Goal: Task Accomplishment & Management: Complete application form

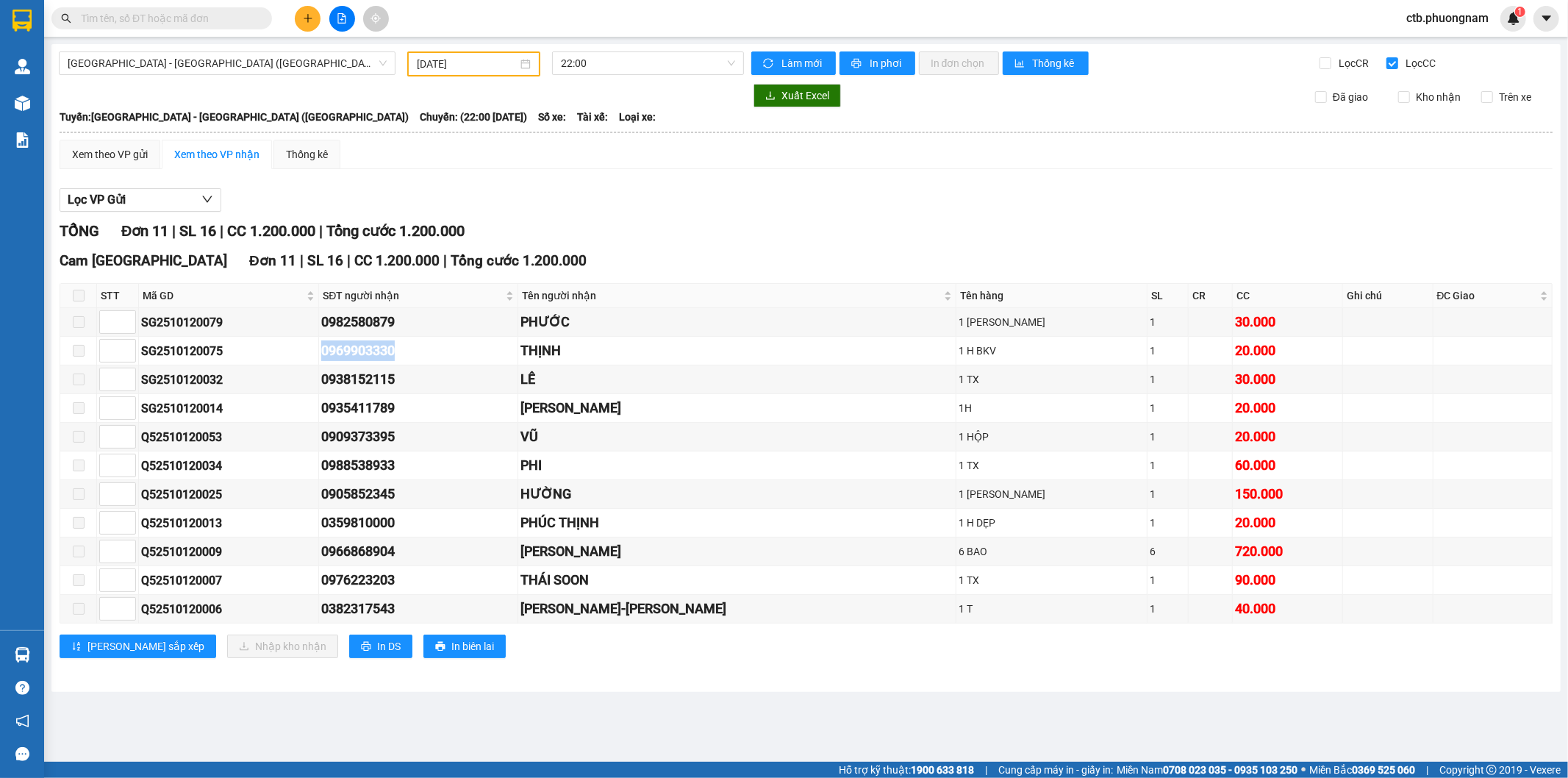
click at [297, 20] on button at bounding box center [308, 19] width 26 height 26
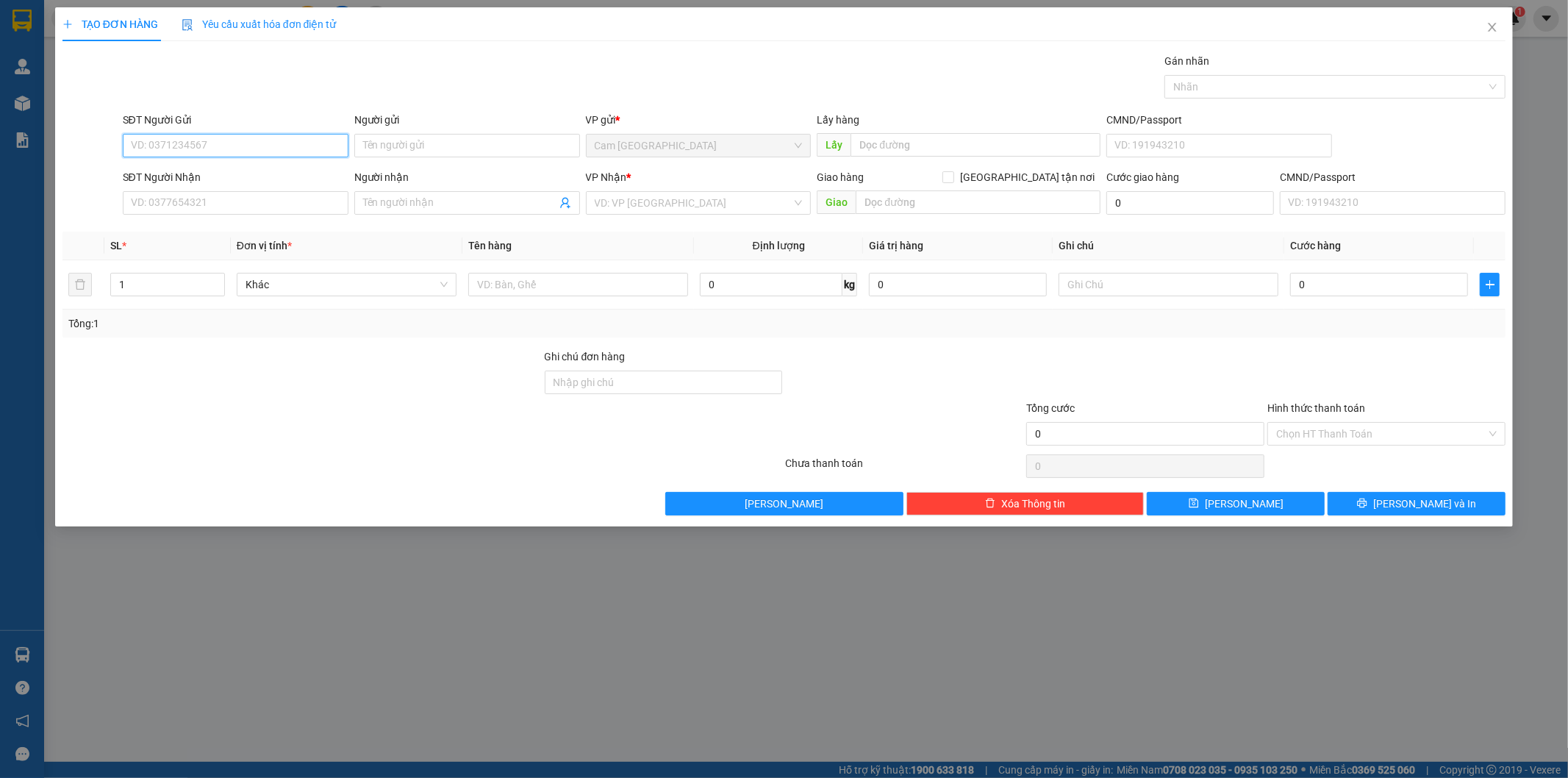
click at [322, 149] on input "SĐT Người Gửi" at bounding box center [235, 145] width 226 height 23
click at [415, 148] on input "Người gửi" at bounding box center [467, 145] width 226 height 23
type input "D"
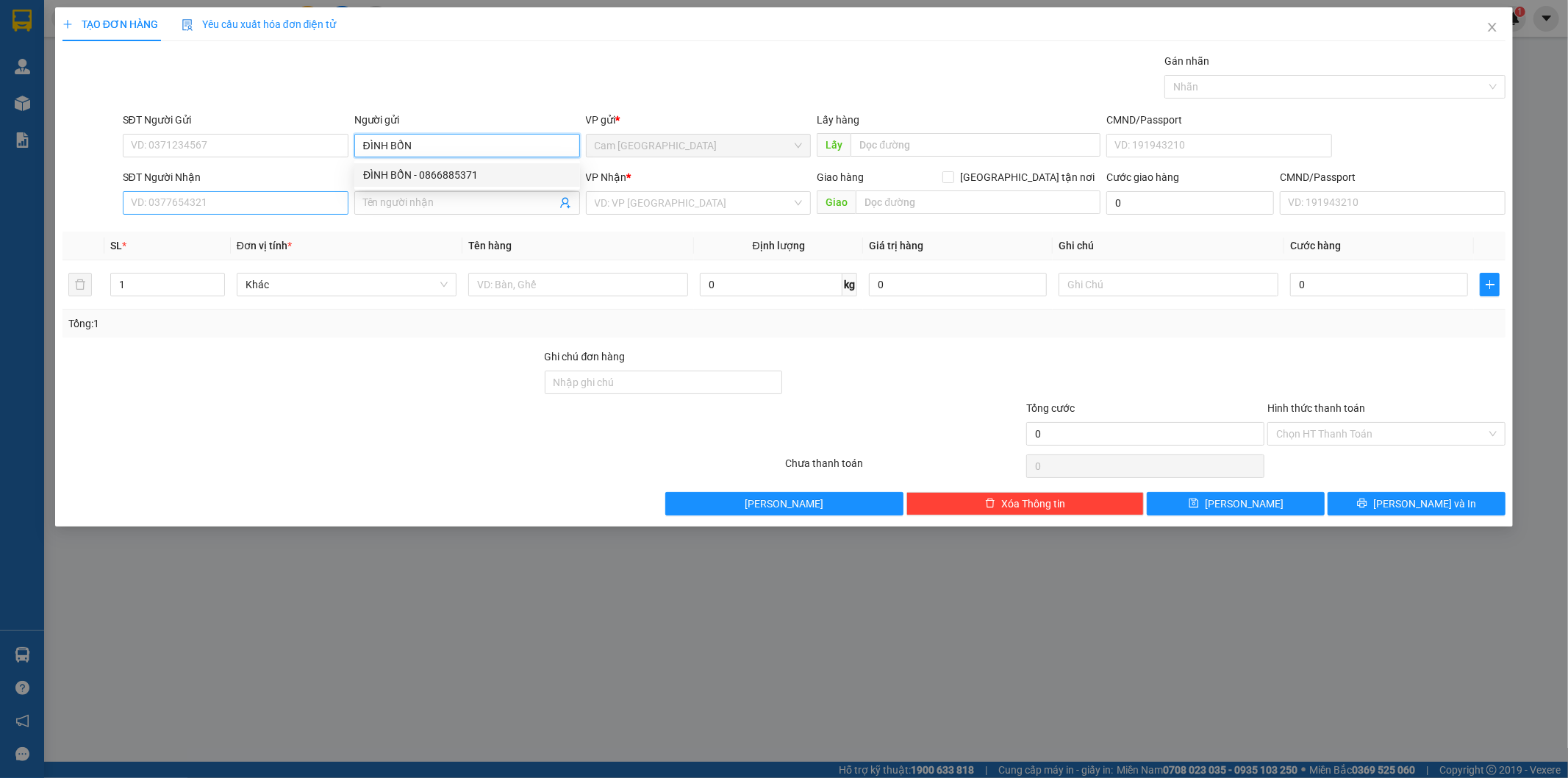
type input "ĐÌNH BỔN"
click at [334, 207] on input "SĐT Người Nhận" at bounding box center [235, 203] width 226 height 23
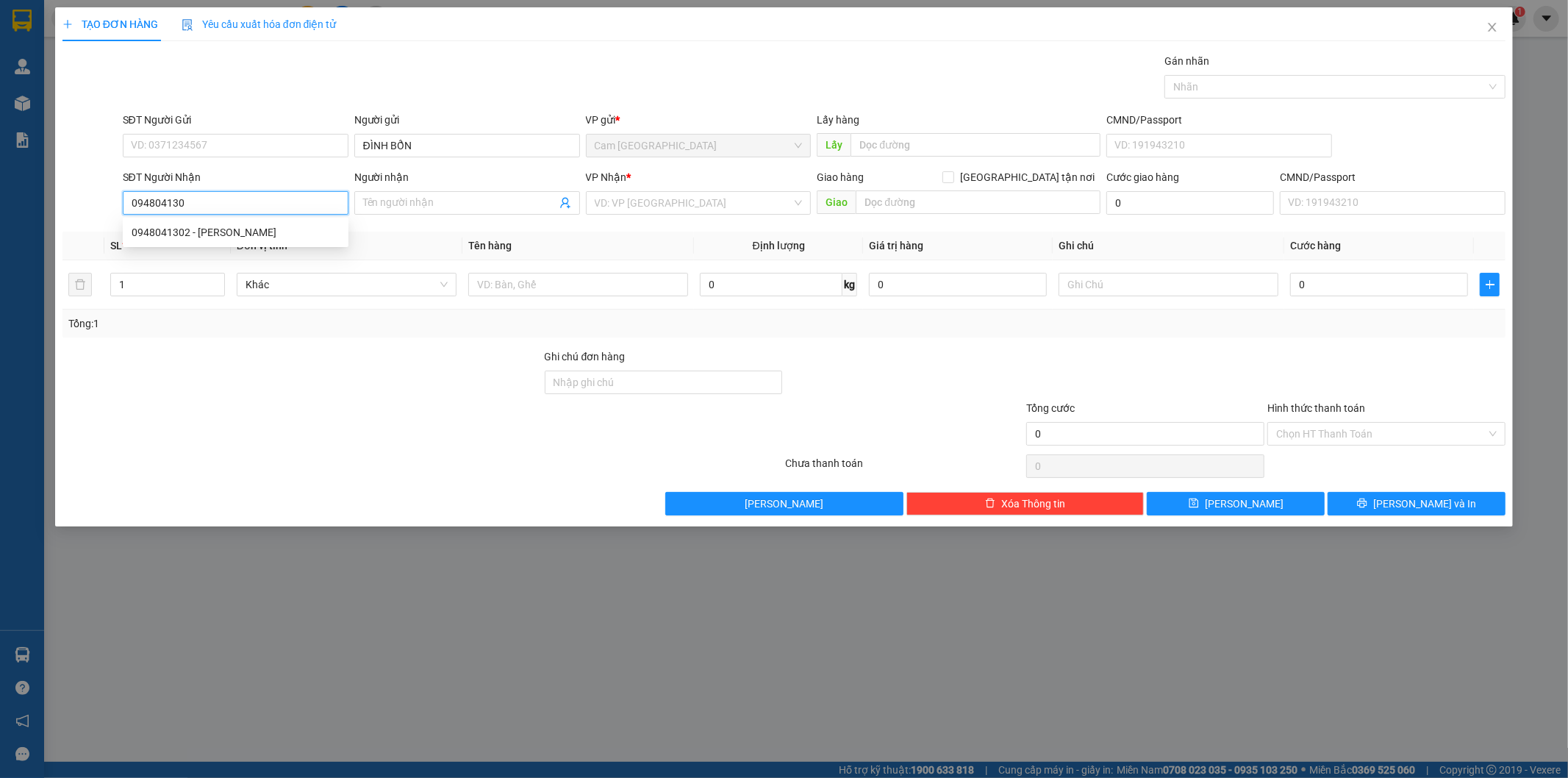
type input "0948041302"
drag, startPoint x: 329, startPoint y: 223, endPoint x: 476, endPoint y: 288, distance: 160.7
click at [329, 224] on div "0948041302 - [PERSON_NAME]" at bounding box center [236, 231] width 208 height 16
type input "THẢO"
type input "0948041302"
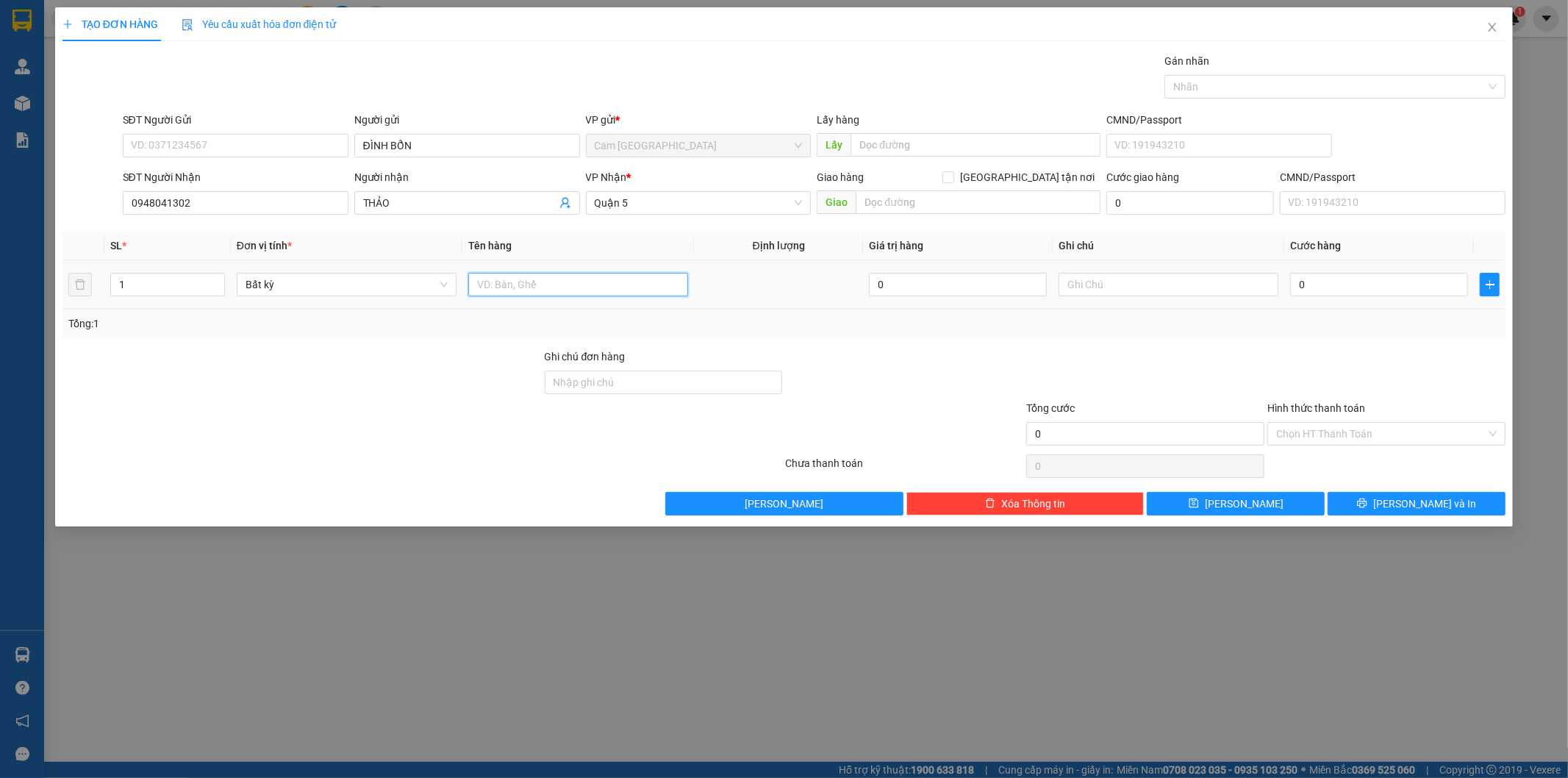
click at [512, 292] on input "text" at bounding box center [578, 284] width 220 height 23
type input "1H"
click at [1231, 284] on input "text" at bounding box center [1168, 284] width 220 height 23
type input "38931"
click at [1336, 291] on input "0" at bounding box center [1378, 284] width 178 height 23
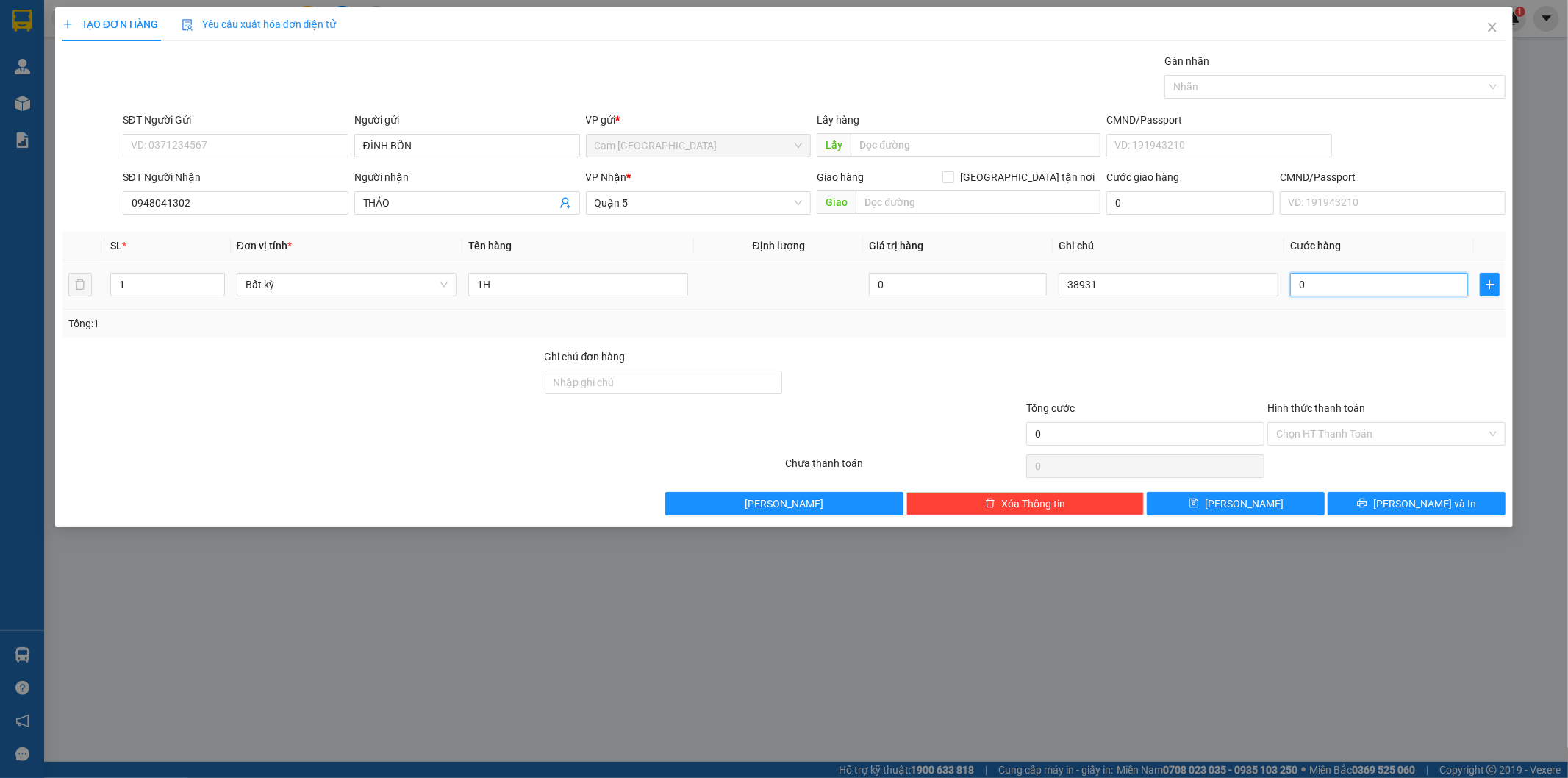
click at [1298, 277] on input "0" at bounding box center [1378, 284] width 178 height 23
type input "20"
type input "200"
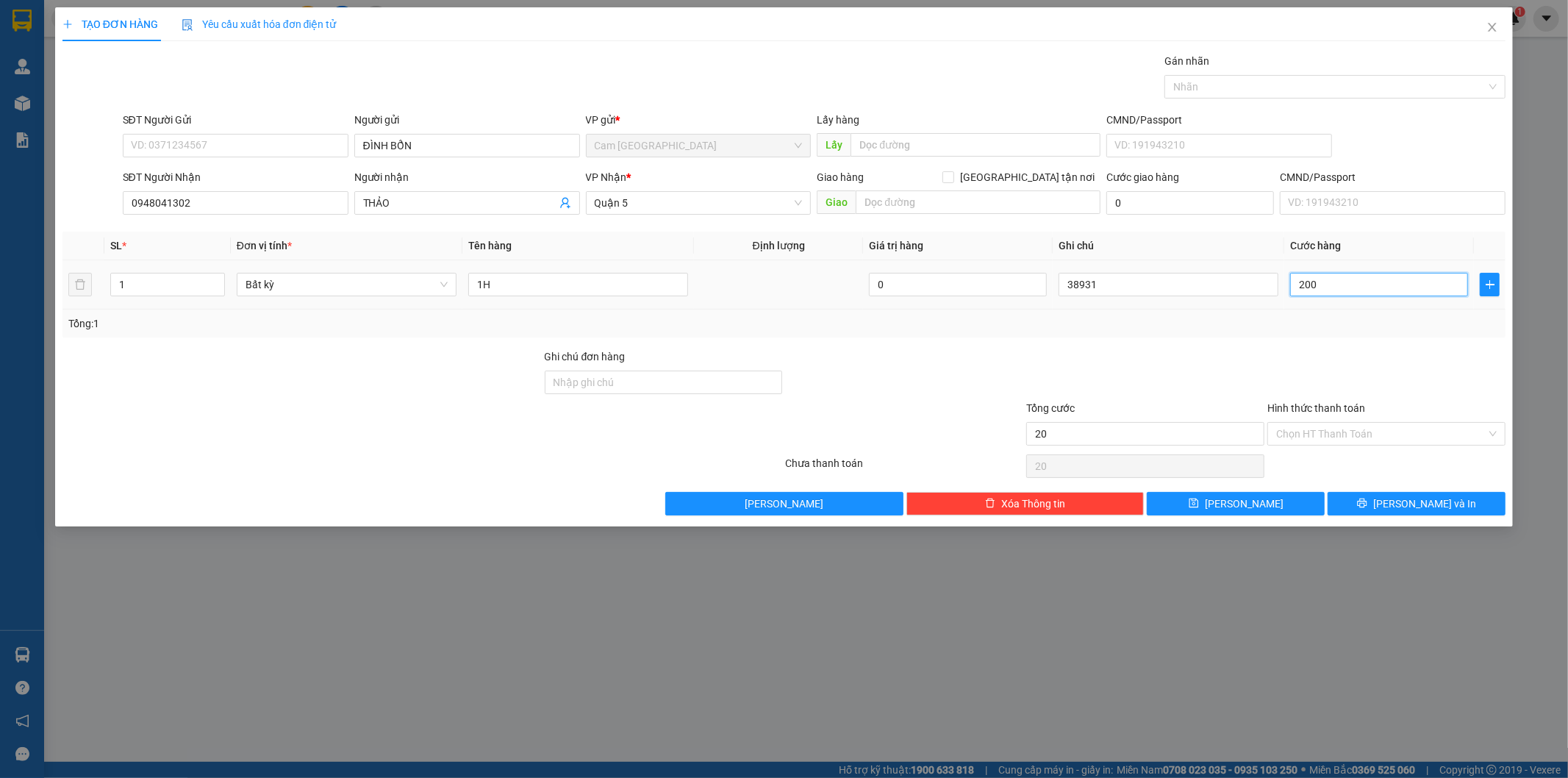
type input "200"
type input "2.000"
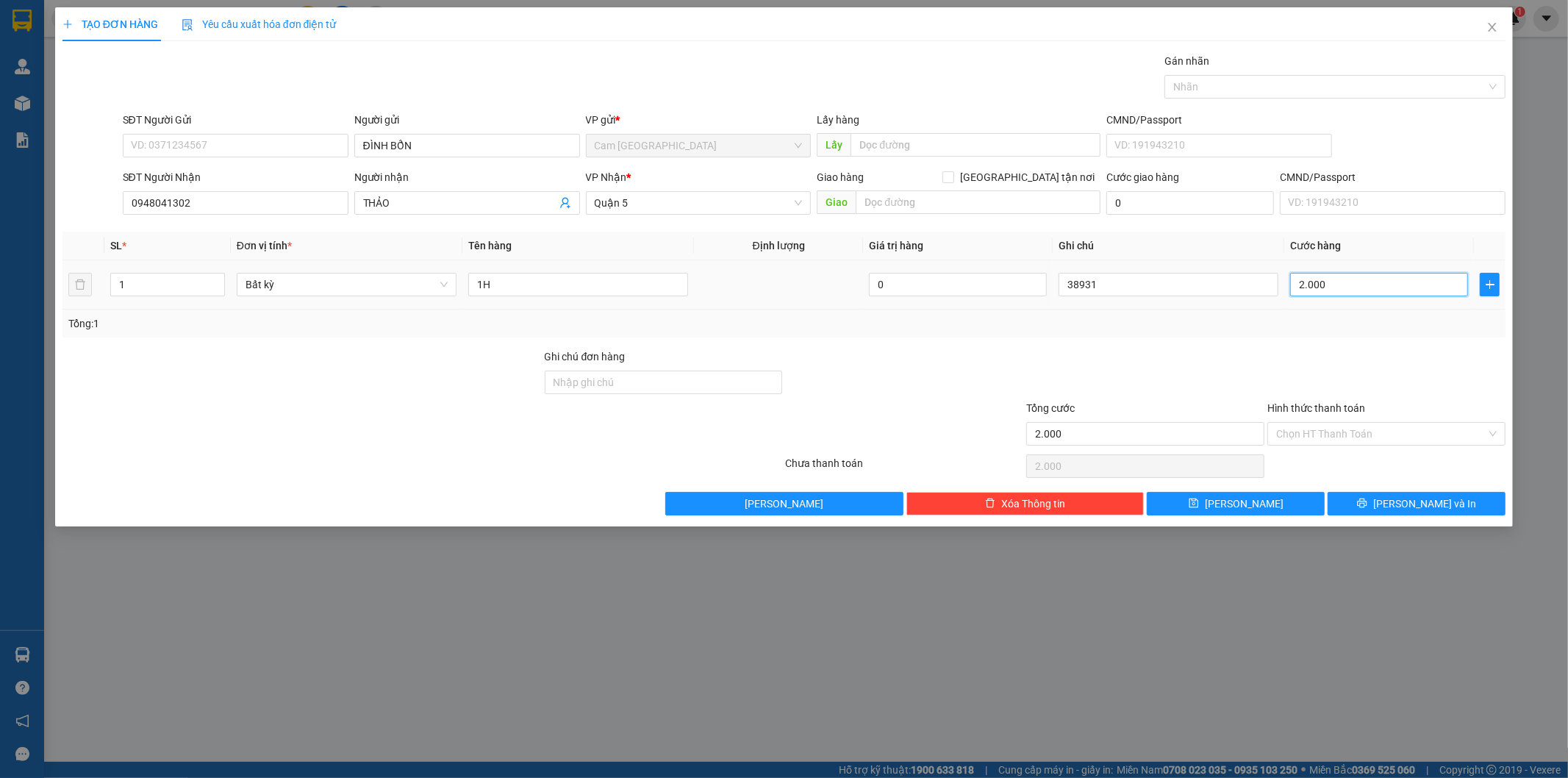
type input "20.000"
click at [1325, 437] on input "Hình thức thanh toán" at bounding box center [1381, 434] width 210 height 22
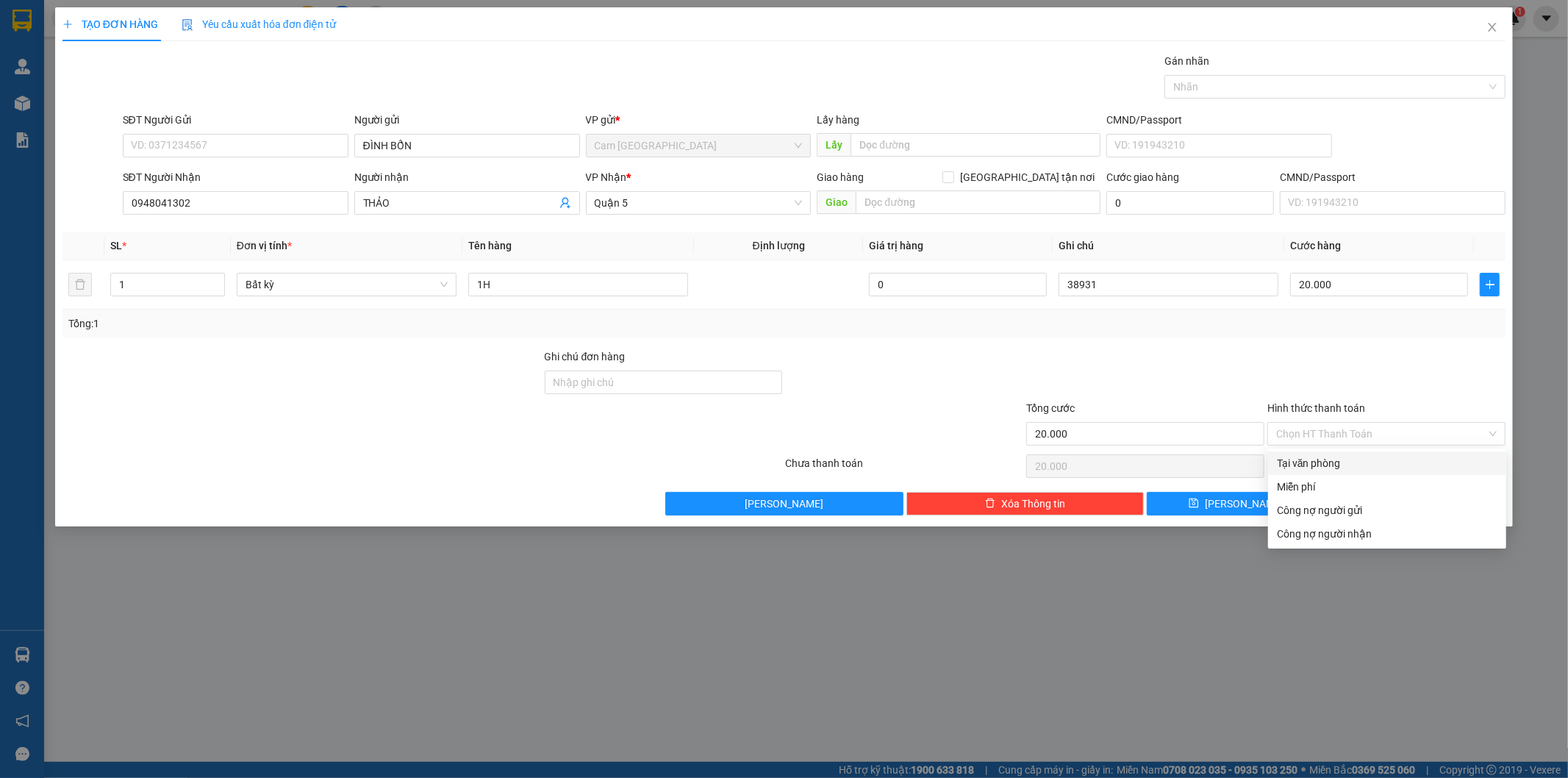
click at [1326, 450] on div "Transit Pickup Surcharge Ids Transit Deliver Surcharge Ids Transit Deliver Surc…" at bounding box center [784, 284] width 1444 height 463
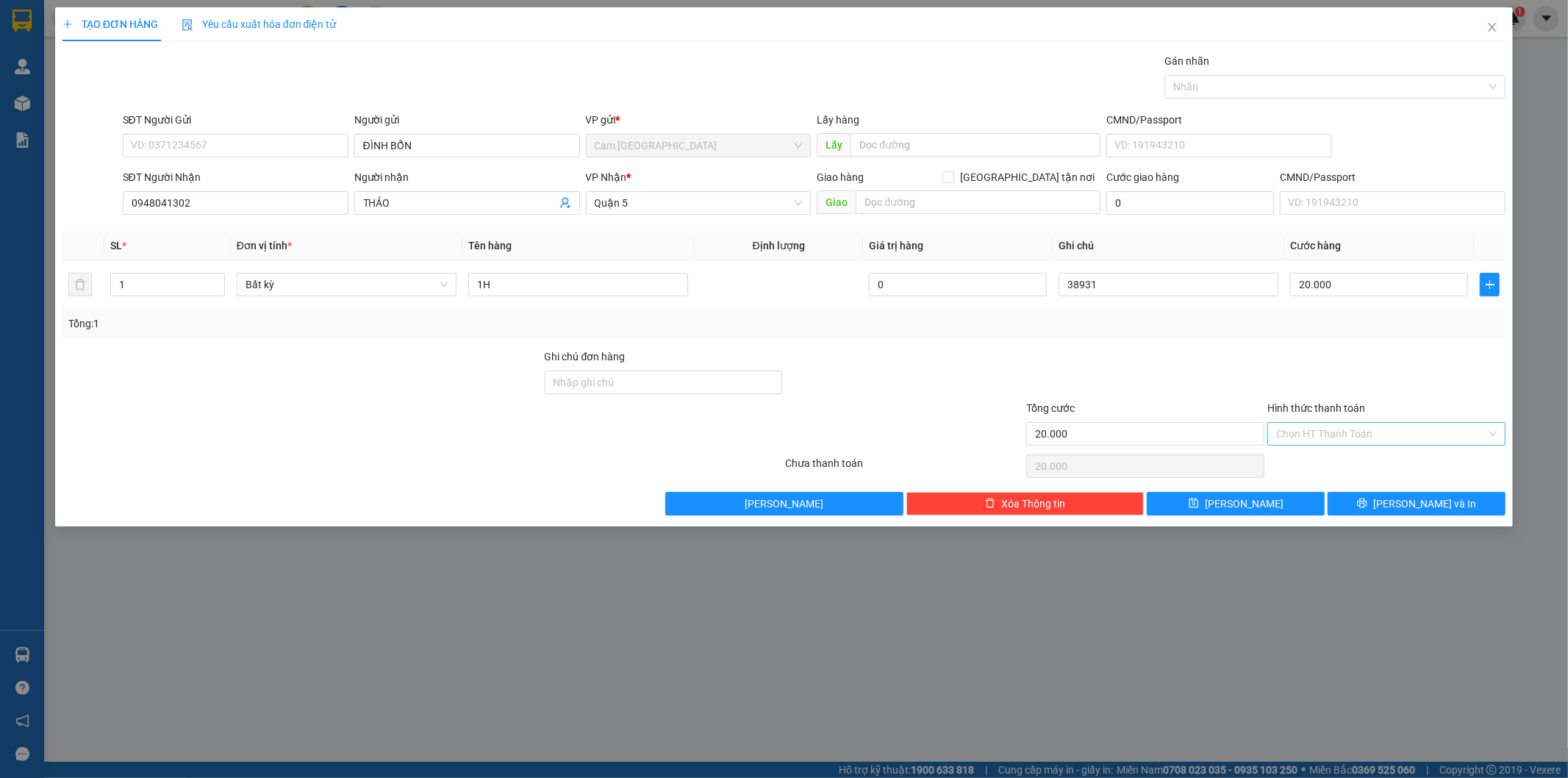
click at [1322, 431] on input "Hình thức thanh toán" at bounding box center [1381, 434] width 210 height 22
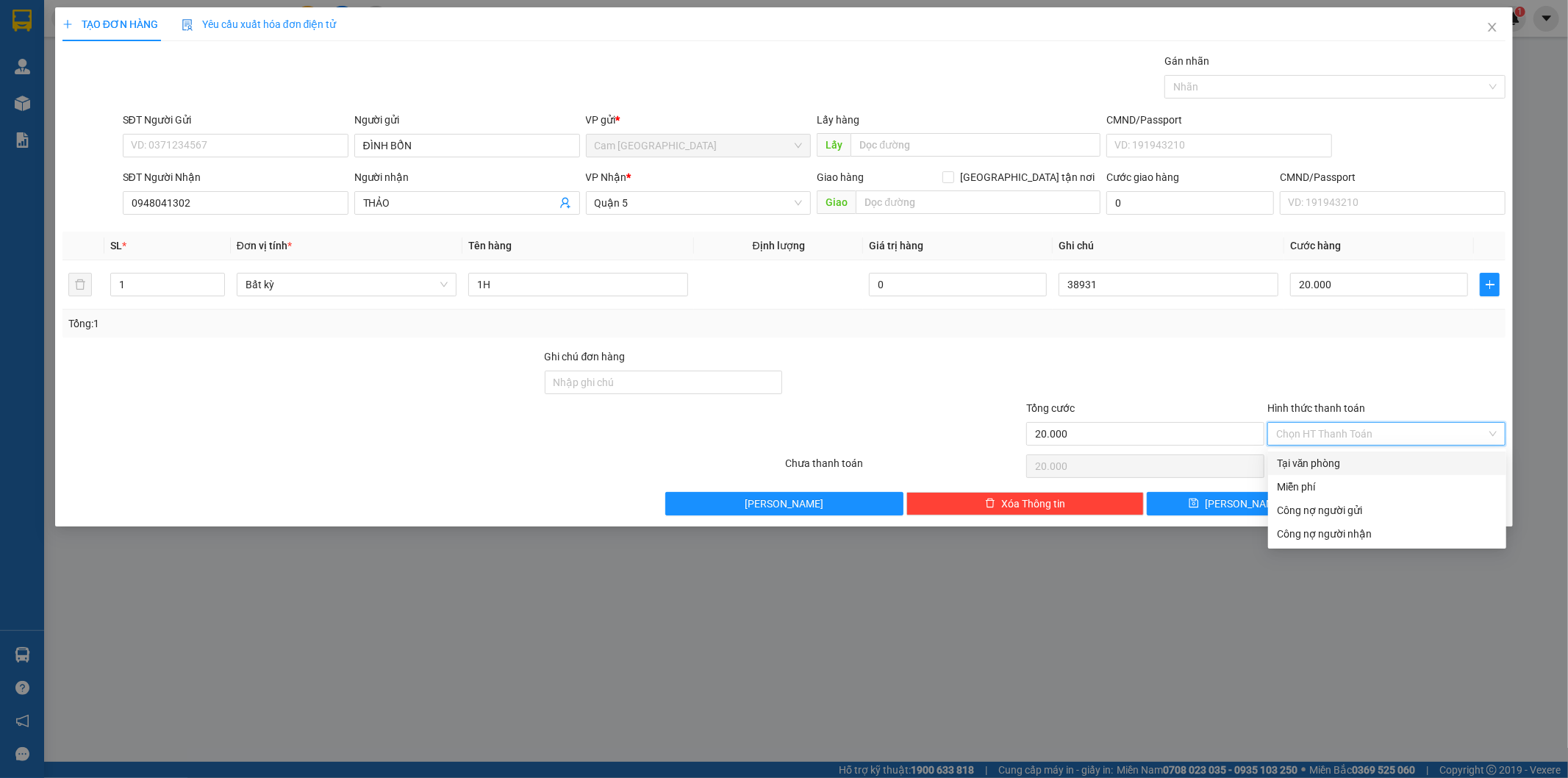
click at [1325, 456] on div "Tại văn phòng" at bounding box center [1387, 463] width 220 height 16
type input "0"
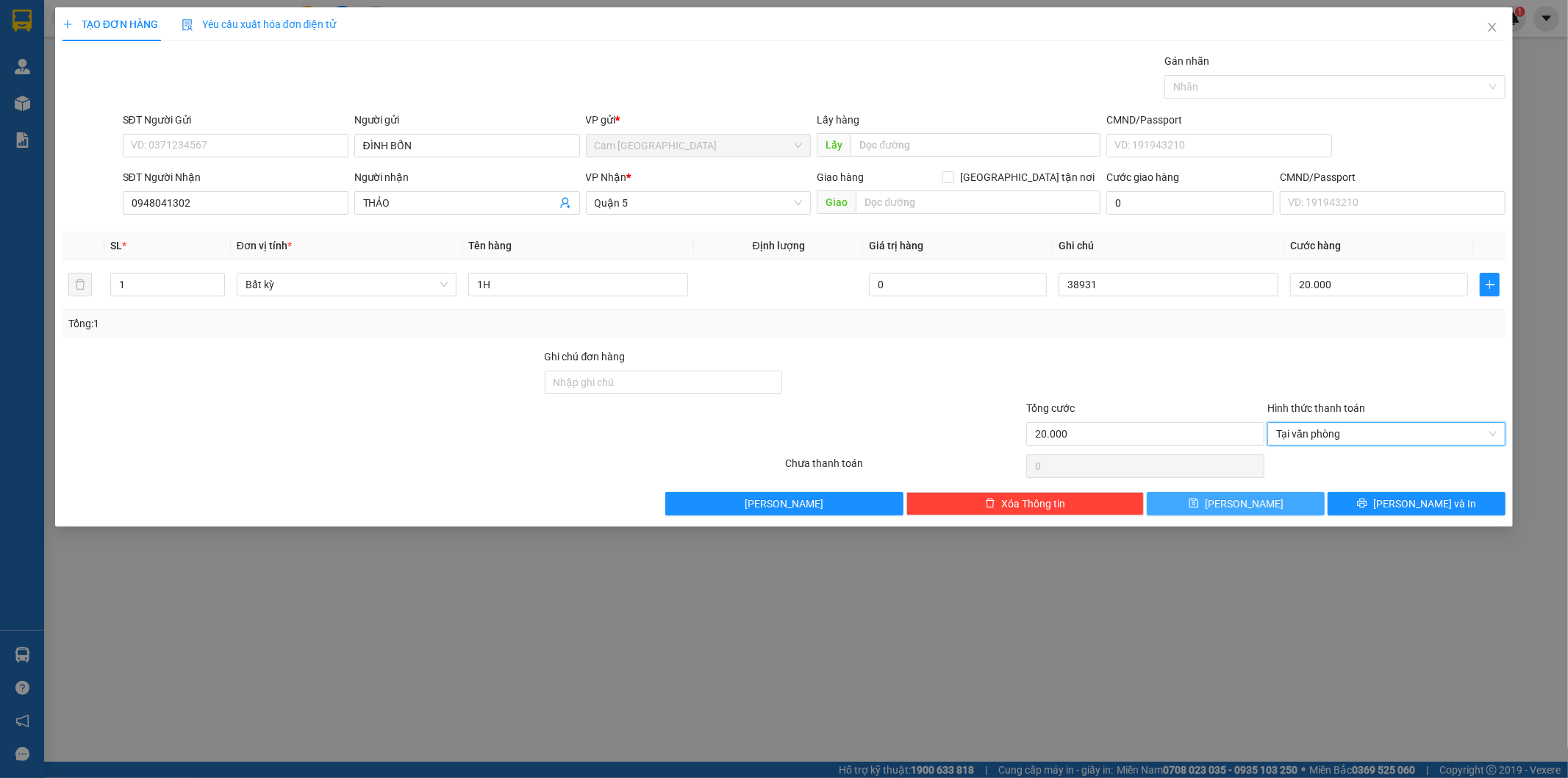
click at [1248, 508] on span "[PERSON_NAME]" at bounding box center [1245, 503] width 79 height 16
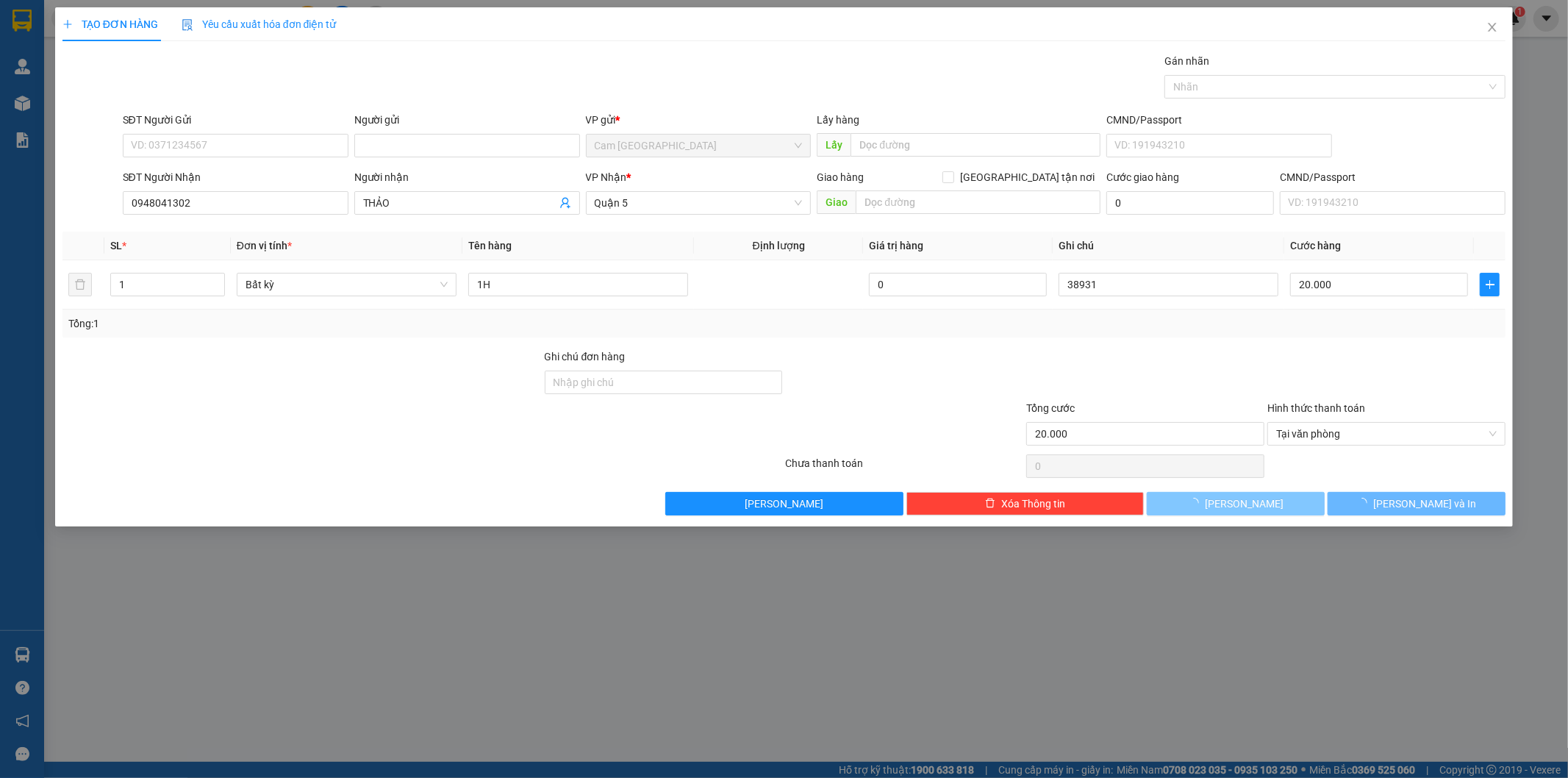
type input "0"
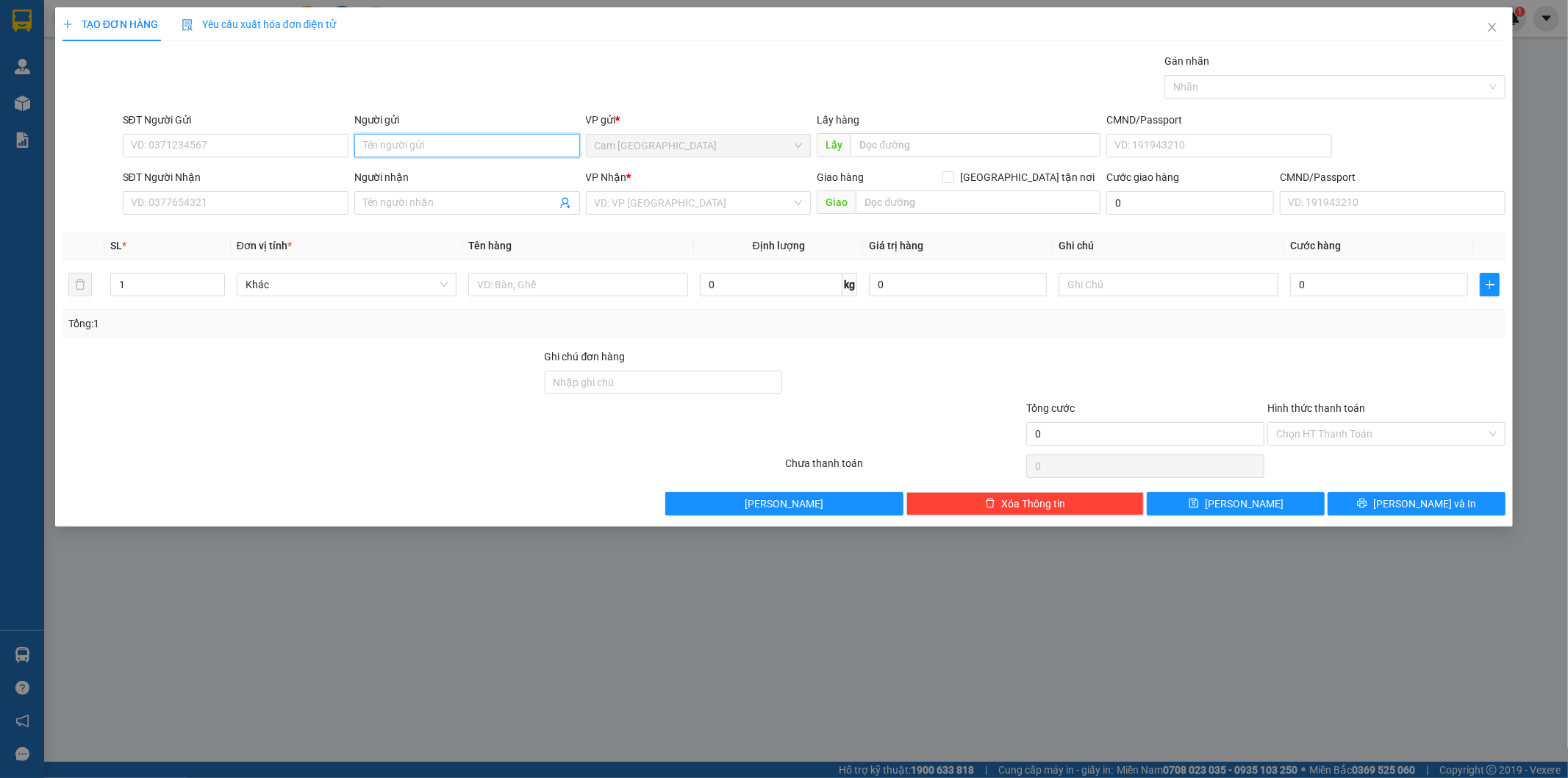
click at [431, 145] on input "Người gửi" at bounding box center [467, 145] width 226 height 23
type input "D"
type input "Đ"
type input "D"
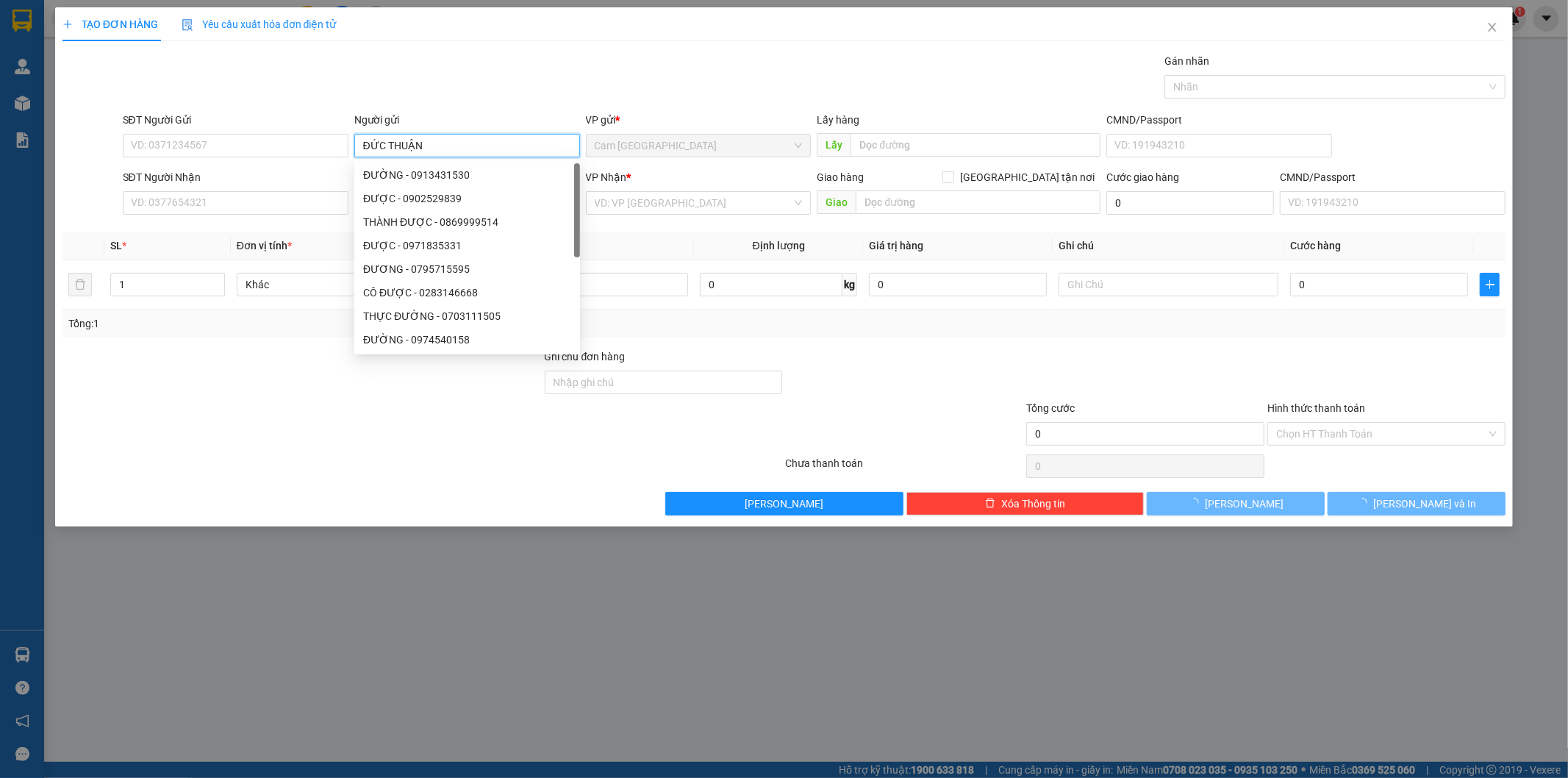
type input "ĐỨC THUẬN"
drag, startPoint x: 395, startPoint y: 2, endPoint x: 377, endPoint y: 138, distance: 137.2
click at [395, 2] on div "TẠO ĐƠN HÀNG Yêu cầu xuất hóa đơn điện tử Transit Pickup Surcharge Ids Transit …" at bounding box center [784, 389] width 1568 height 778
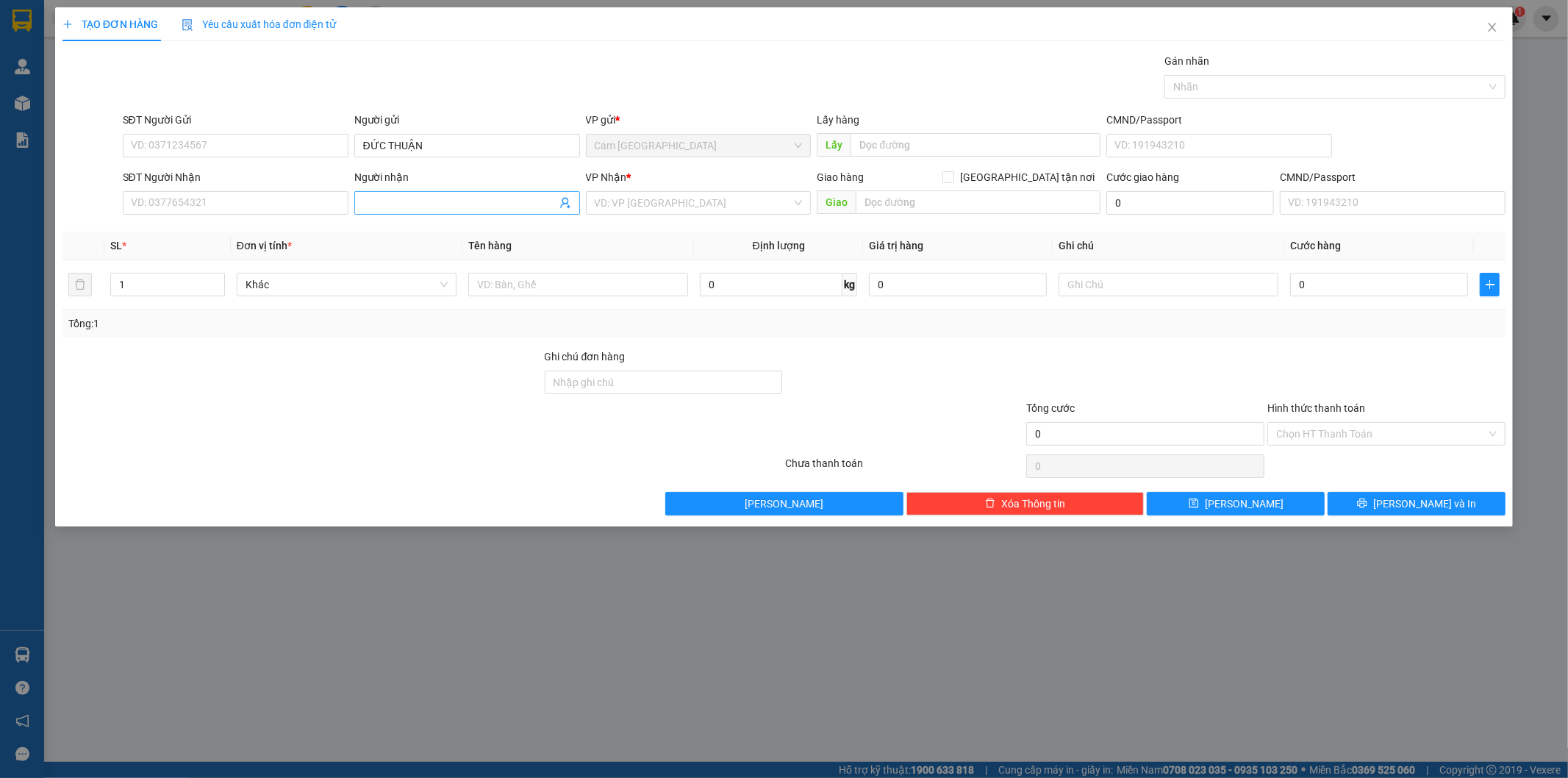
click at [372, 192] on span at bounding box center [467, 203] width 226 height 23
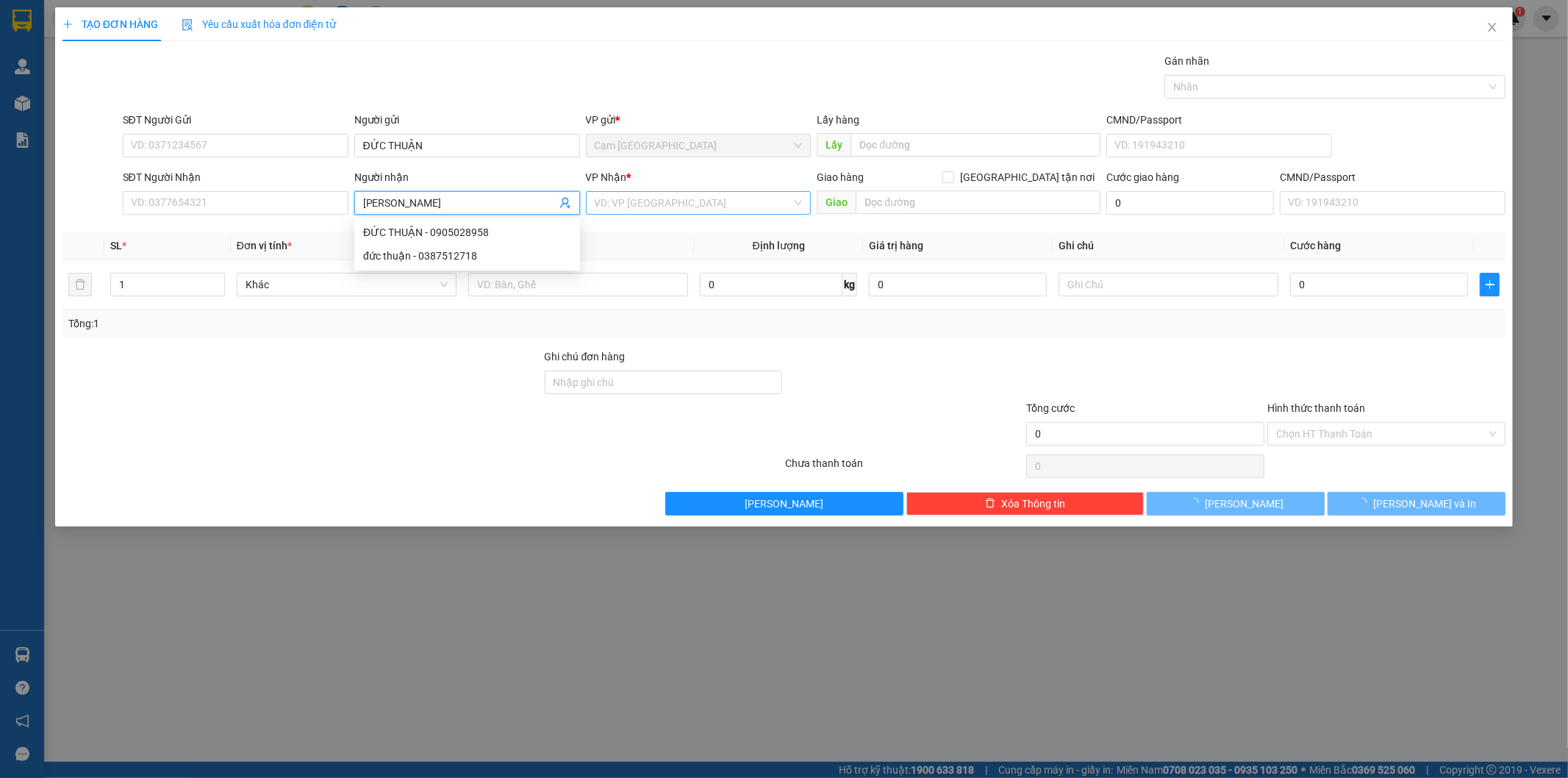
type input "[PERSON_NAME]"
click at [705, 199] on input "search" at bounding box center [693, 203] width 198 height 22
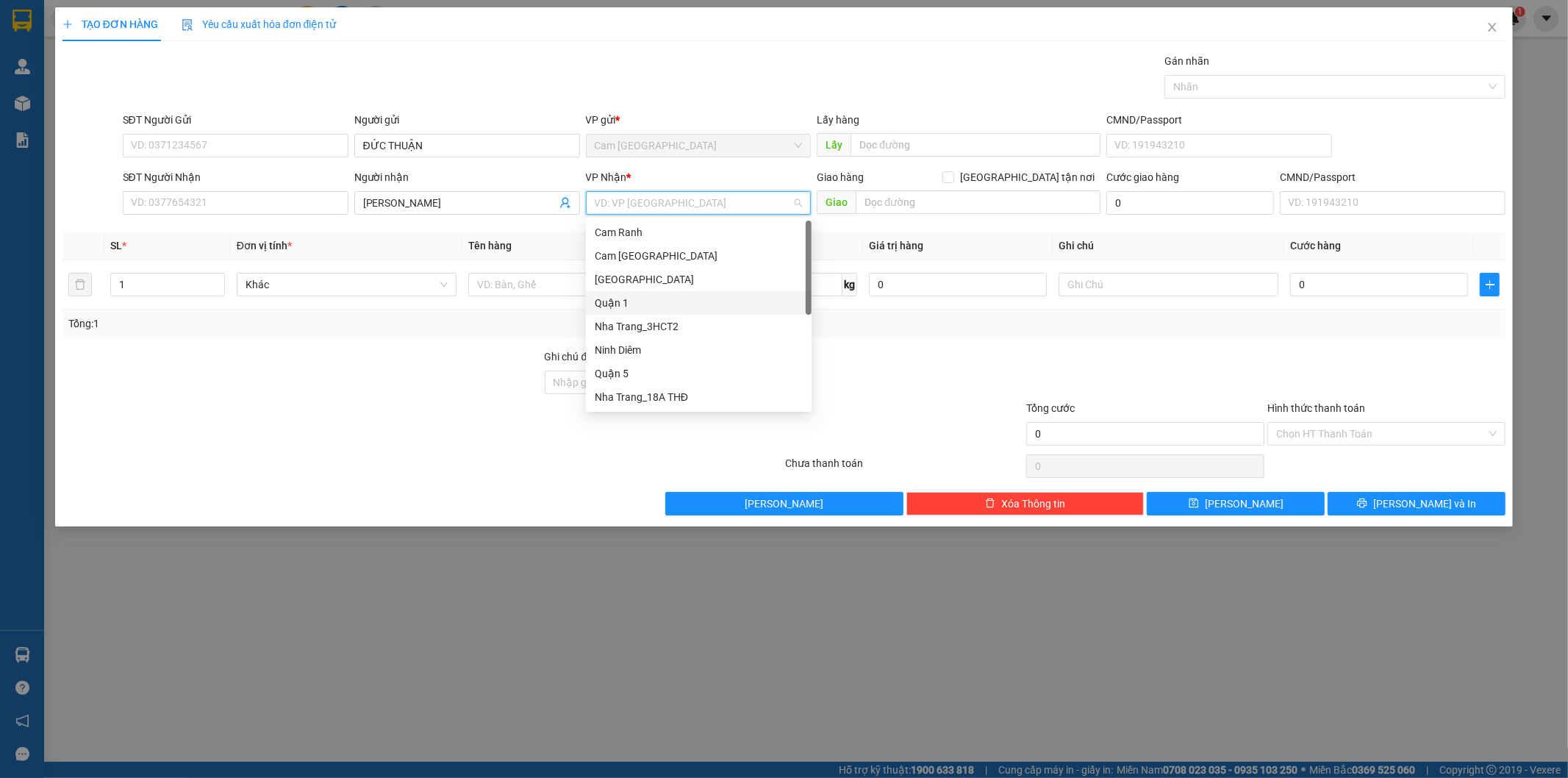
click at [646, 303] on div "Quận 1" at bounding box center [699, 302] width 208 height 16
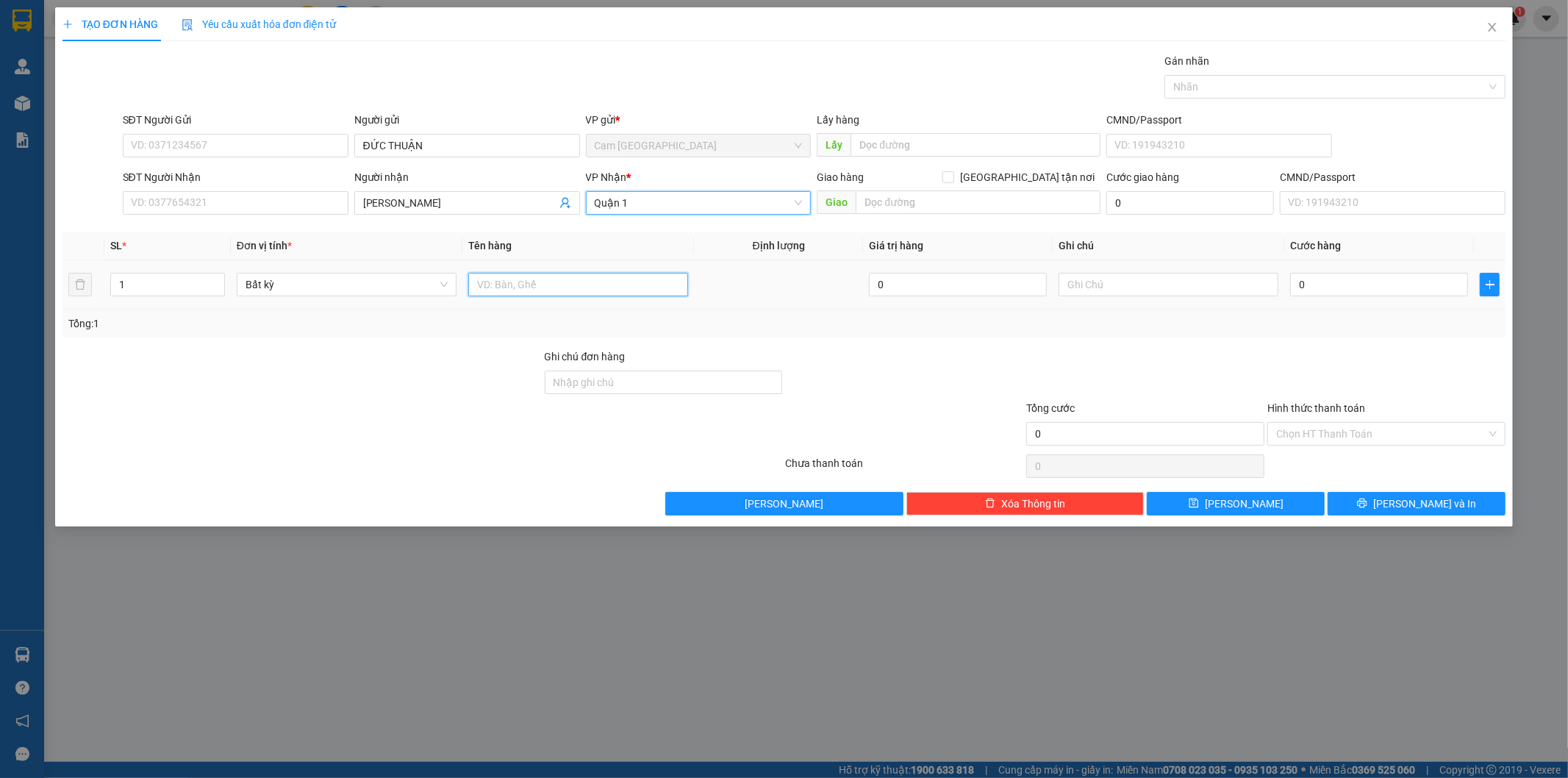
click at [607, 282] on input "text" at bounding box center [578, 284] width 220 height 23
type input "1H"
click at [1162, 284] on input "text" at bounding box center [1168, 284] width 220 height 23
type input "38932"
click at [1293, 285] on input "0" at bounding box center [1378, 284] width 178 height 23
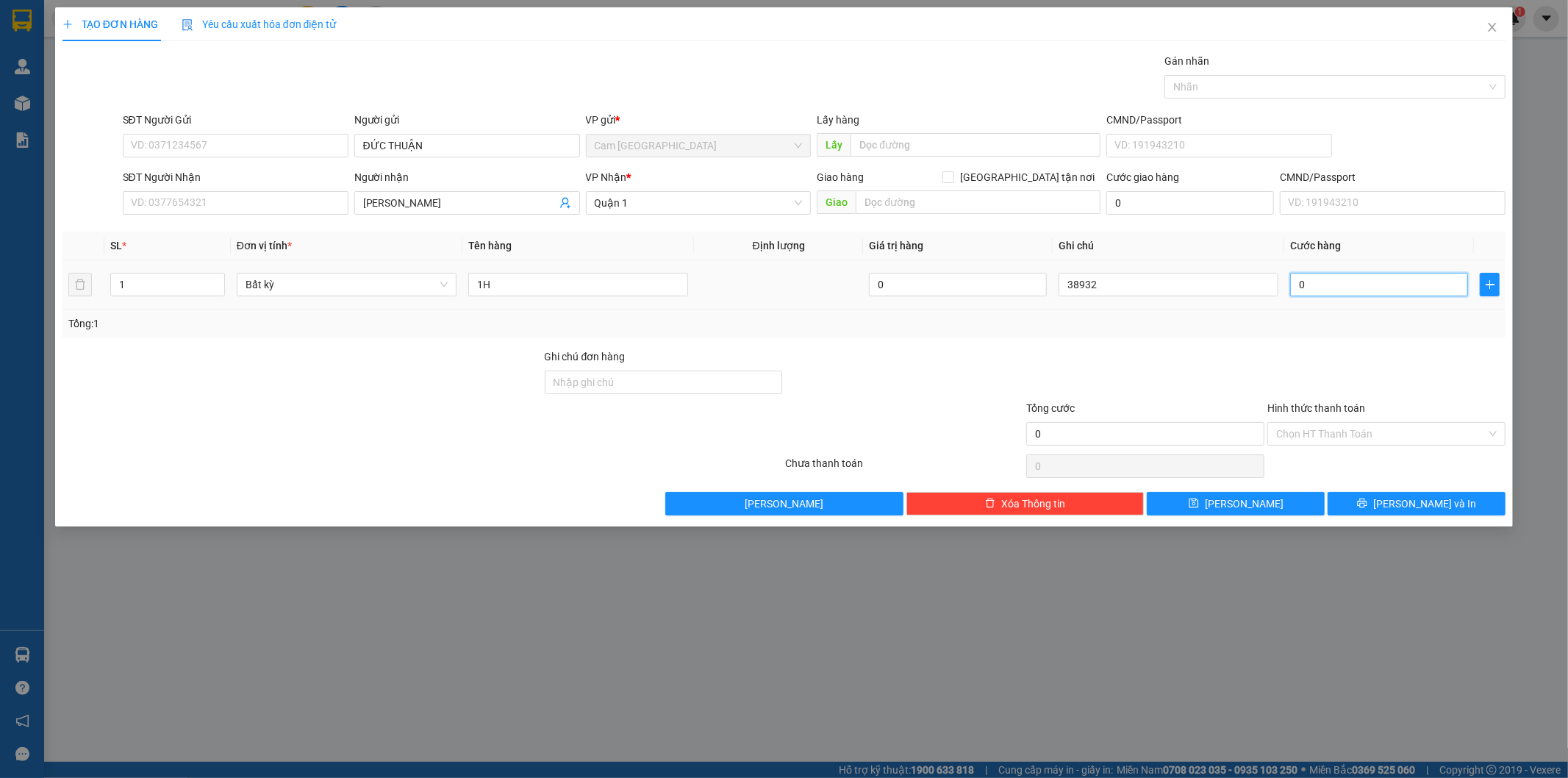
type input "2"
type input "20"
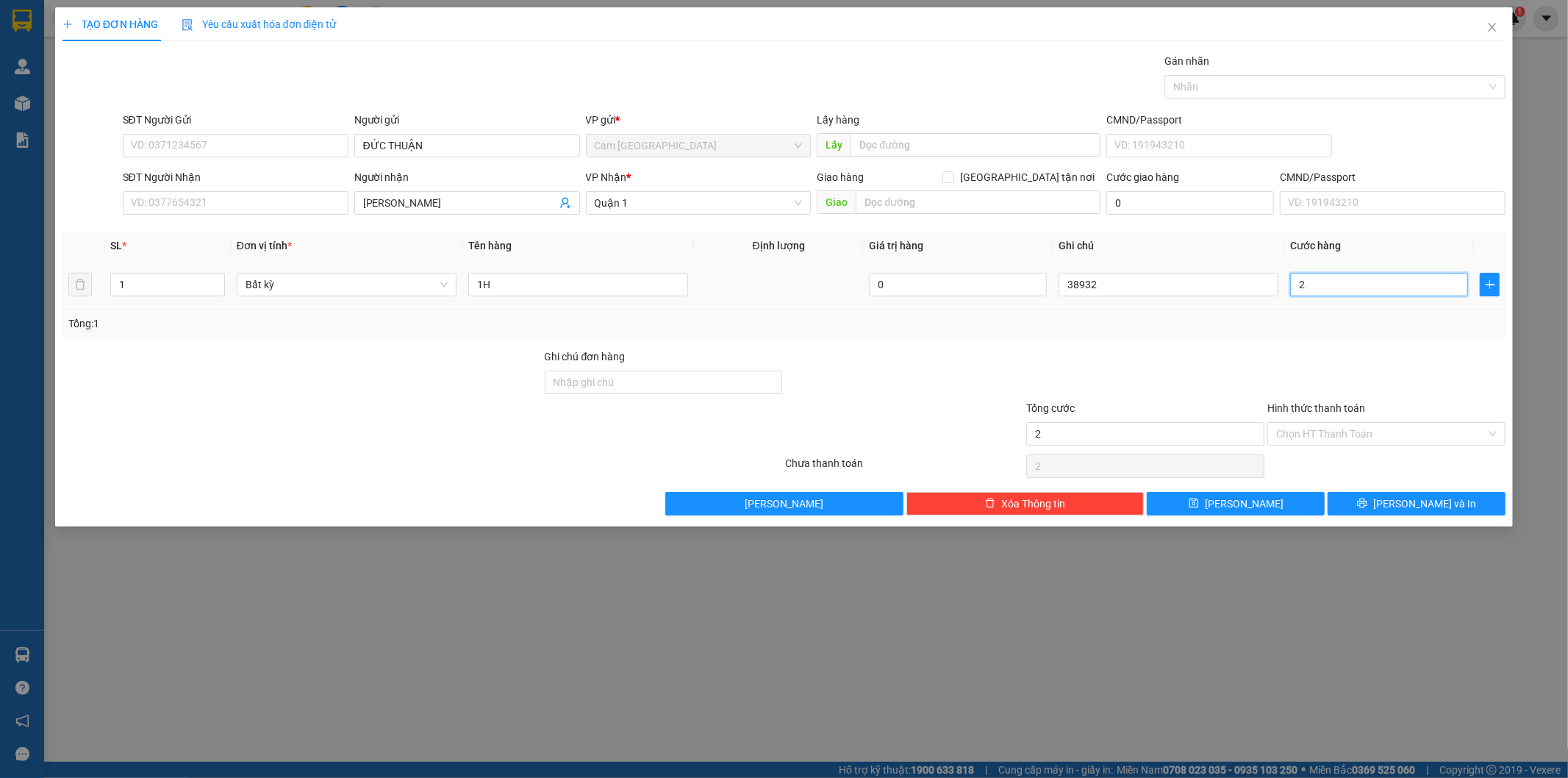
type input "20"
type input "200"
type input "2.000"
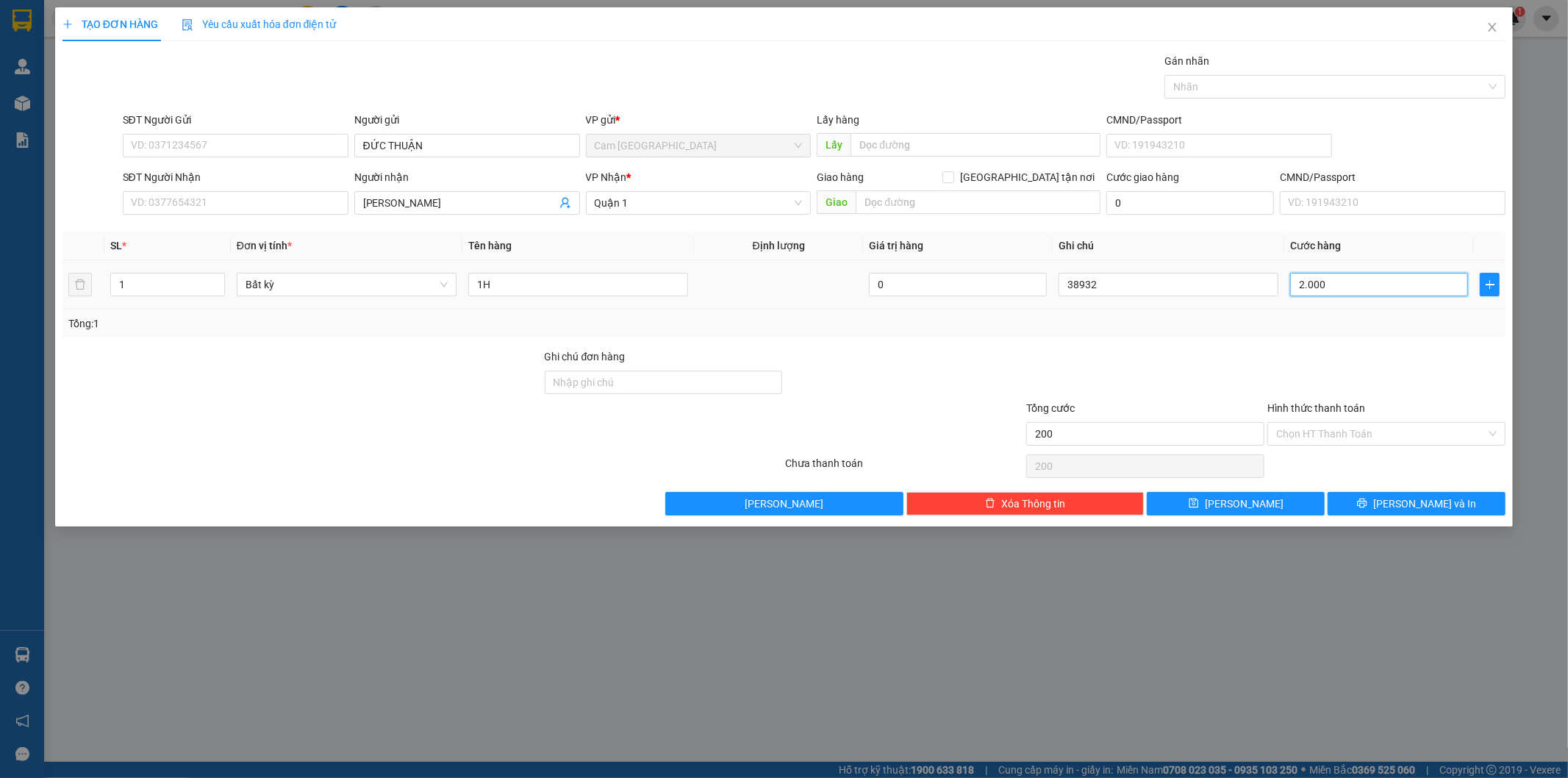
type input "2.000"
type input "20.000"
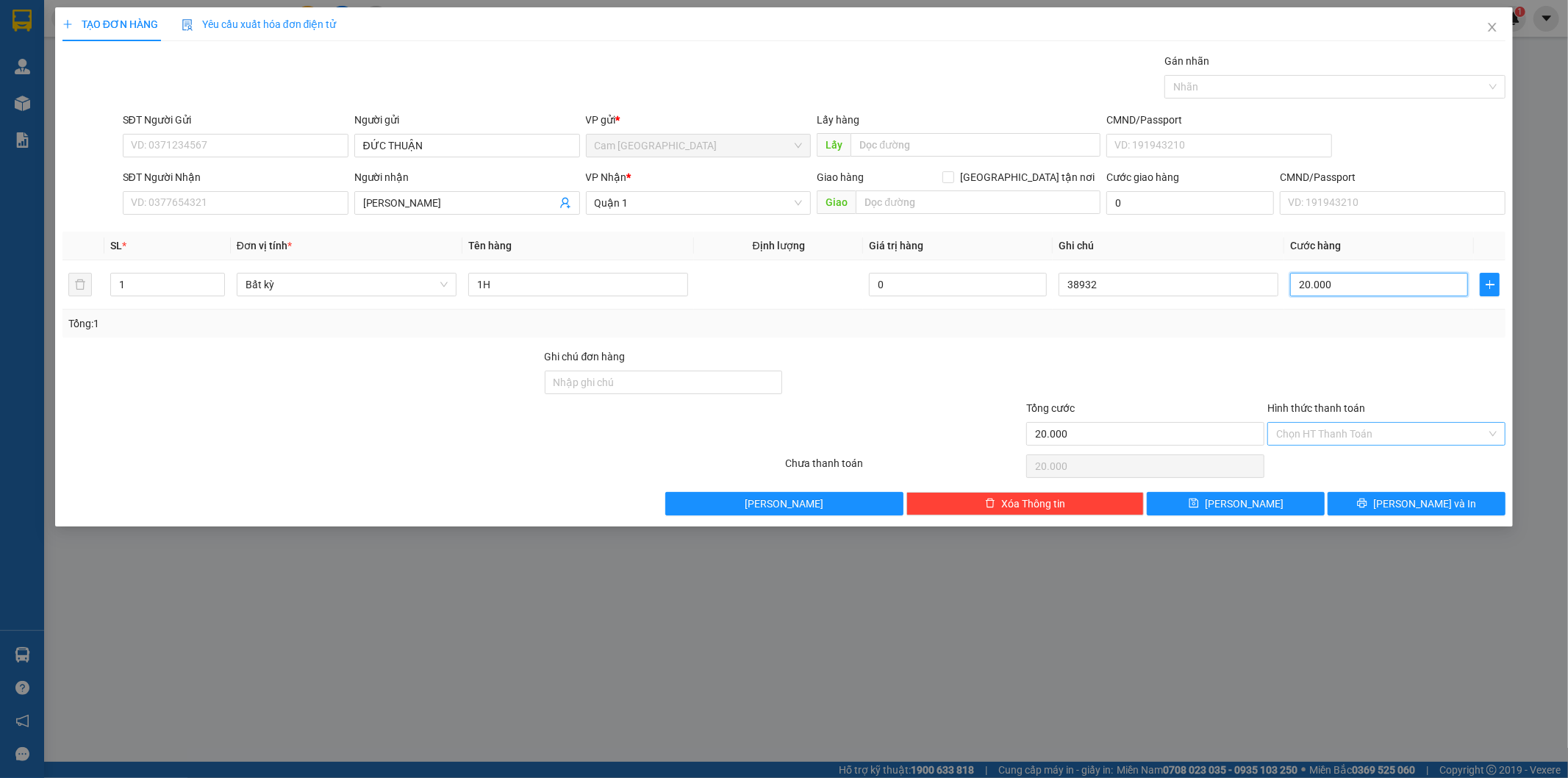
type input "20.000"
click at [1324, 429] on input "Hình thức thanh toán" at bounding box center [1381, 434] width 210 height 22
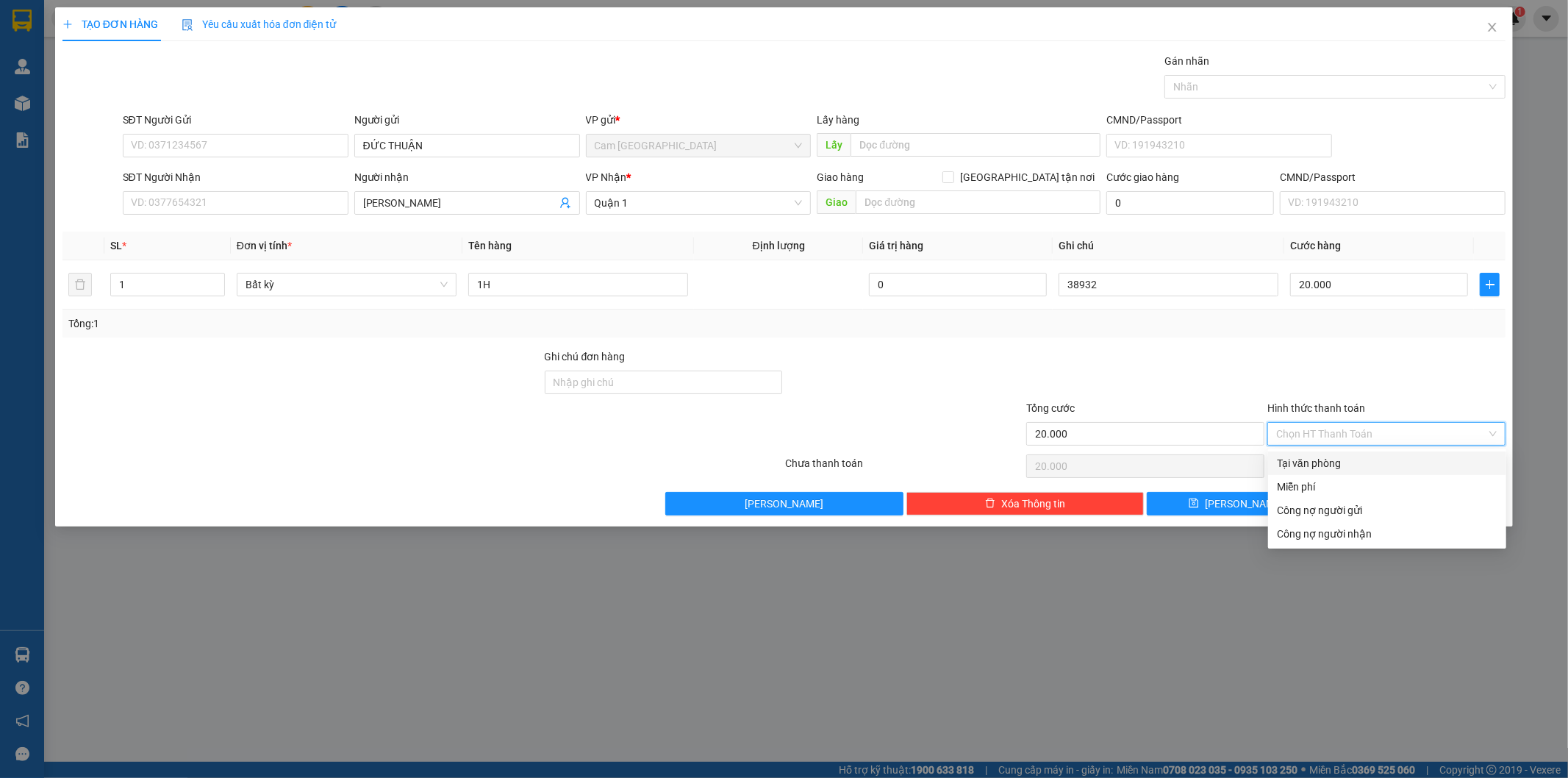
click at [1305, 456] on div "Tại văn phòng" at bounding box center [1387, 463] width 220 height 16
type input "0"
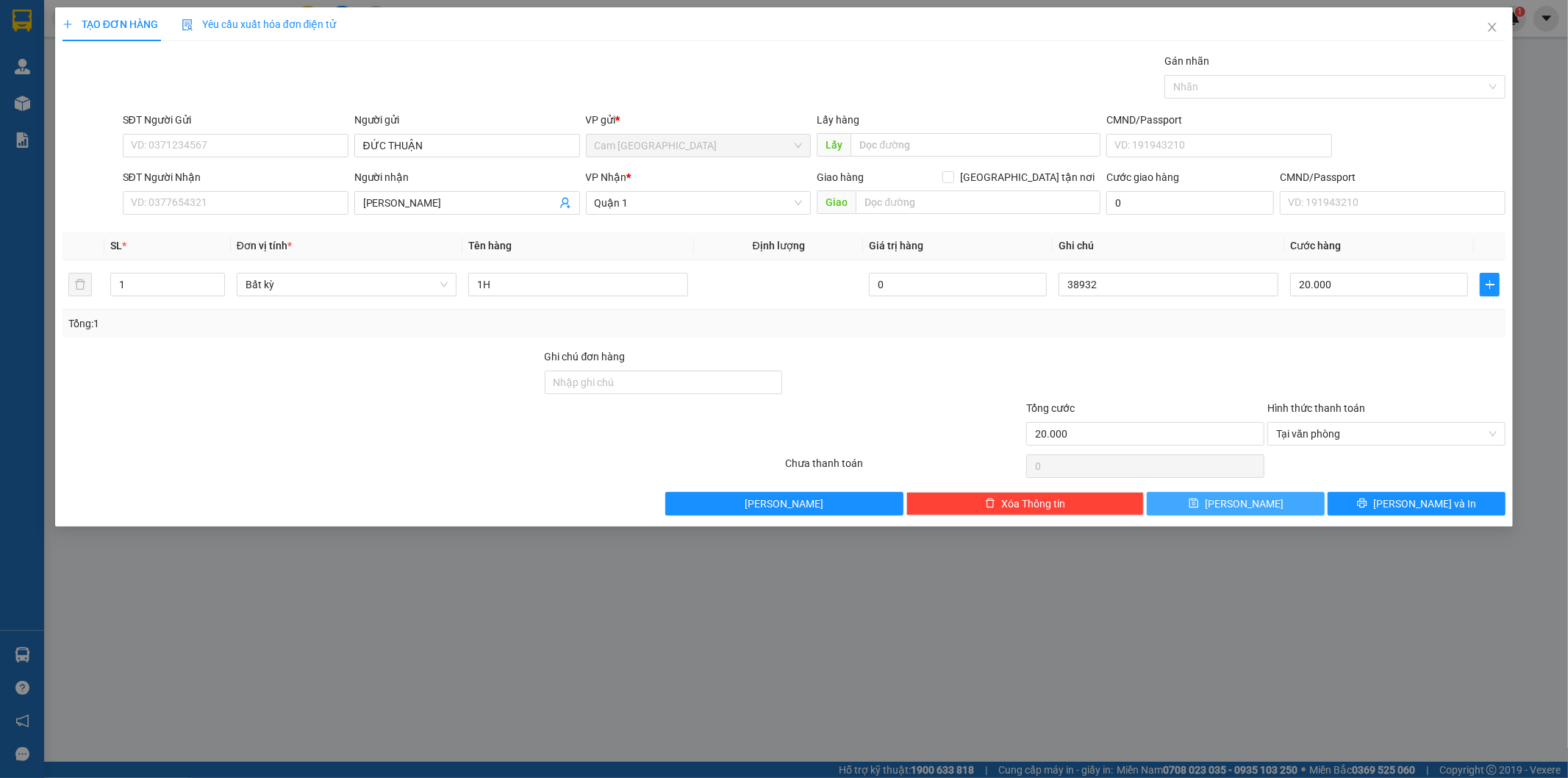
click at [1263, 492] on button "[PERSON_NAME]" at bounding box center [1235, 503] width 178 height 23
type input "0"
click at [440, 145] on input "Người gửi" at bounding box center [467, 145] width 226 height 23
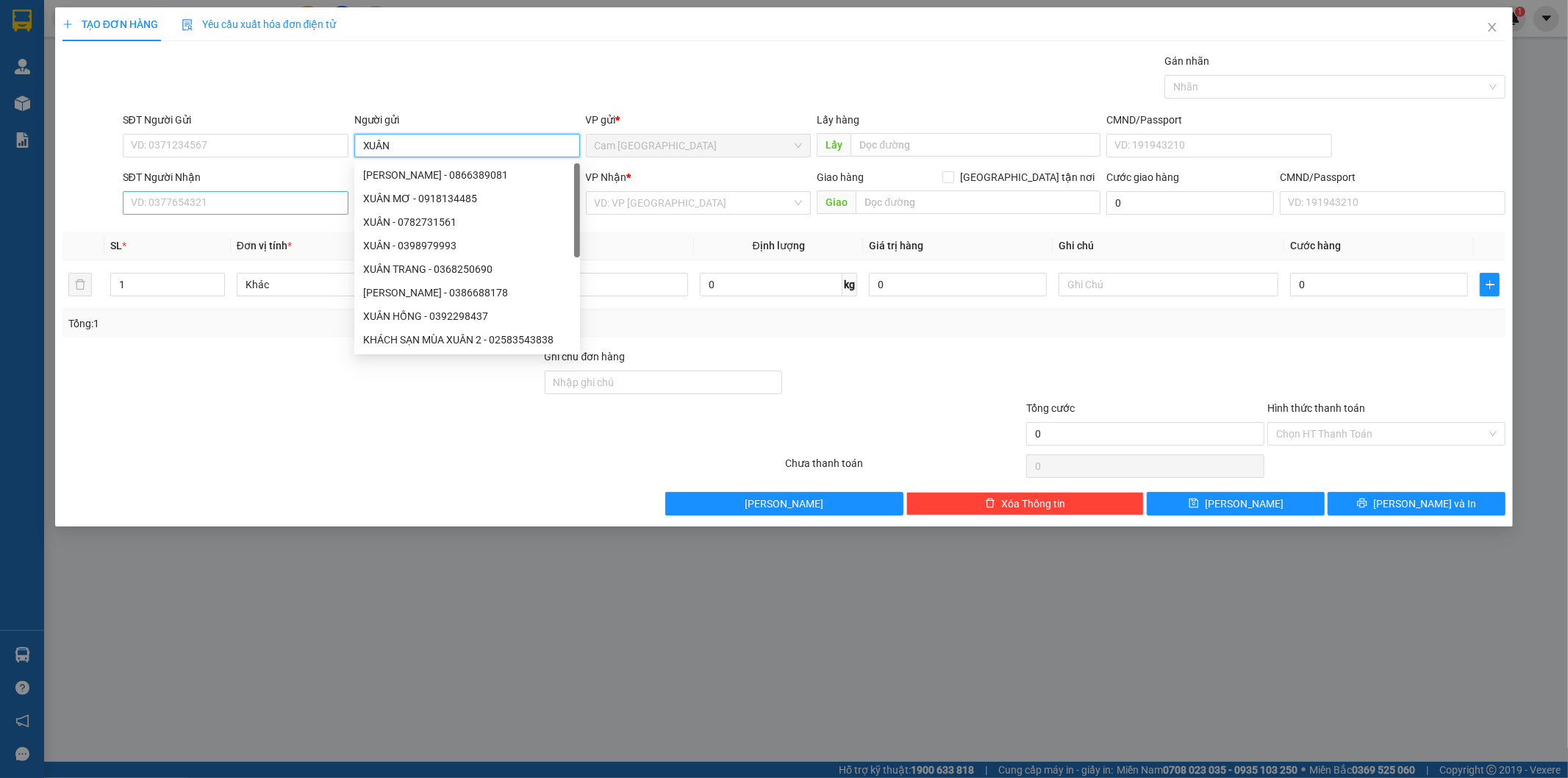
type input "XUÂN"
click at [290, 209] on input "SĐT Người Nhận" at bounding box center [235, 203] width 226 height 23
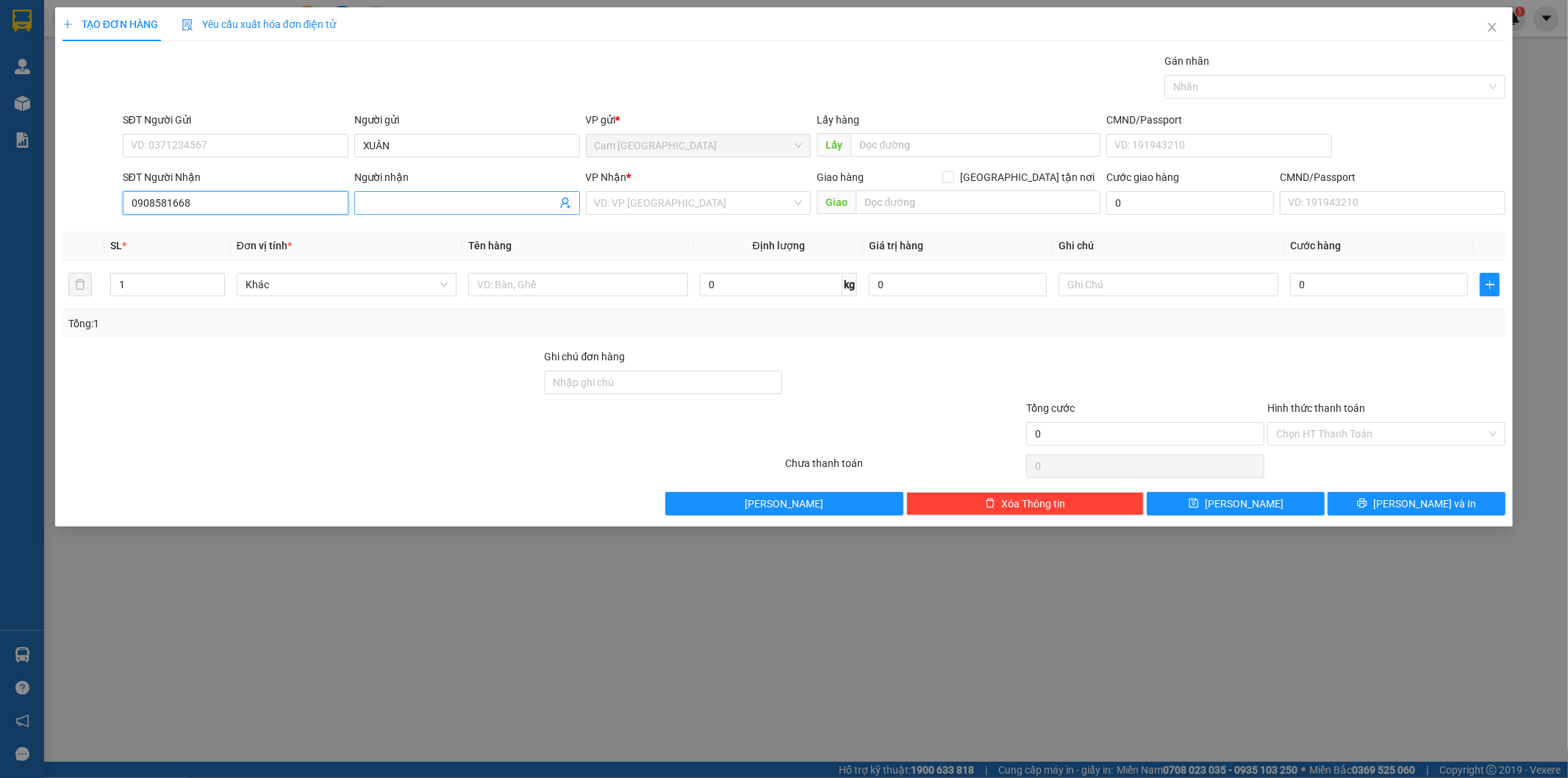
type input "0908581668"
click at [392, 212] on span at bounding box center [467, 203] width 226 height 23
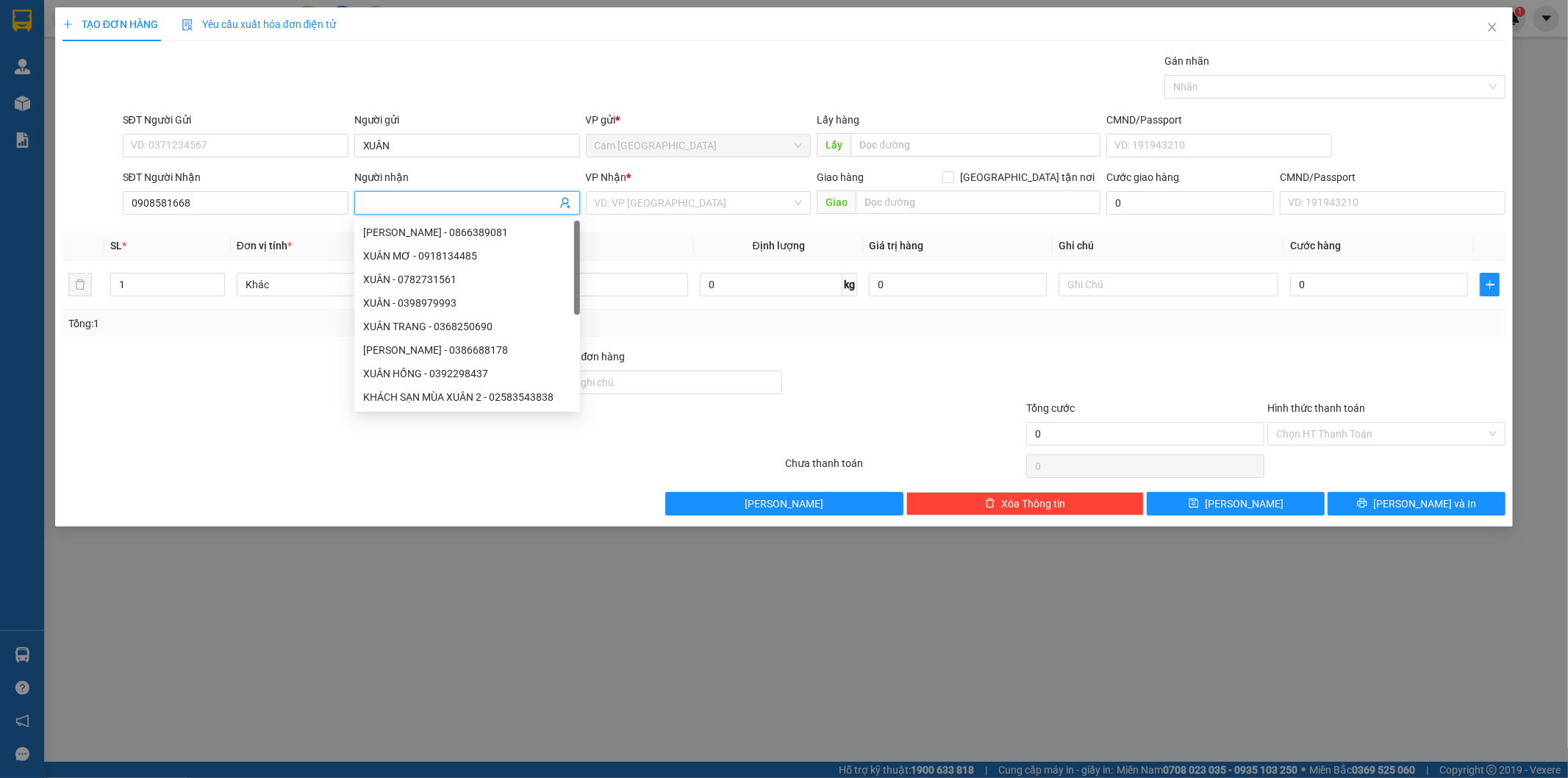
click at [394, 201] on input "Người nhận" at bounding box center [460, 203] width 193 height 16
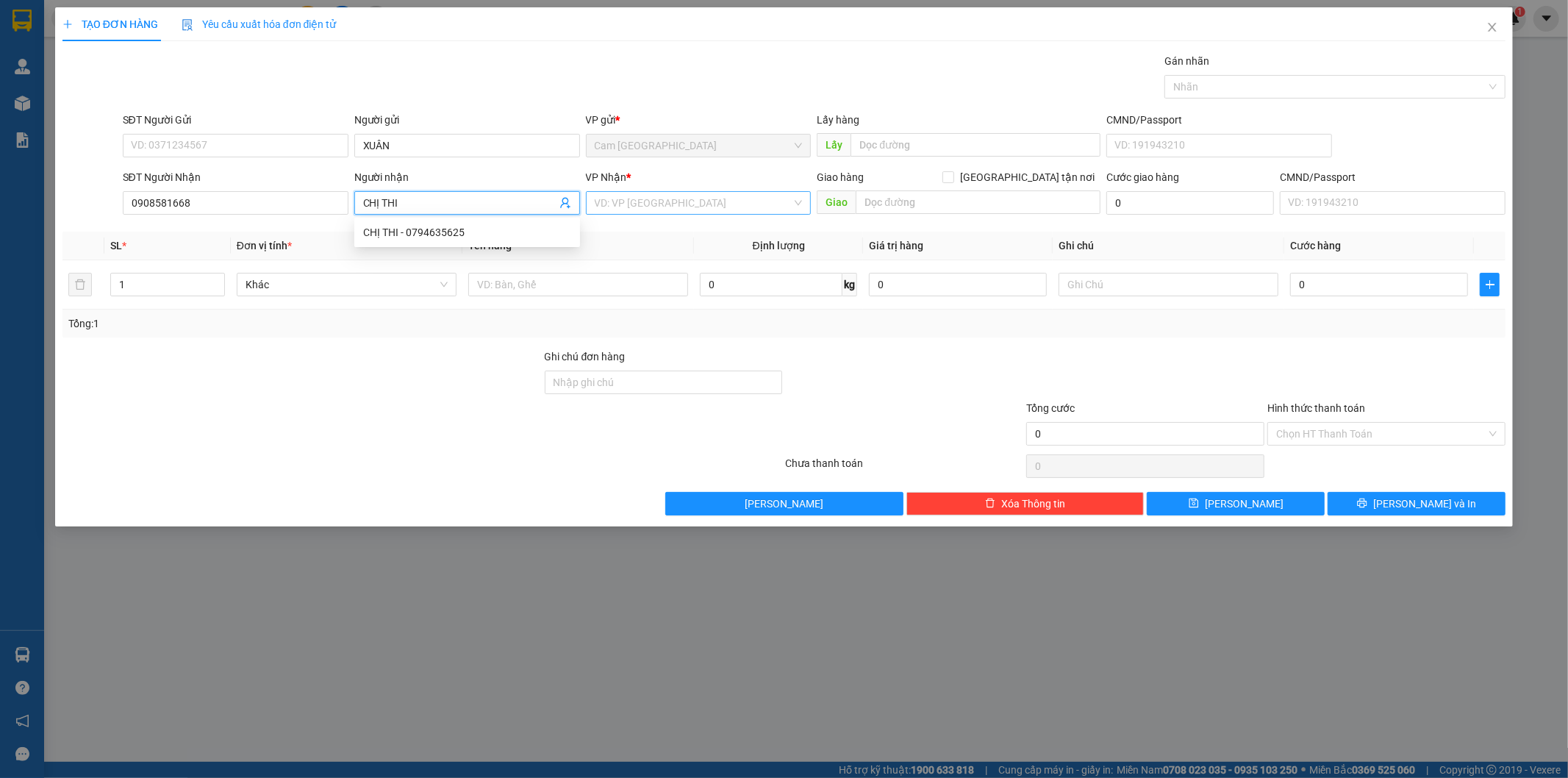
type input "CHỊ THI"
drag, startPoint x: 692, startPoint y: 208, endPoint x: 678, endPoint y: 209, distance: 14.0
click at [692, 208] on input "search" at bounding box center [693, 203] width 198 height 22
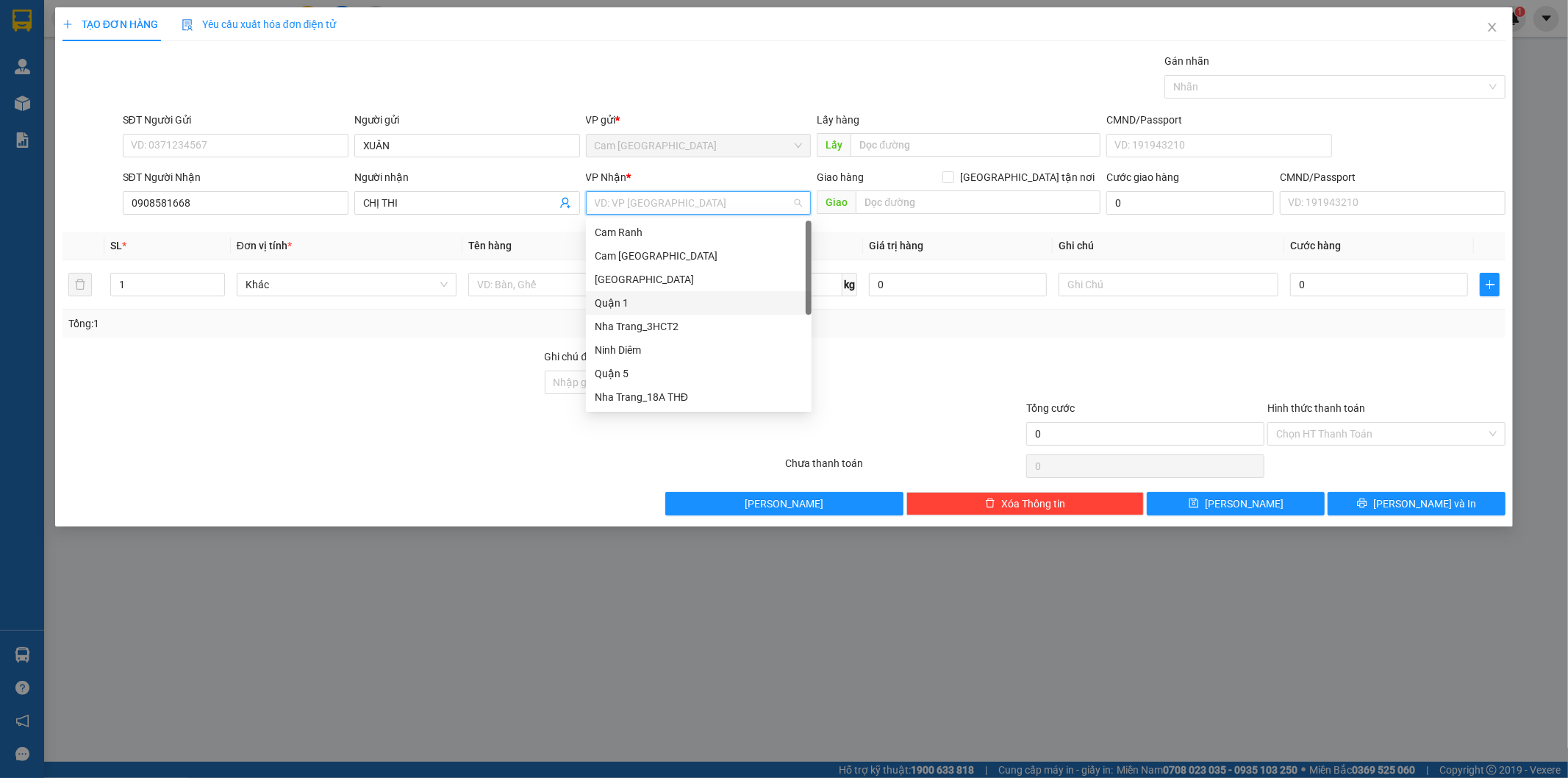
click at [642, 297] on div "Quận 1" at bounding box center [699, 302] width 208 height 16
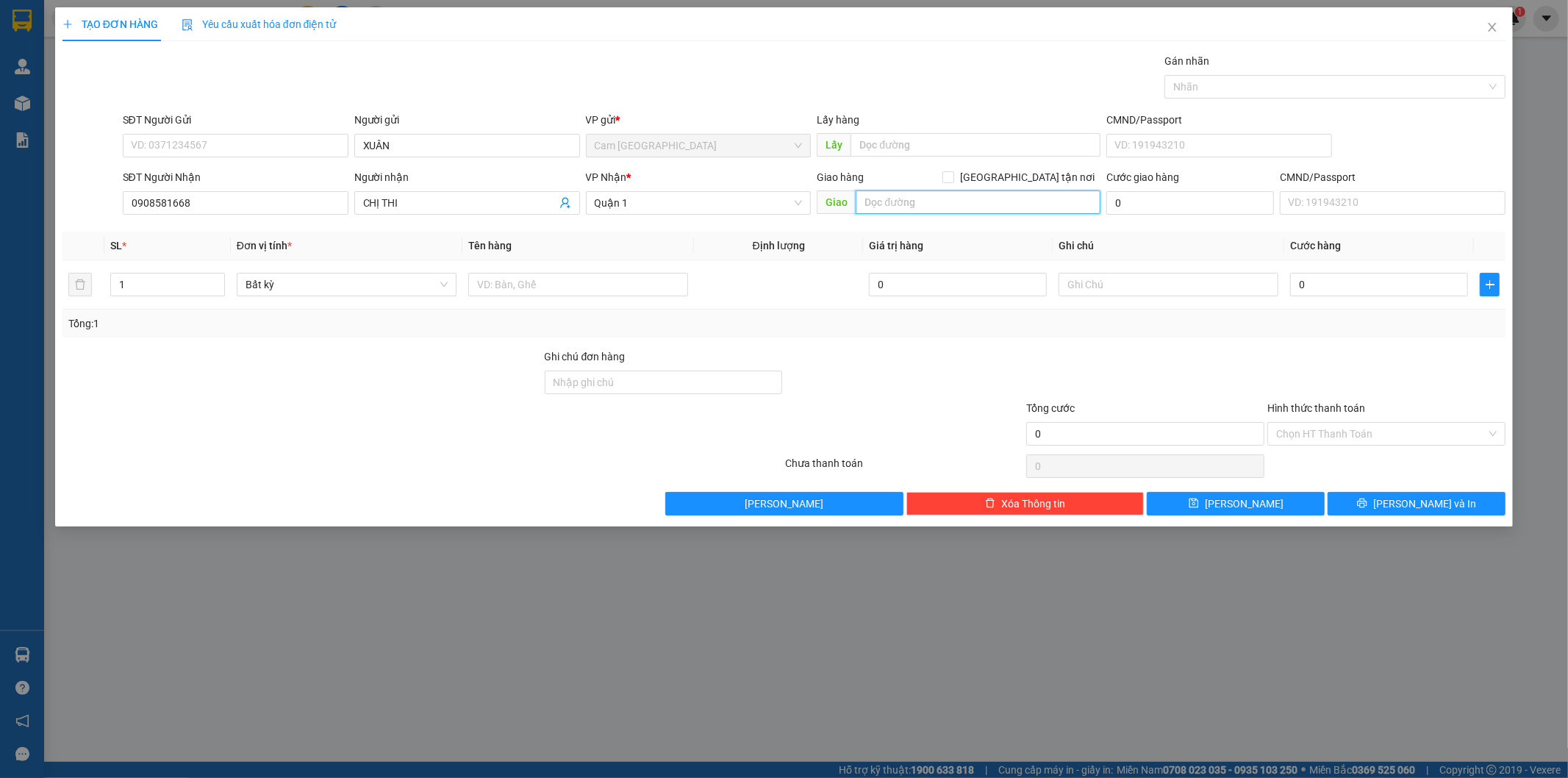
click at [965, 196] on input "text" at bounding box center [978, 202] width 244 height 23
type input "60KGTN-263/20 LÝ THƯỜNG KIỆT-P. [GEOGRAPHIC_DATA]"
click at [1139, 206] on input "0" at bounding box center [1191, 203] width 167 height 23
type input "6"
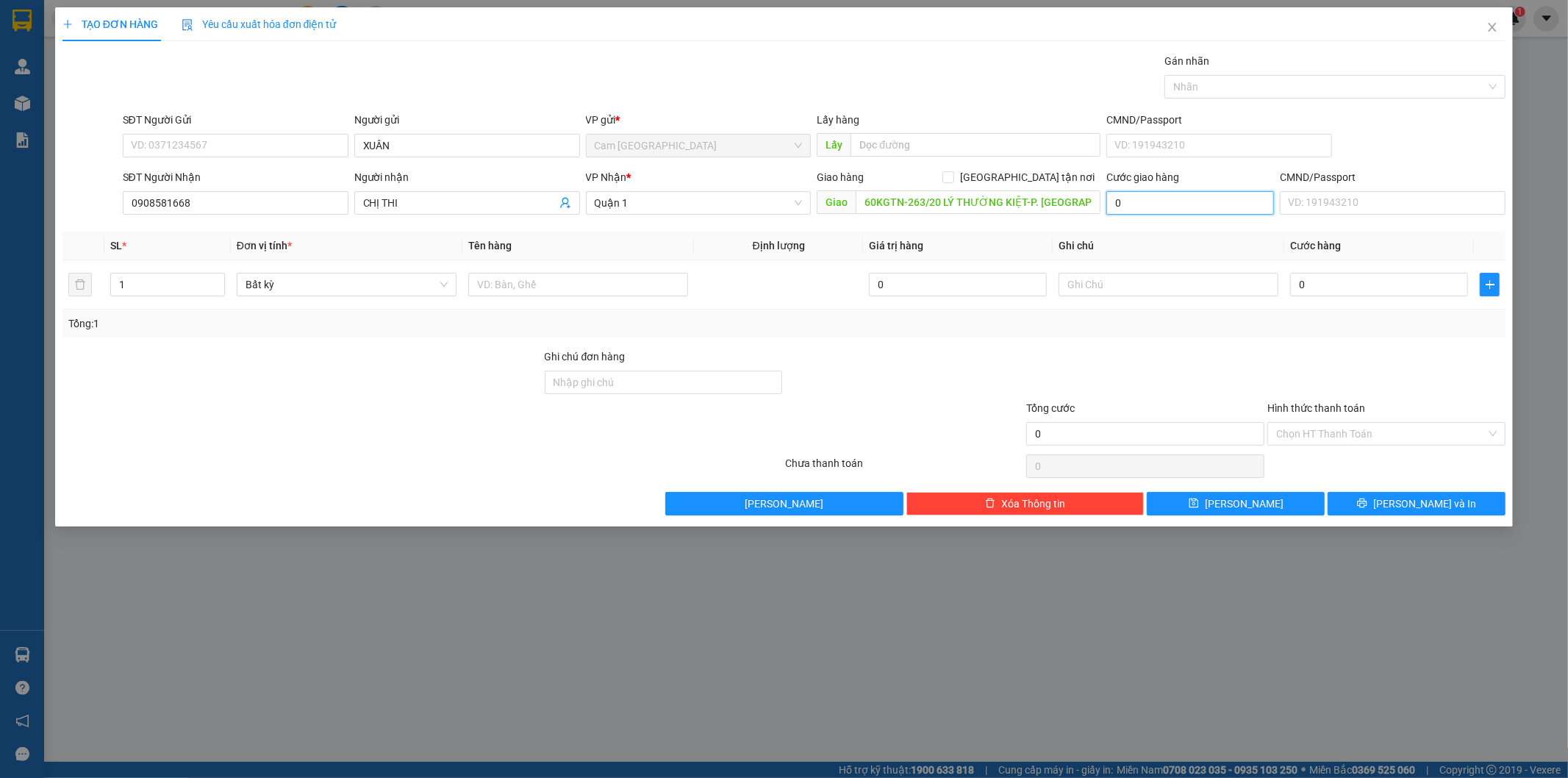
type input "6"
type input "60"
type input "60.000"
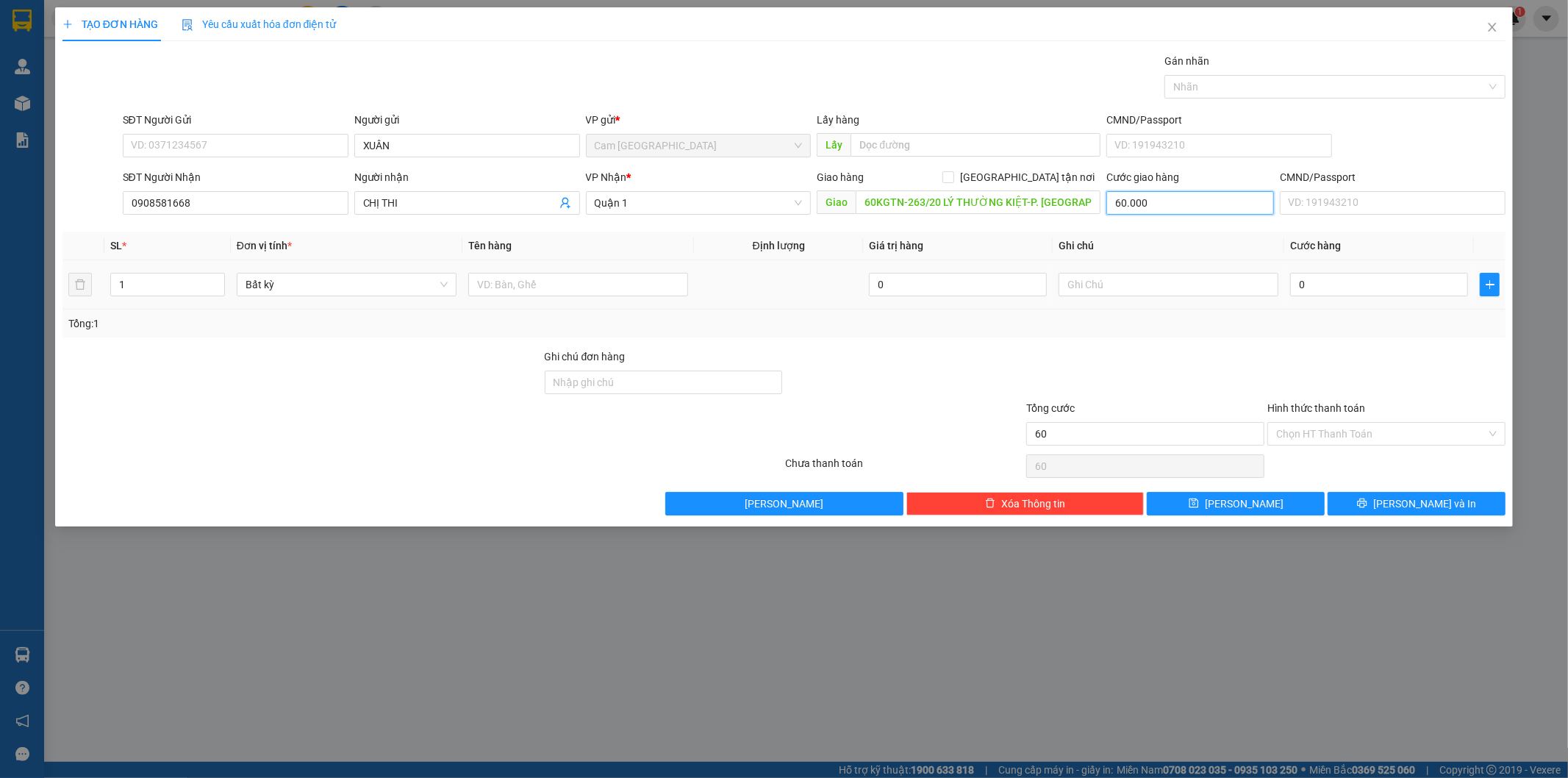
type input "60.000"
click at [526, 284] on input "text" at bounding box center [578, 284] width 220 height 23
type input "1TX"
click at [1088, 287] on input "text" at bounding box center [1168, 284] width 220 height 23
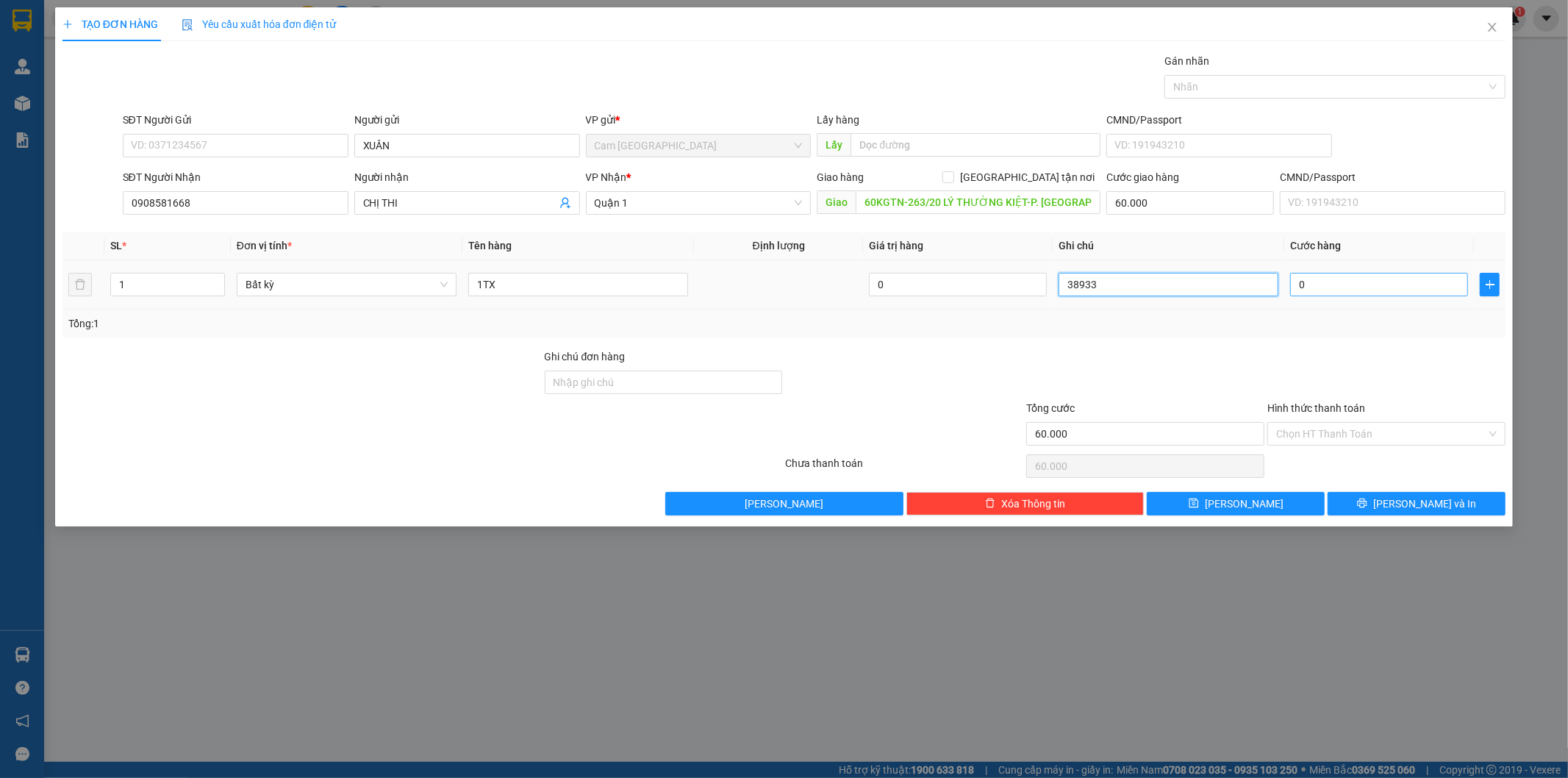
type input "38933"
click at [1329, 280] on input "0" at bounding box center [1378, 284] width 178 height 23
type input "3"
type input "60.003"
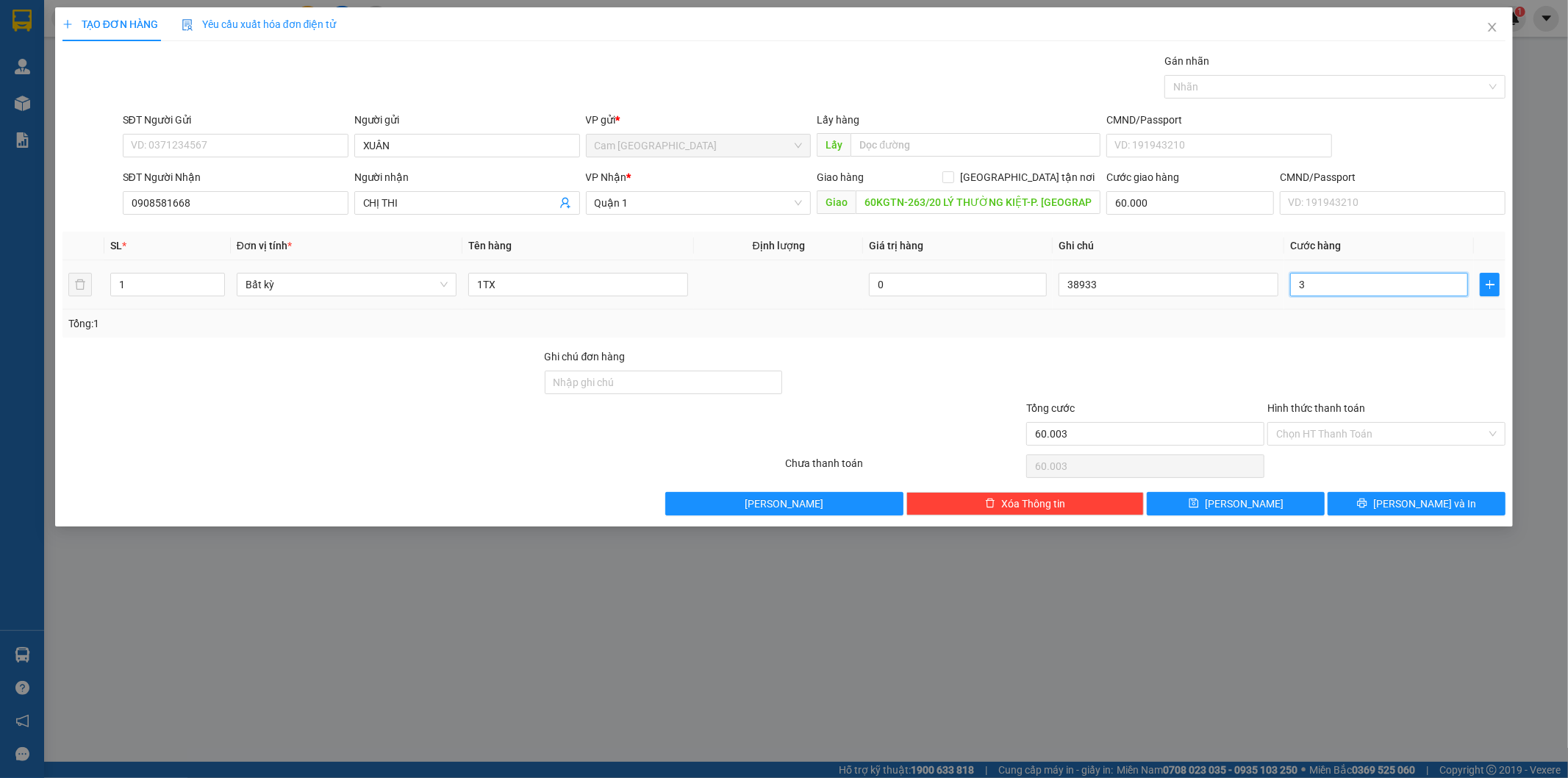
type input "30"
type input "60.030"
type input "300"
type input "60.300"
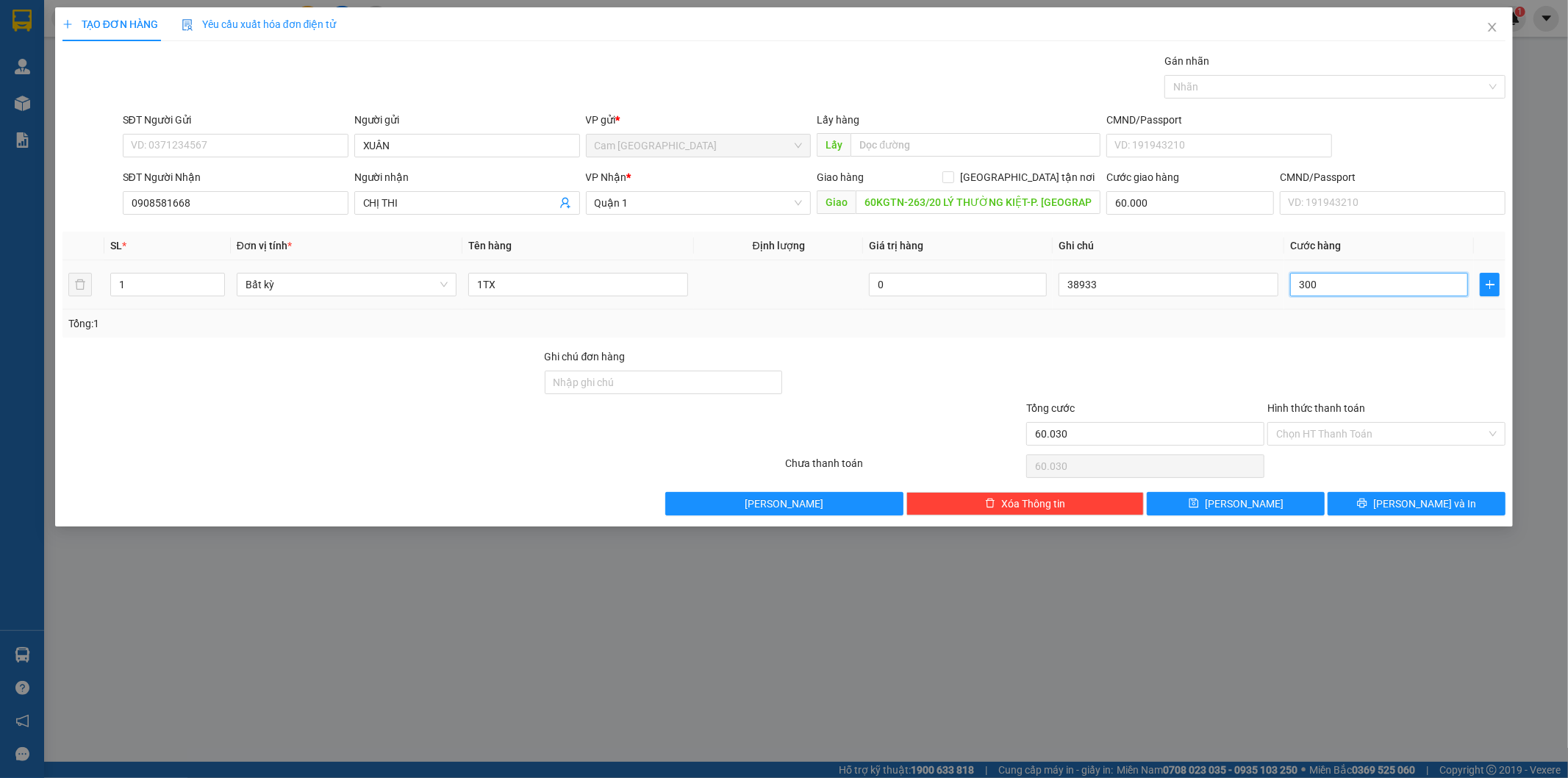
type input "60.300"
type input "3.000"
type input "63.000"
type input "30.000"
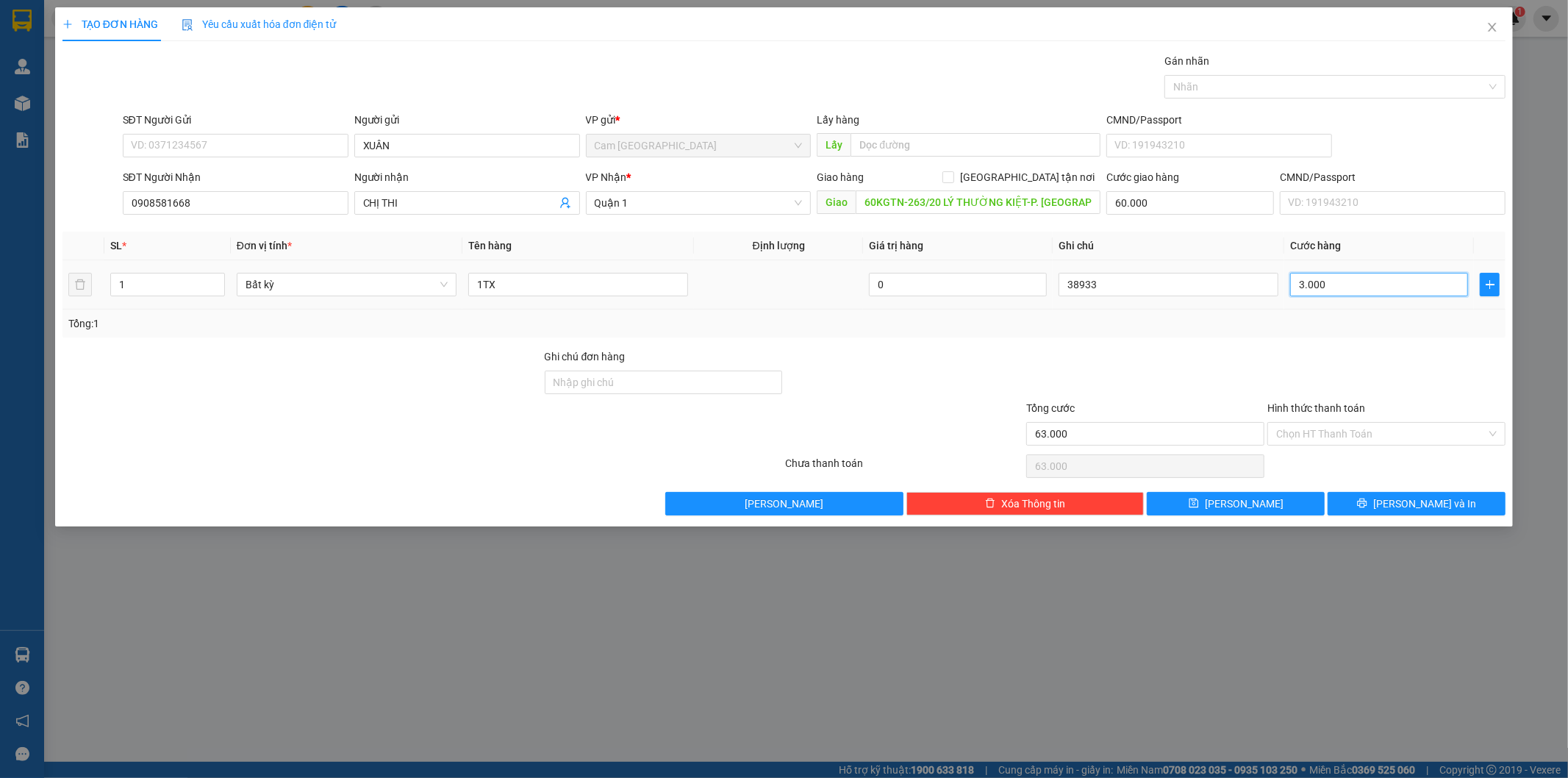
type input "90.000"
type input "30.000"
click at [1342, 439] on input "Hình thức thanh toán" at bounding box center [1381, 434] width 210 height 22
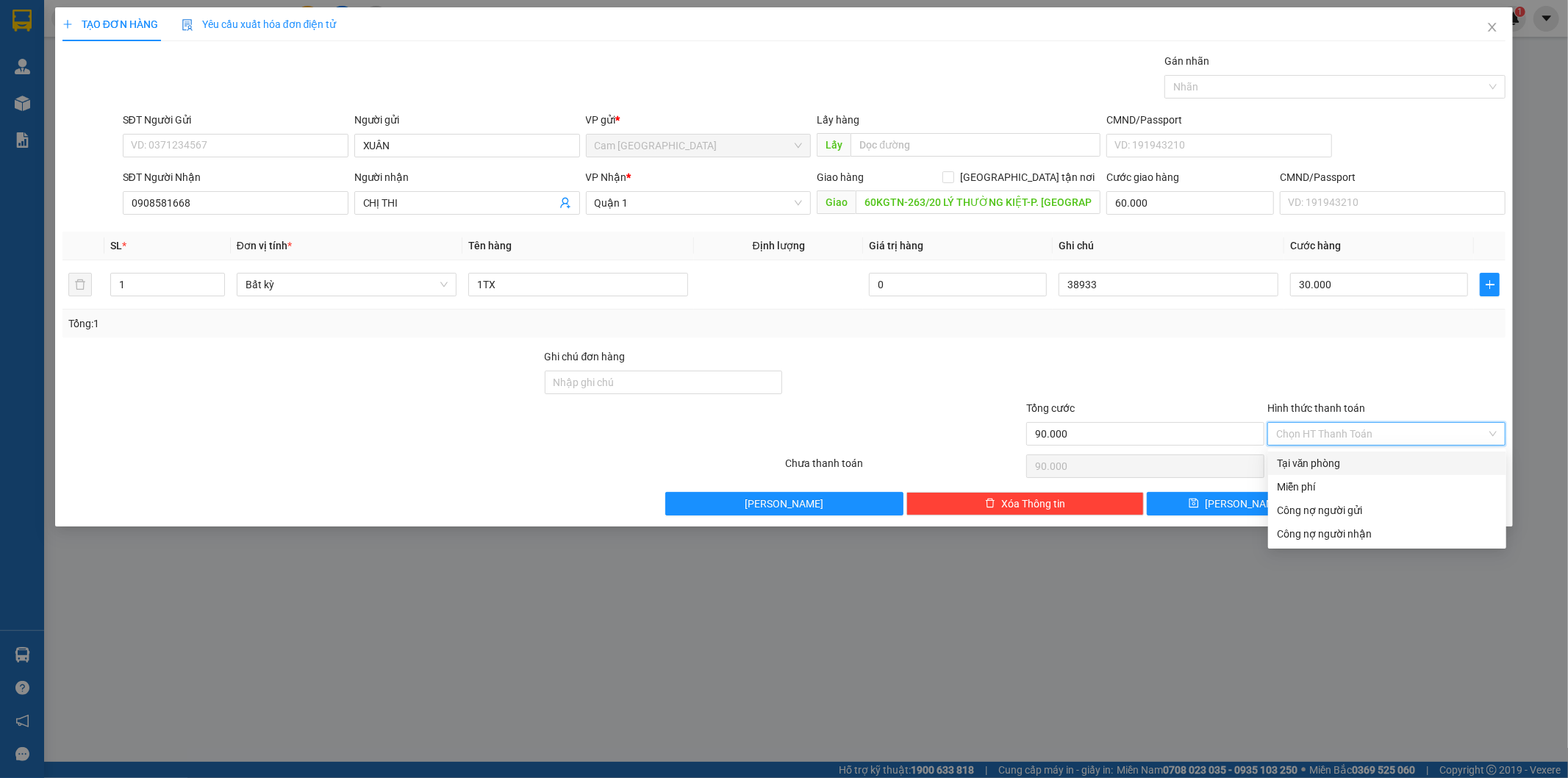
click at [1335, 459] on div "Tại văn phòng" at bounding box center [1387, 463] width 220 height 16
type input "0"
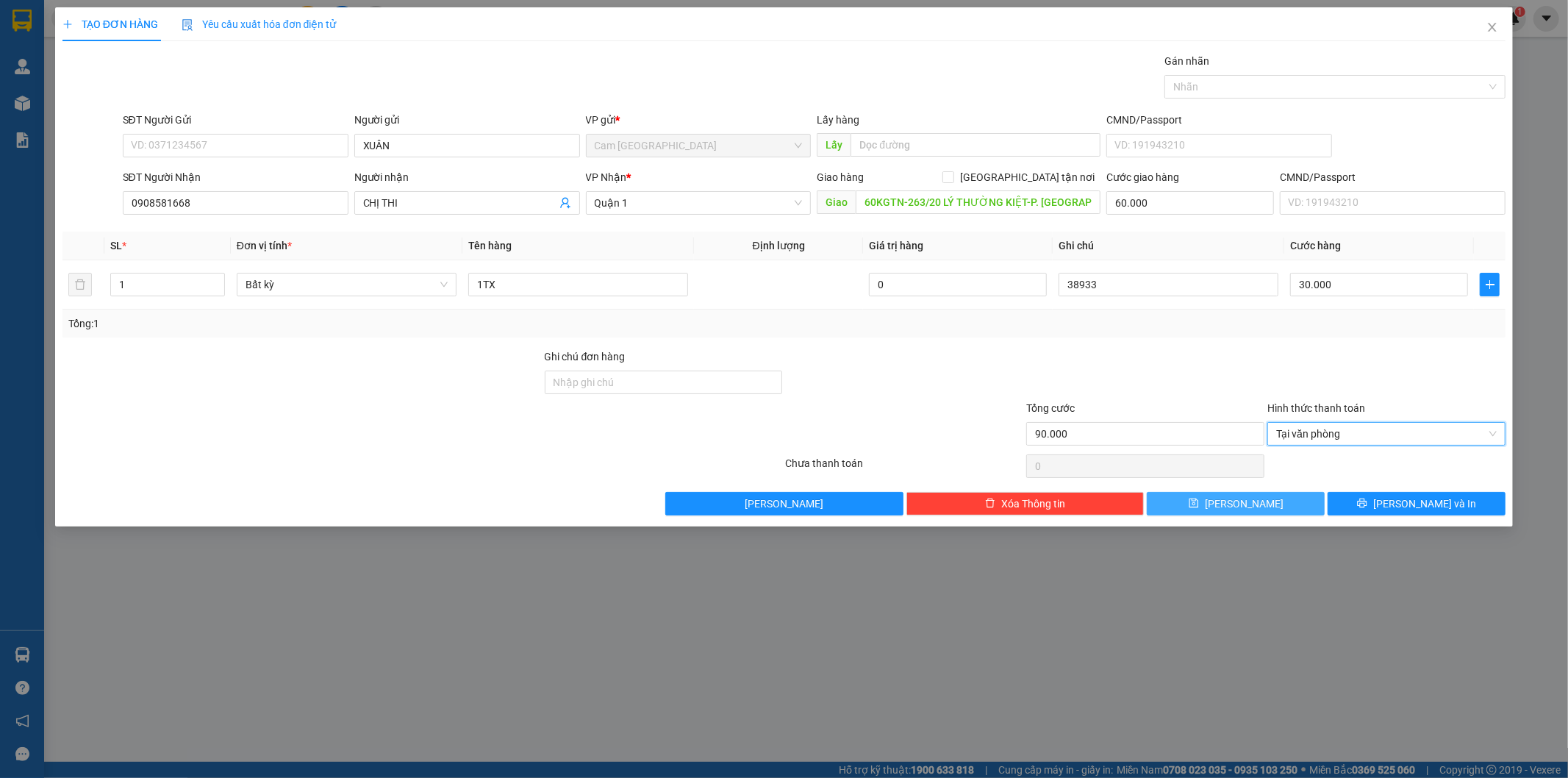
click at [1262, 508] on button "[PERSON_NAME]" at bounding box center [1235, 503] width 178 height 23
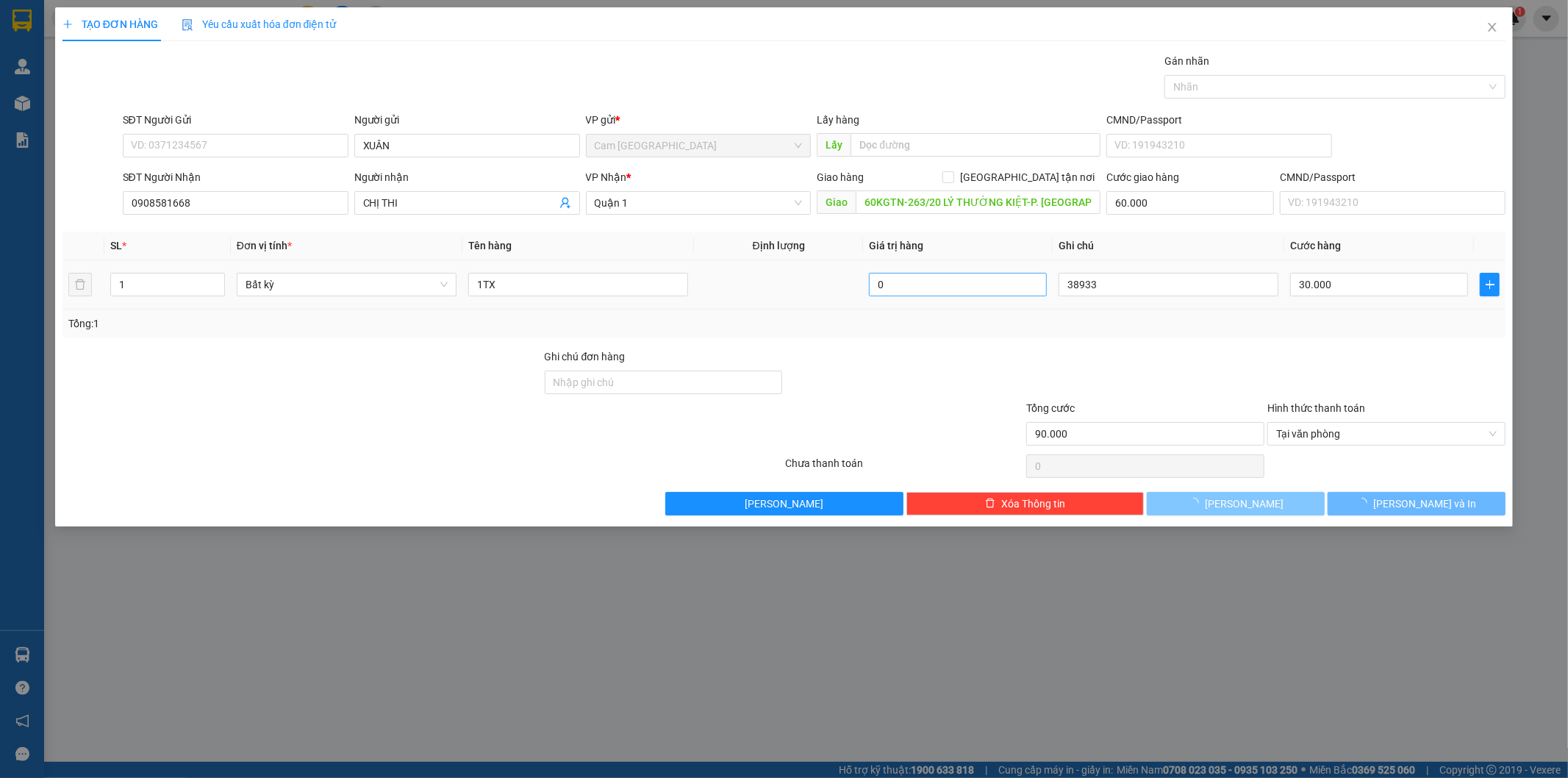
type input "0"
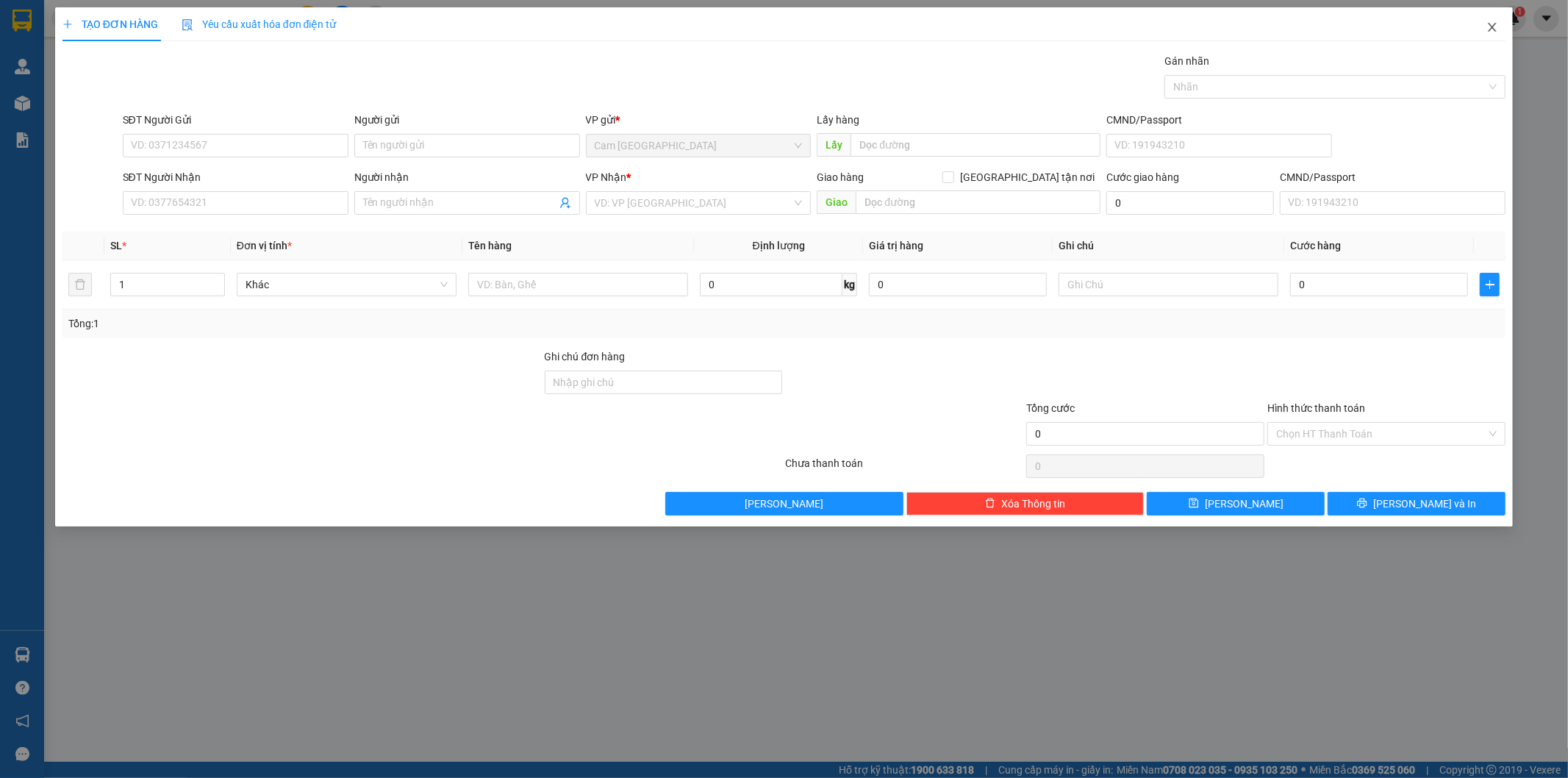
click at [1489, 30] on icon "close" at bounding box center [1493, 27] width 12 height 12
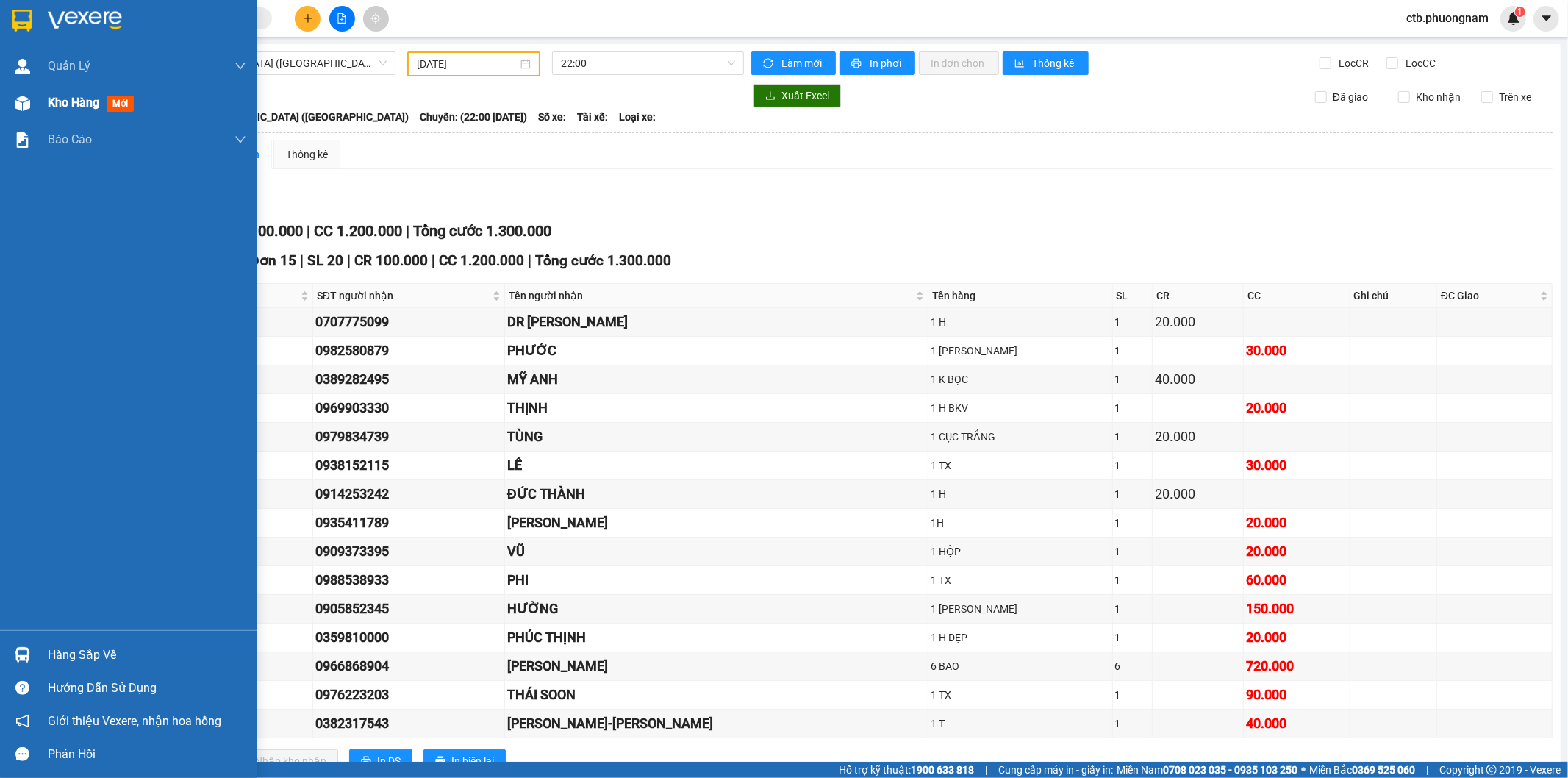
click at [23, 99] on img at bounding box center [22, 103] width 16 height 16
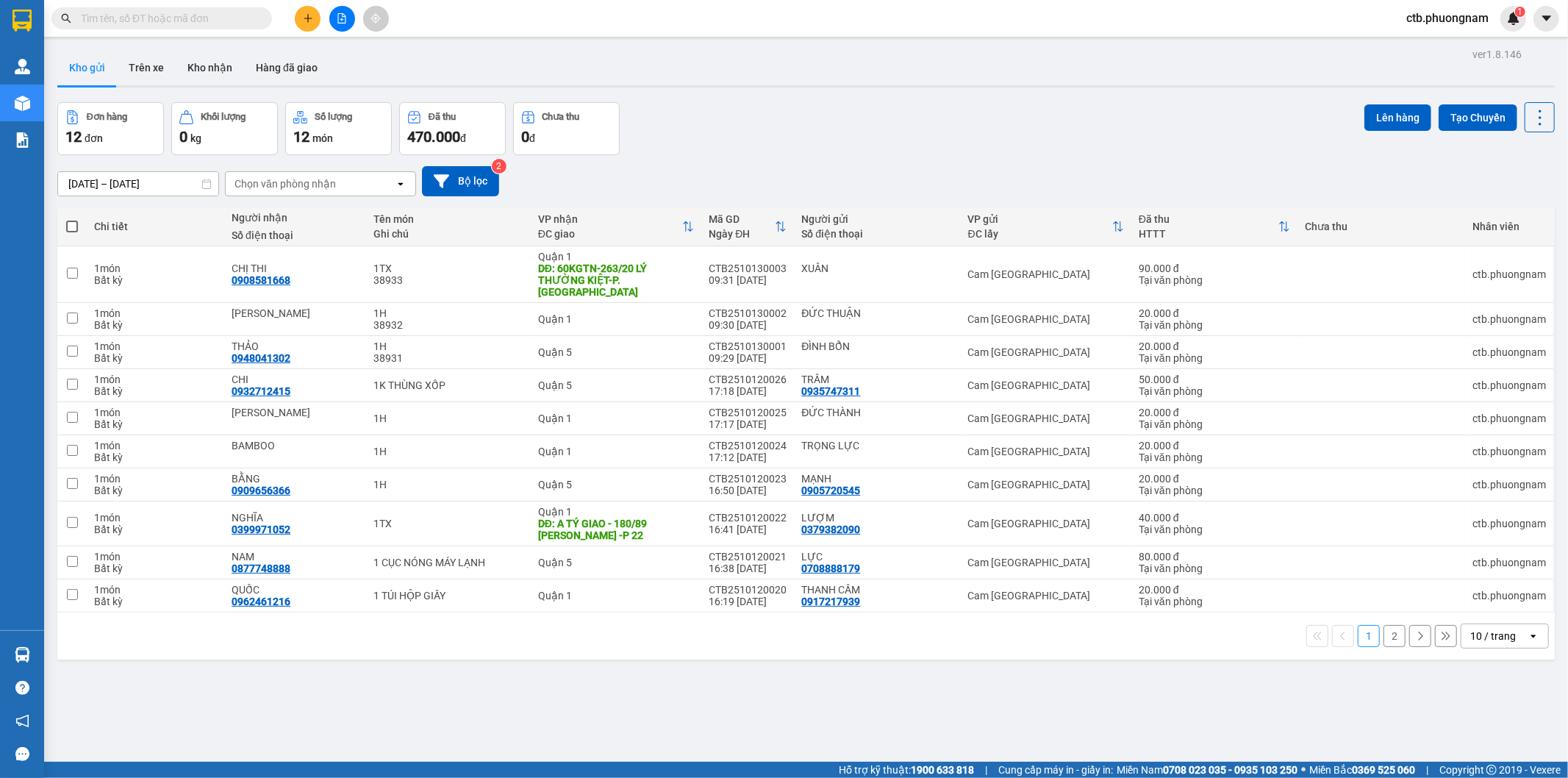
click at [1384, 625] on button "2" at bounding box center [1395, 636] width 22 height 22
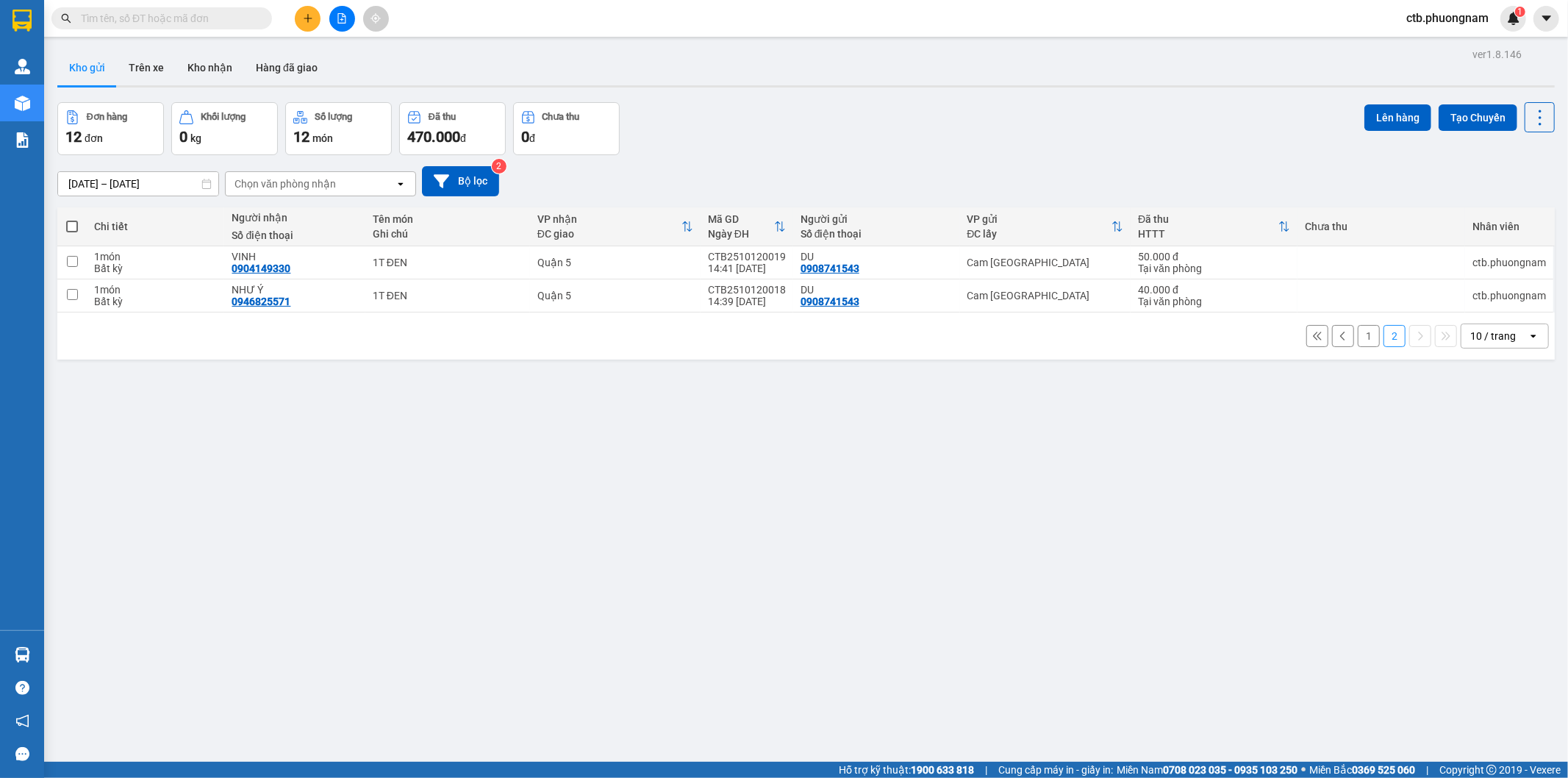
click at [73, 226] on span at bounding box center [72, 226] width 12 height 12
click at [72, 219] on input "checkbox" at bounding box center [72, 219] width 0 height 0
checkbox input "true"
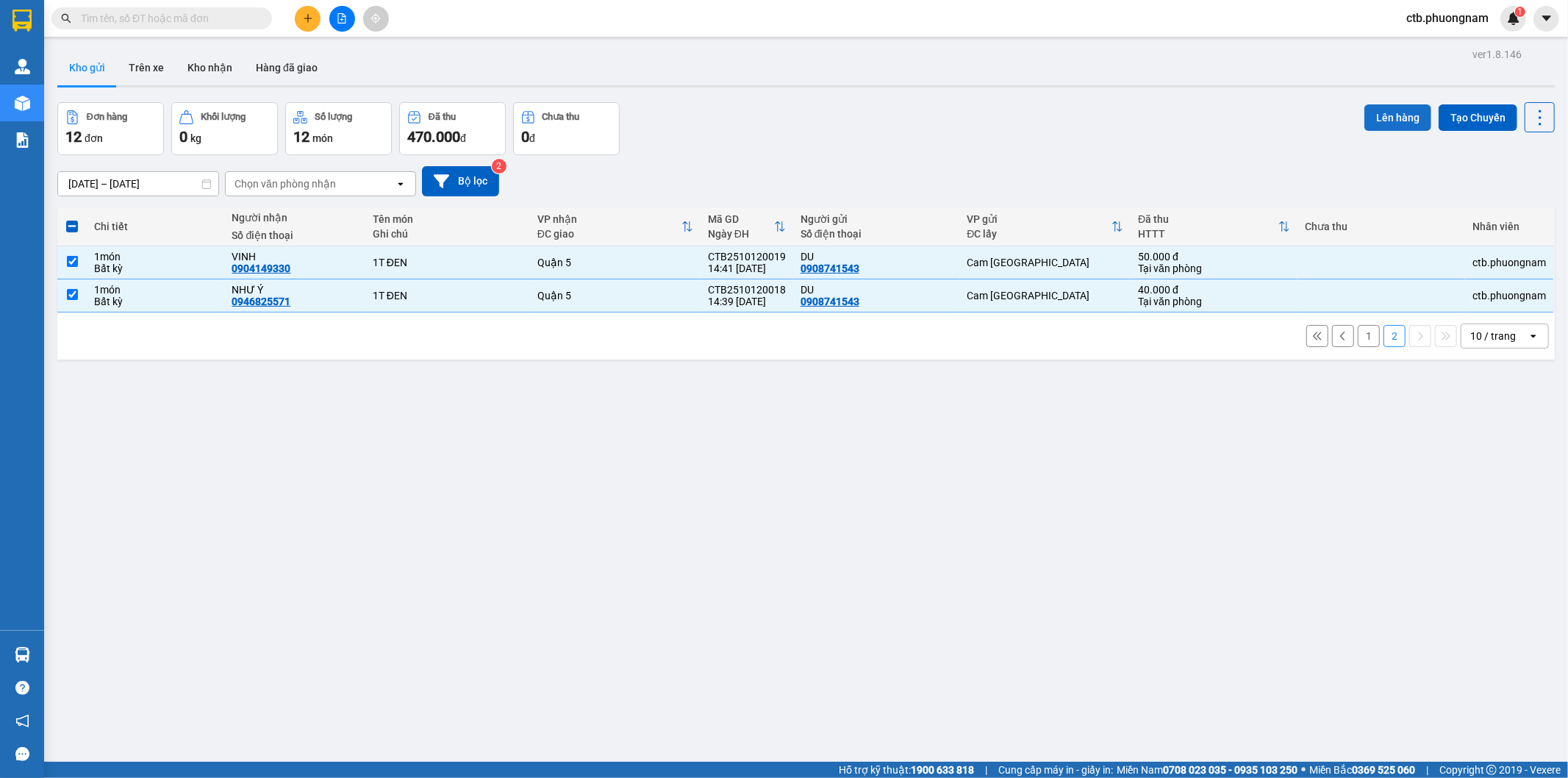
click at [1401, 125] on button "Lên hàng" at bounding box center [1398, 117] width 67 height 26
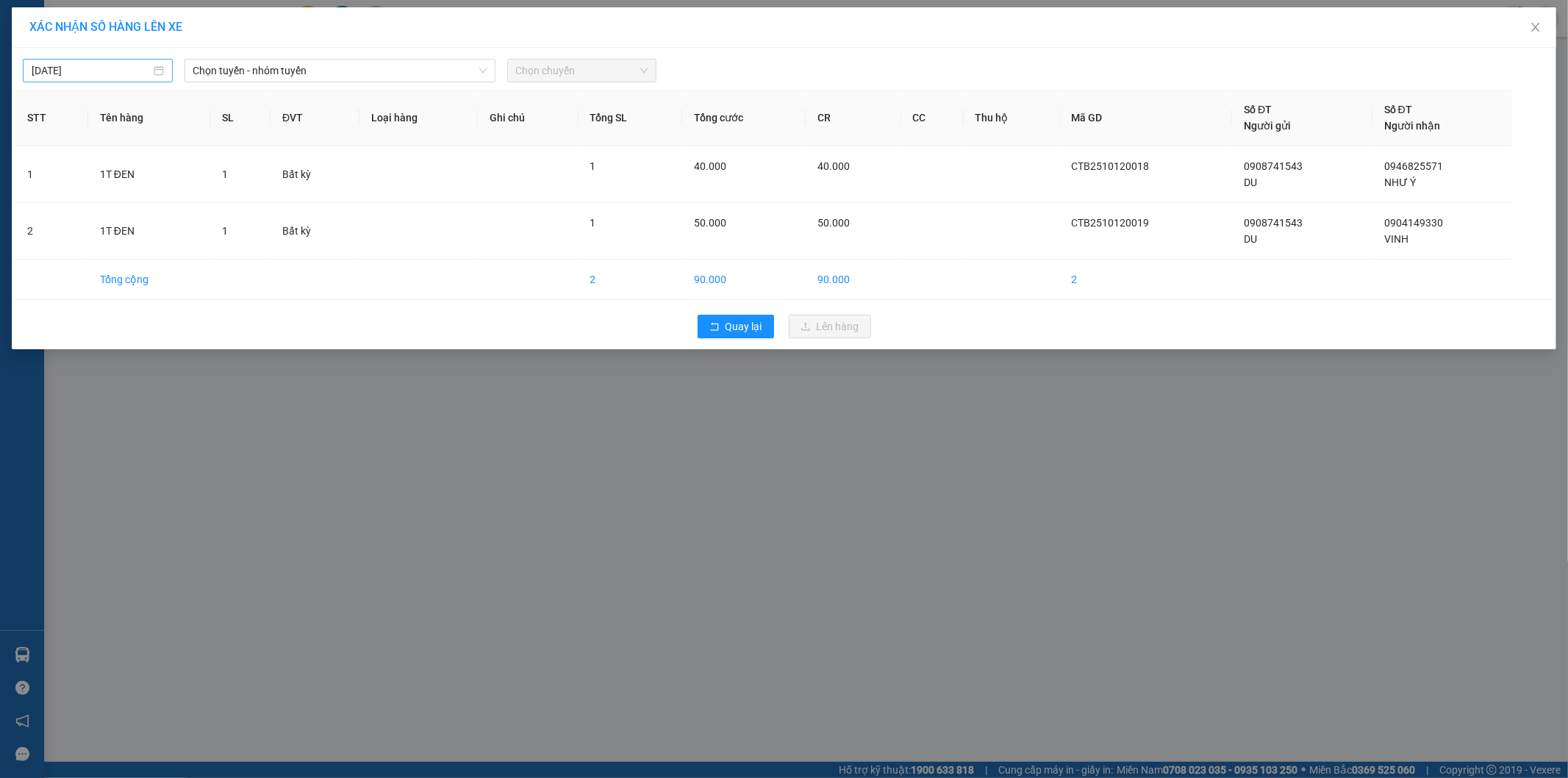
click at [152, 76] on div "[DATE]" at bounding box center [98, 70] width 132 height 16
drag, startPoint x: 42, startPoint y: 200, endPoint x: 59, endPoint y: 191, distance: 19.2
click at [41, 200] on div "12" at bounding box center [45, 200] width 18 height 18
type input "[DATE]"
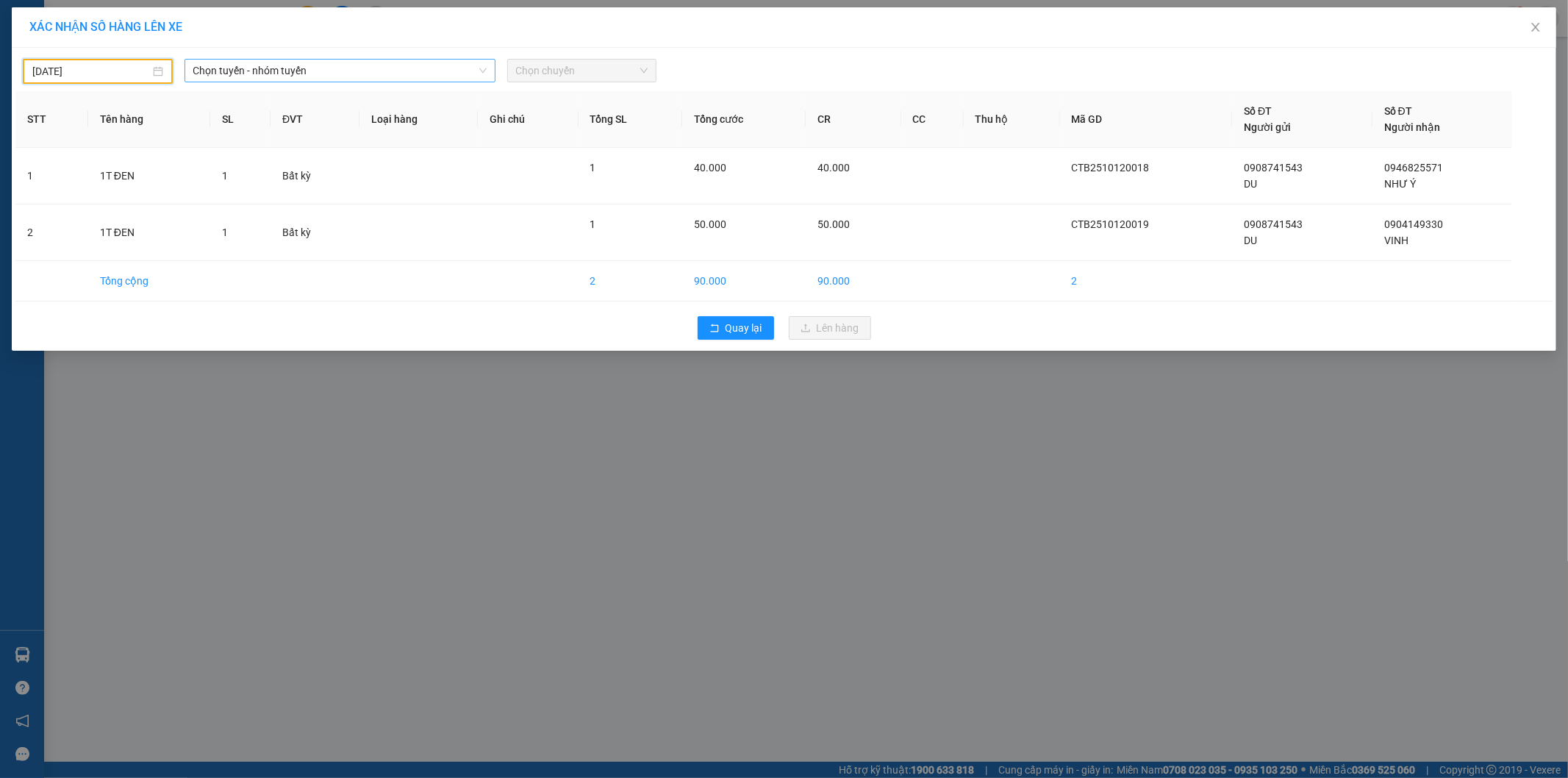
click at [417, 68] on span "Chọn tuyến - nhóm tuyến" at bounding box center [340, 71] width 294 height 22
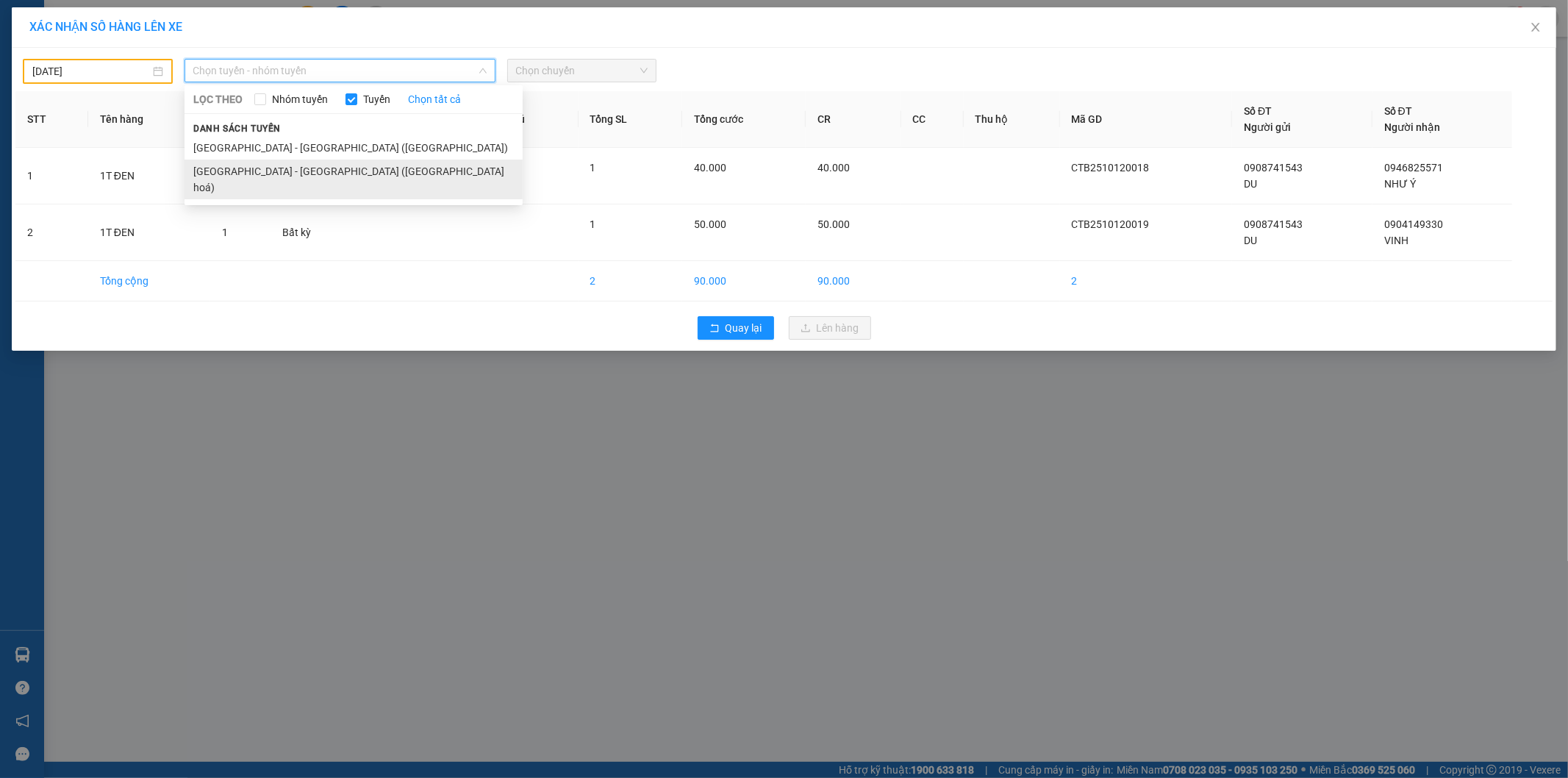
click at [343, 163] on li "[GEOGRAPHIC_DATA] - [GEOGRAPHIC_DATA] ([GEOGRAPHIC_DATA] hoá)" at bounding box center [354, 179] width 338 height 40
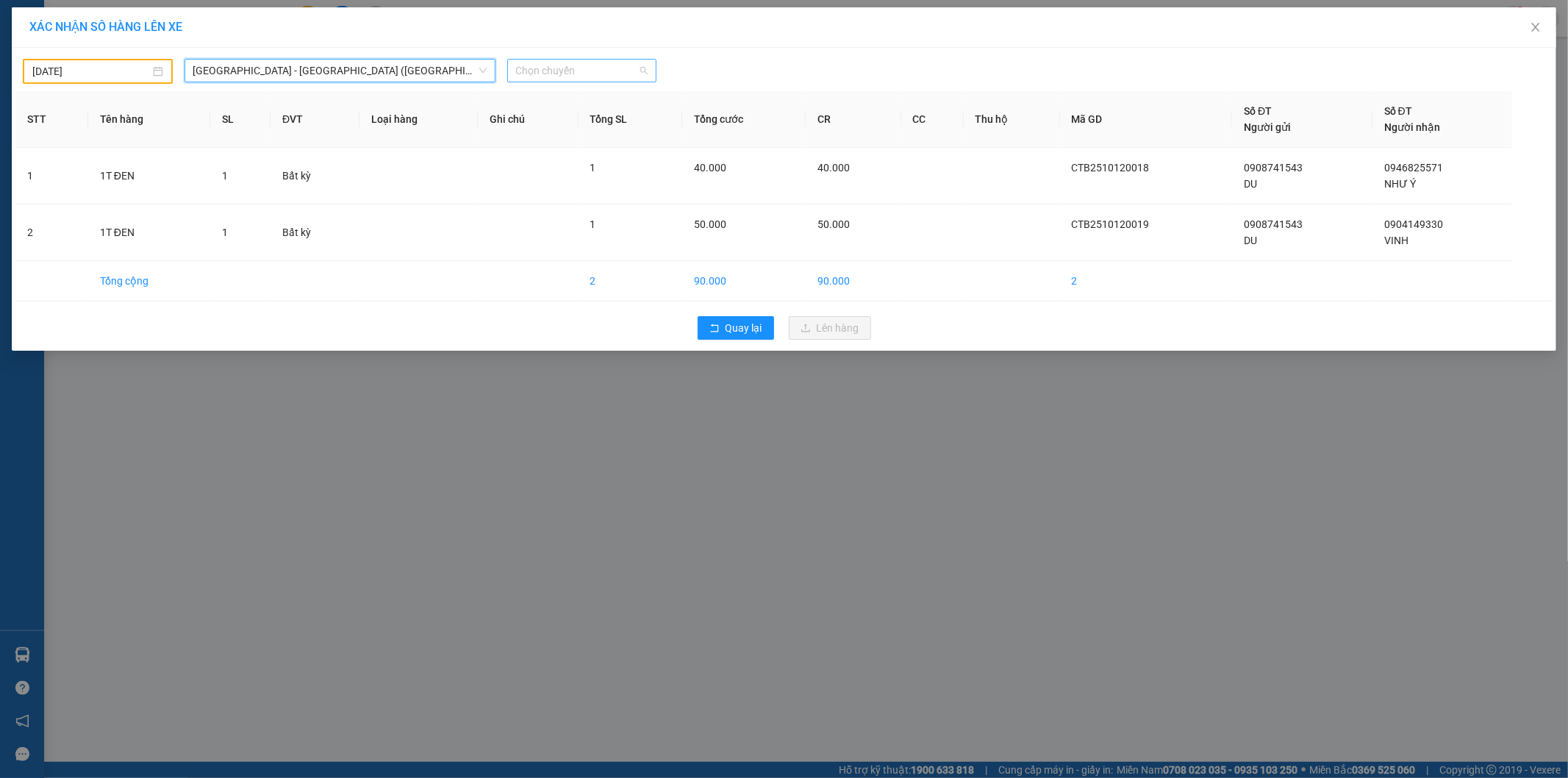
click at [532, 68] on span "Chọn chuyến" at bounding box center [582, 71] width 132 height 22
click at [522, 126] on div "22:00" at bounding box center [573, 123] width 114 height 16
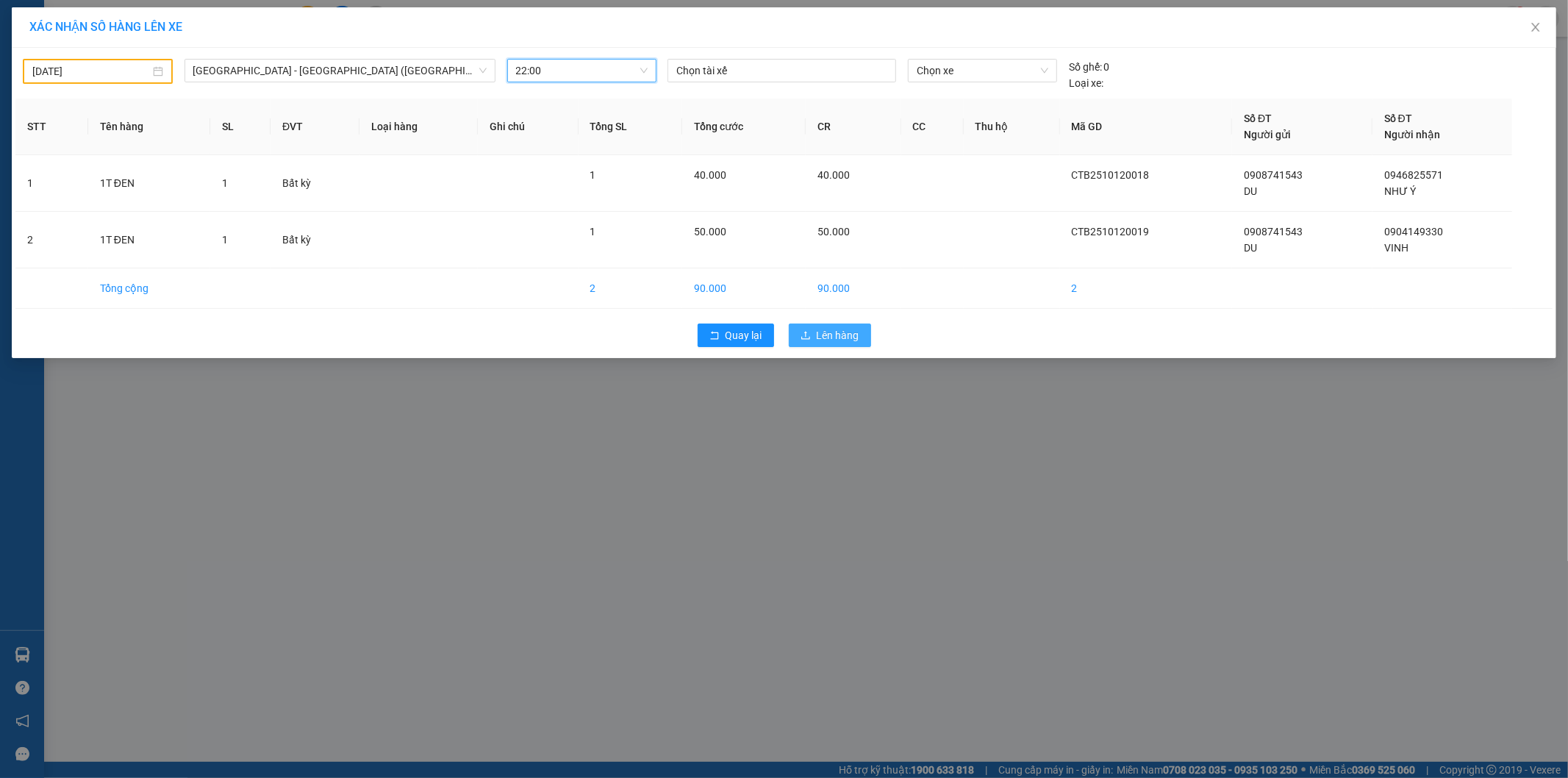
drag, startPoint x: 847, startPoint y: 316, endPoint x: 844, endPoint y: 336, distance: 20.2
click at [847, 325] on div "Quay lại Lên hàng" at bounding box center [784, 335] width 1537 height 38
click at [844, 336] on span "Lên hàng" at bounding box center [838, 335] width 43 height 16
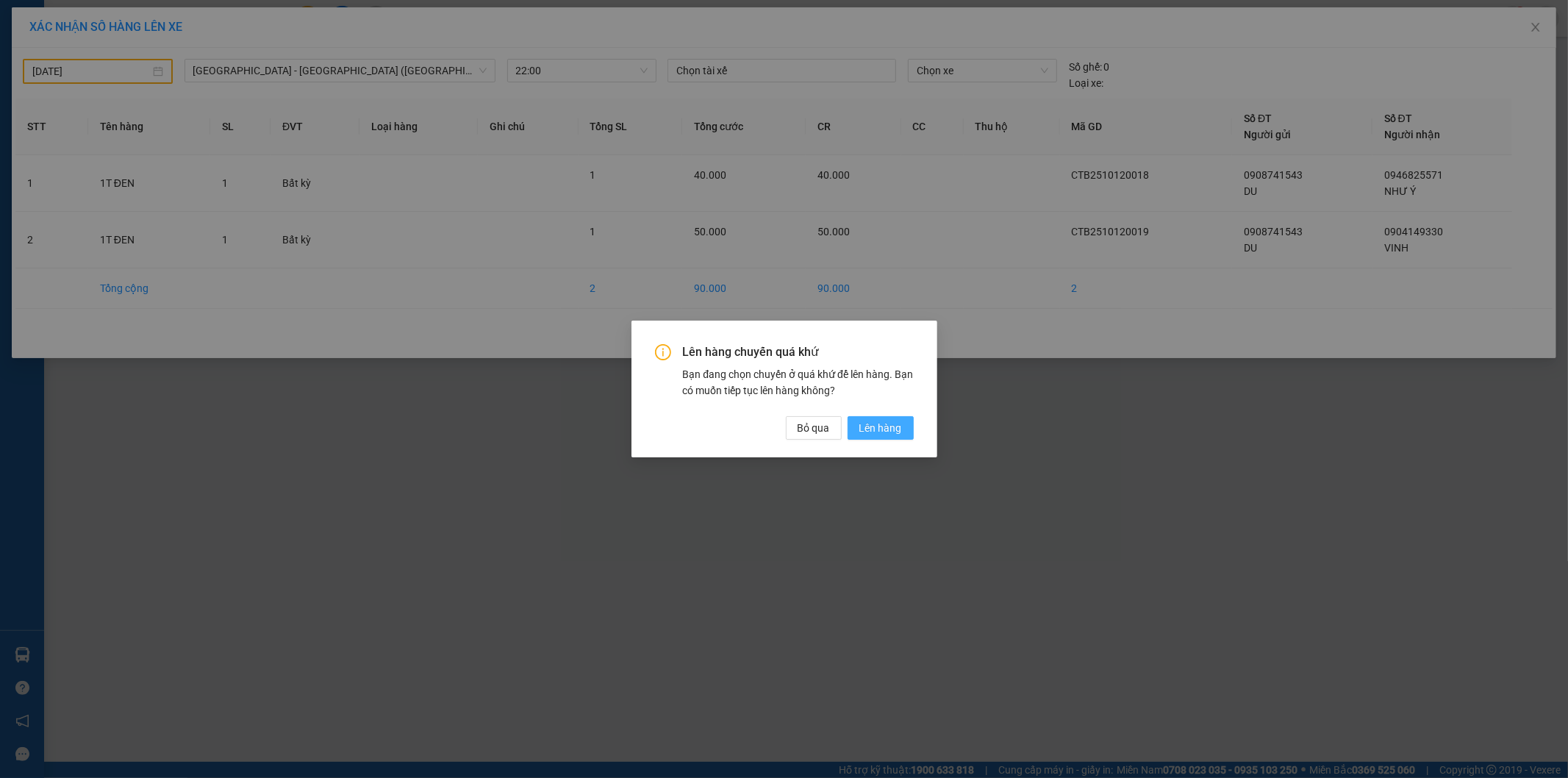
click at [870, 429] on span "Lên hàng" at bounding box center [881, 428] width 43 height 16
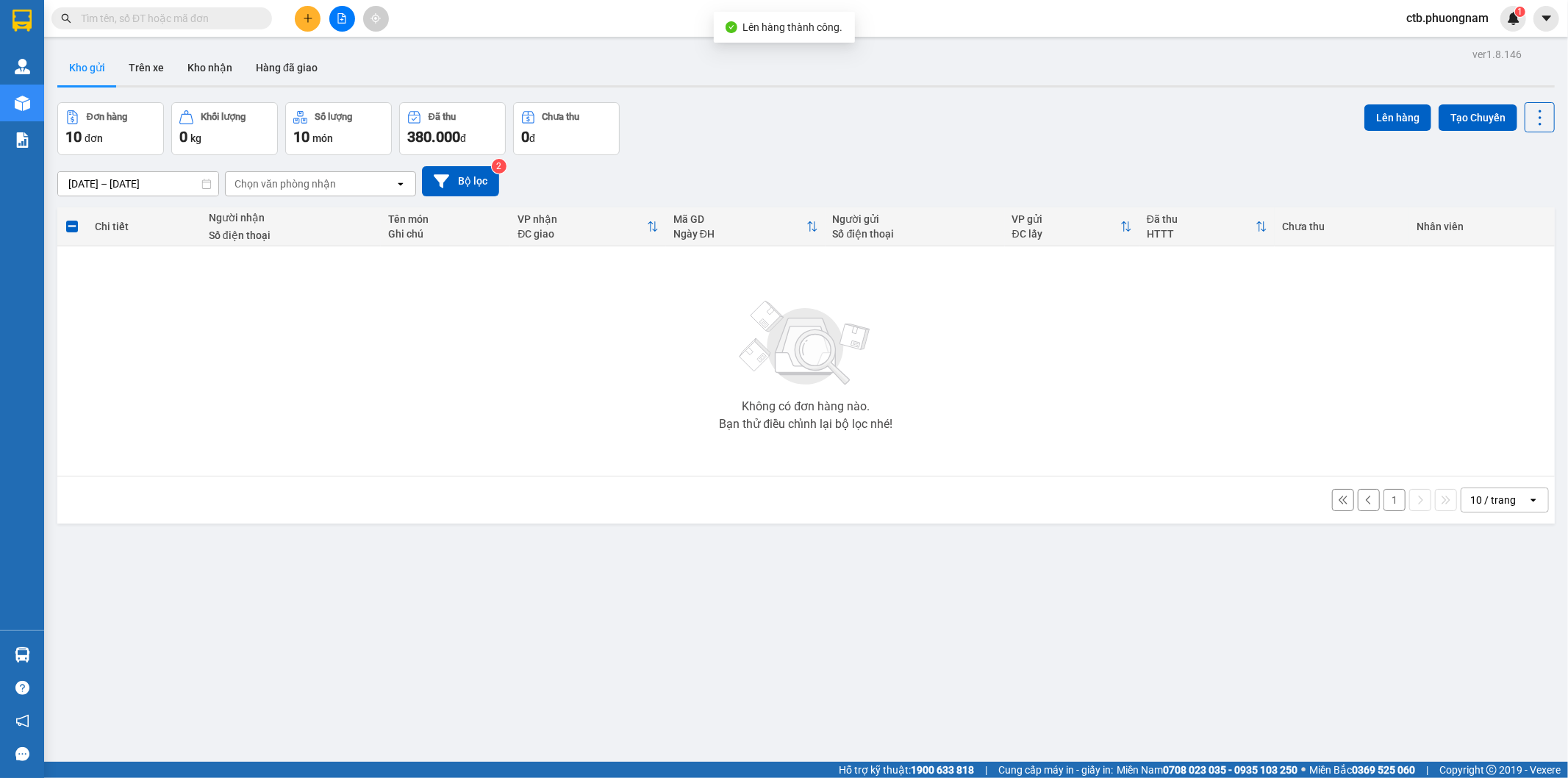
click at [1366, 502] on button at bounding box center [1369, 500] width 22 height 22
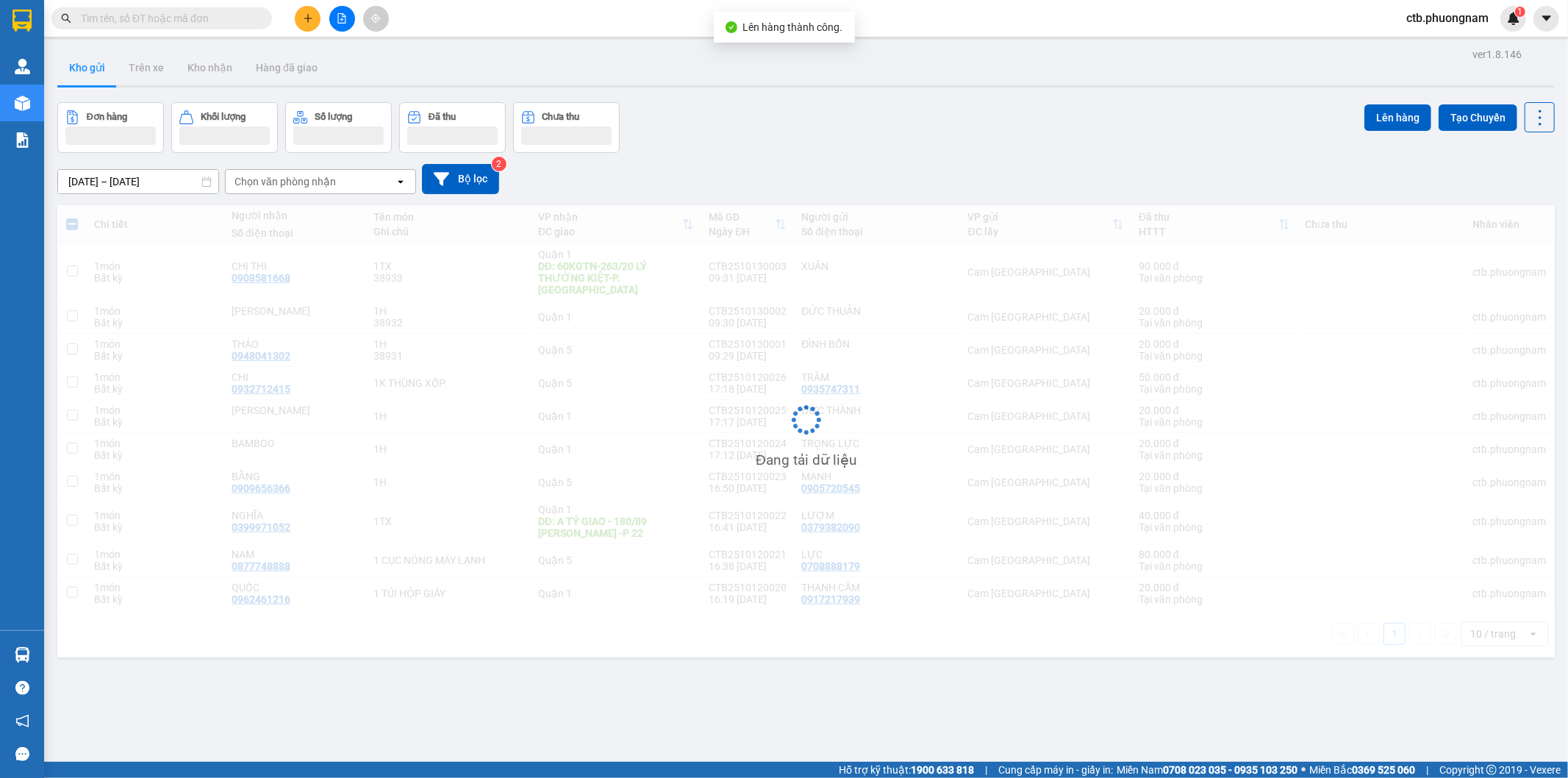
click at [1381, 502] on div "Đang tải dữ liệu" at bounding box center [806, 431] width 1497 height 453
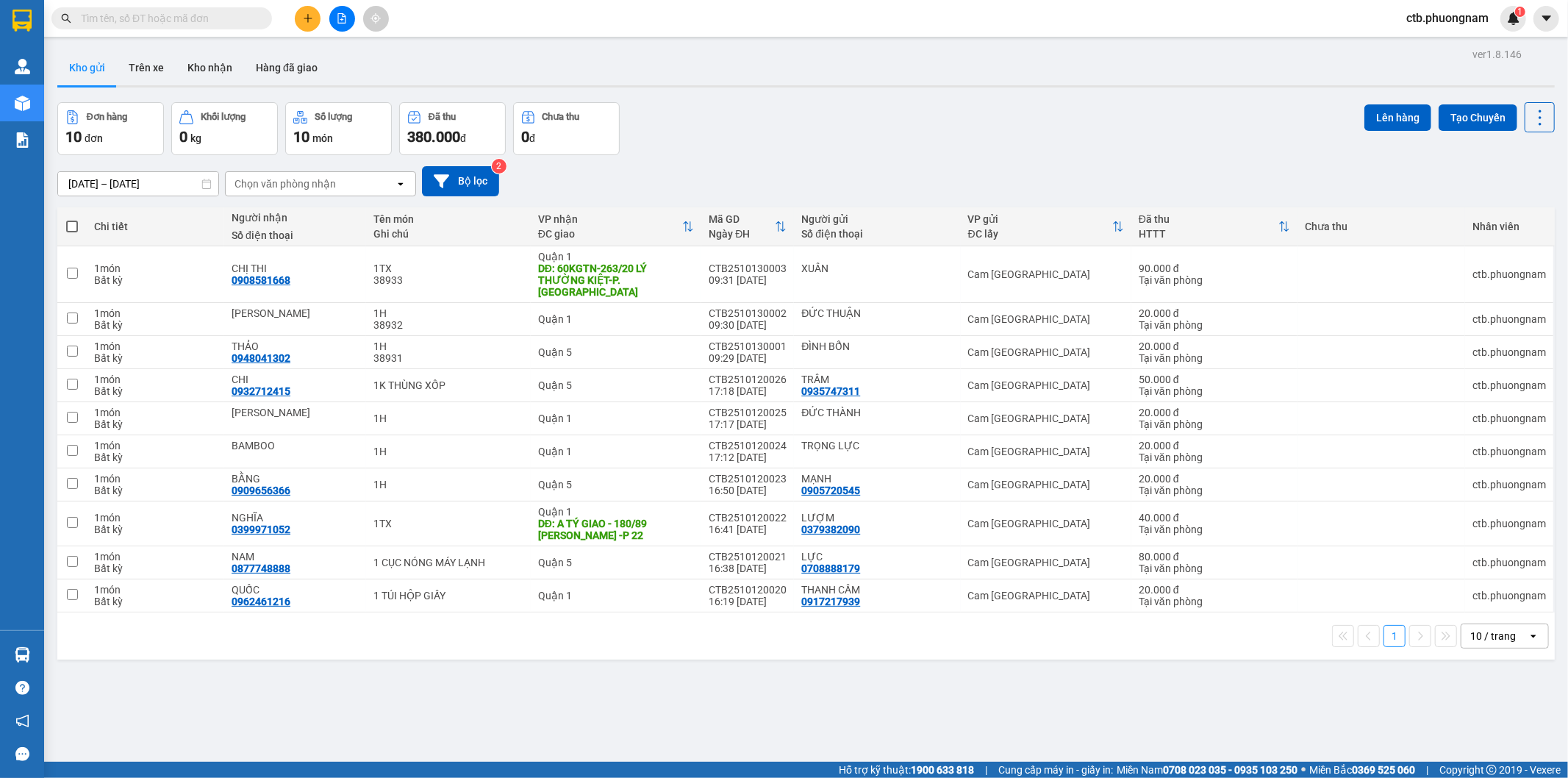
click at [75, 222] on span at bounding box center [72, 226] width 12 height 12
click at [72, 219] on input "checkbox" at bounding box center [72, 219] width 0 height 0
checkbox input "true"
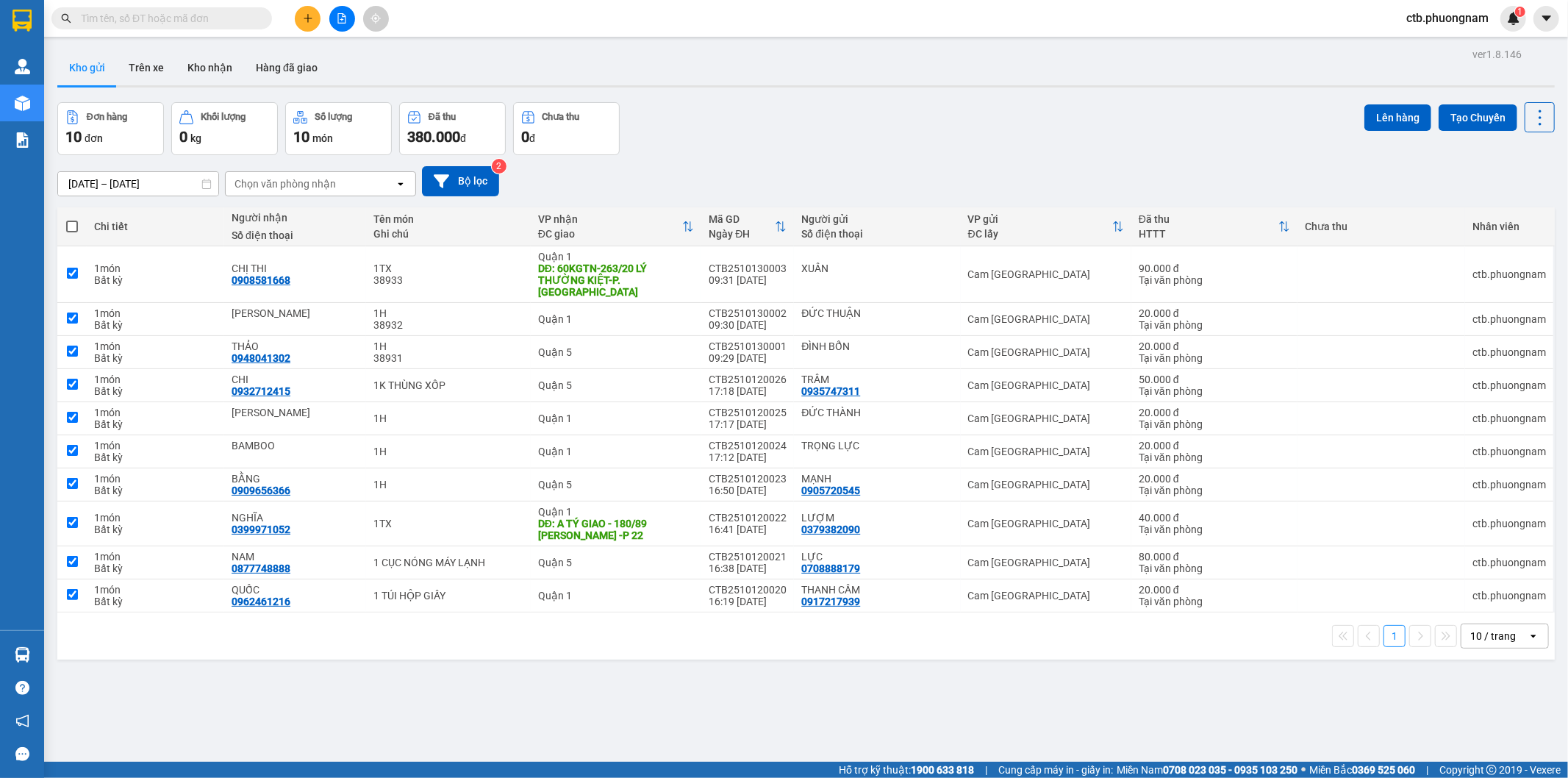
checkbox input "true"
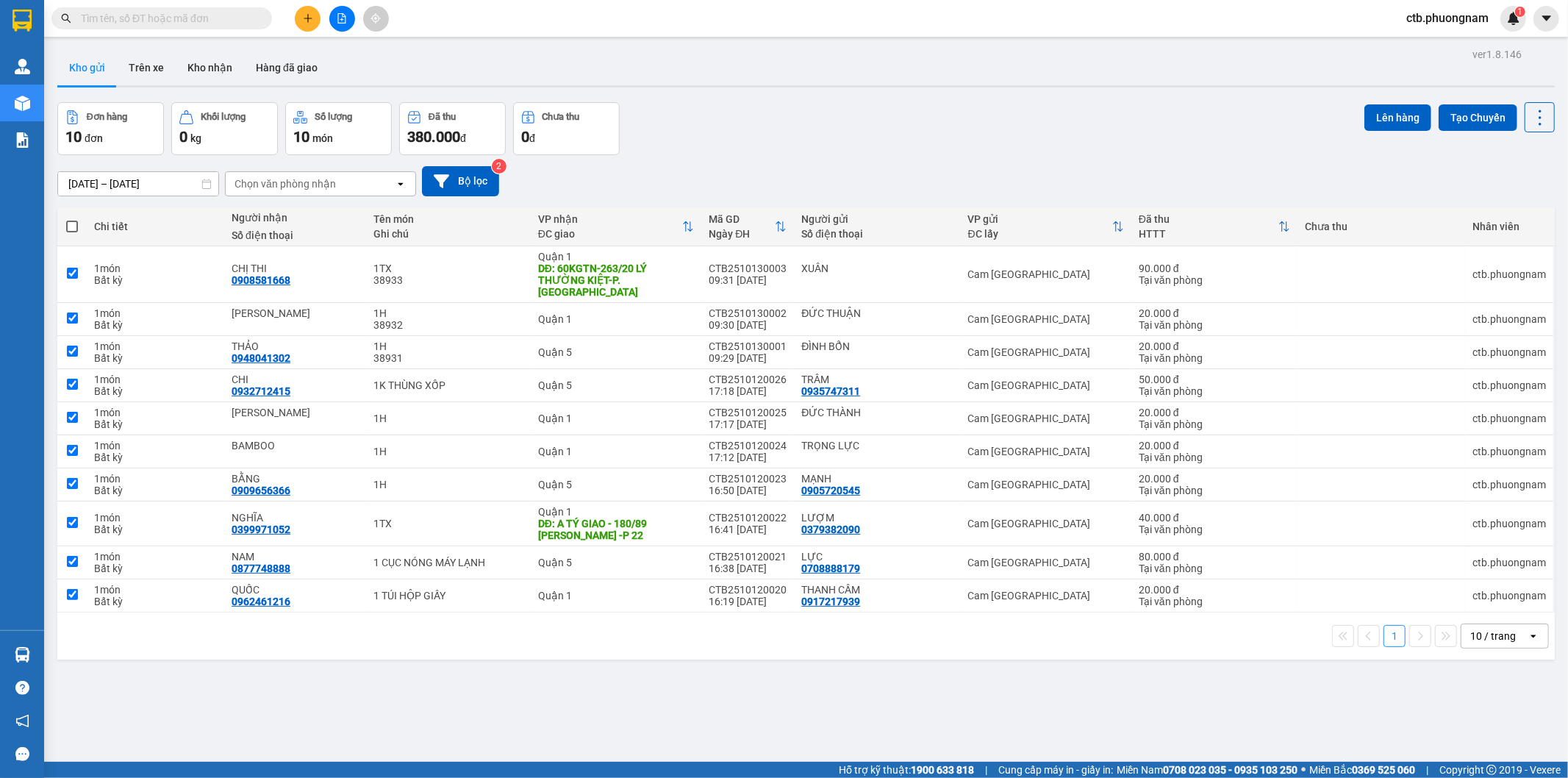
checkbox input "true"
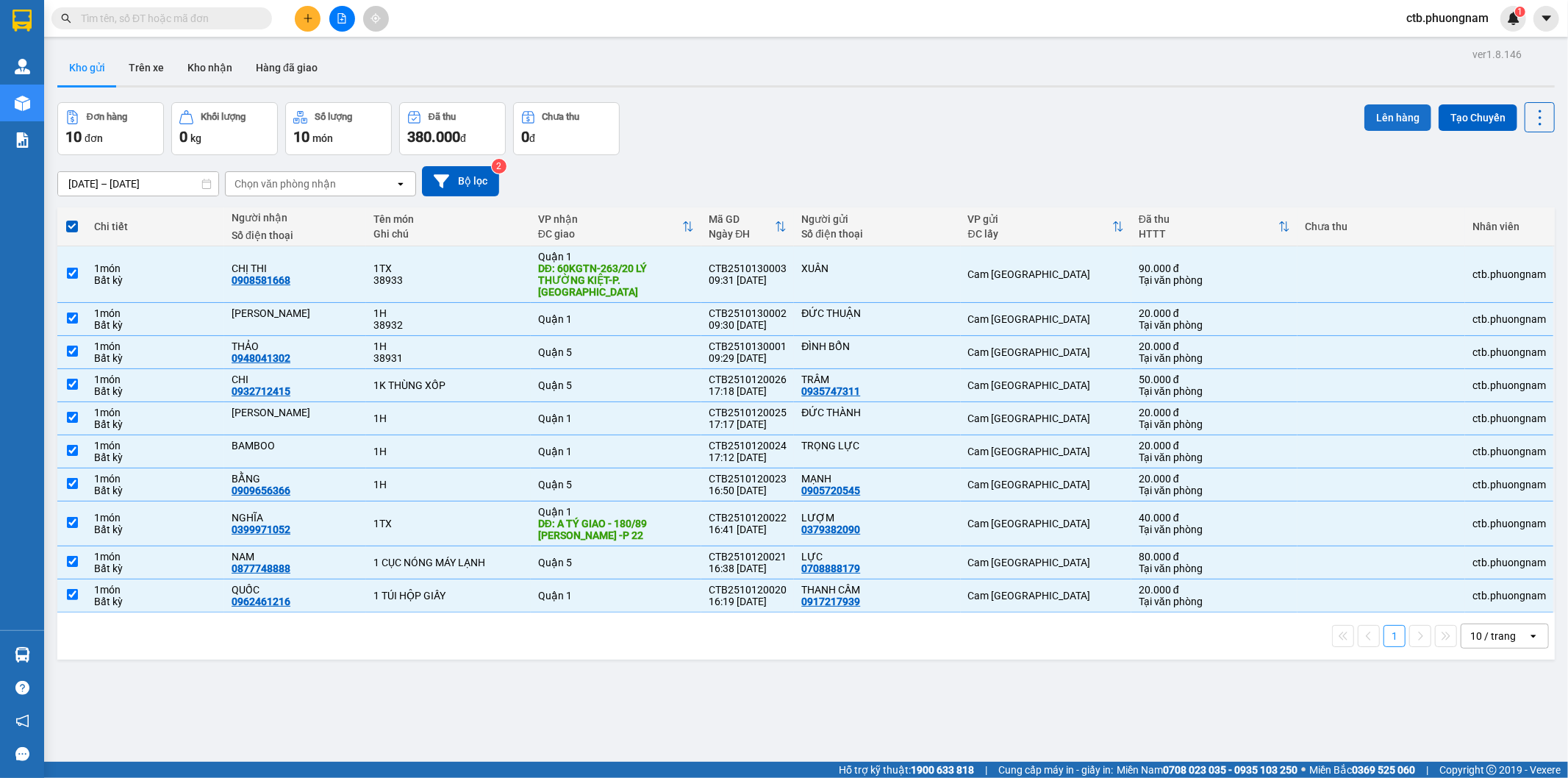
click at [1391, 115] on button "Lên hàng" at bounding box center [1398, 117] width 67 height 26
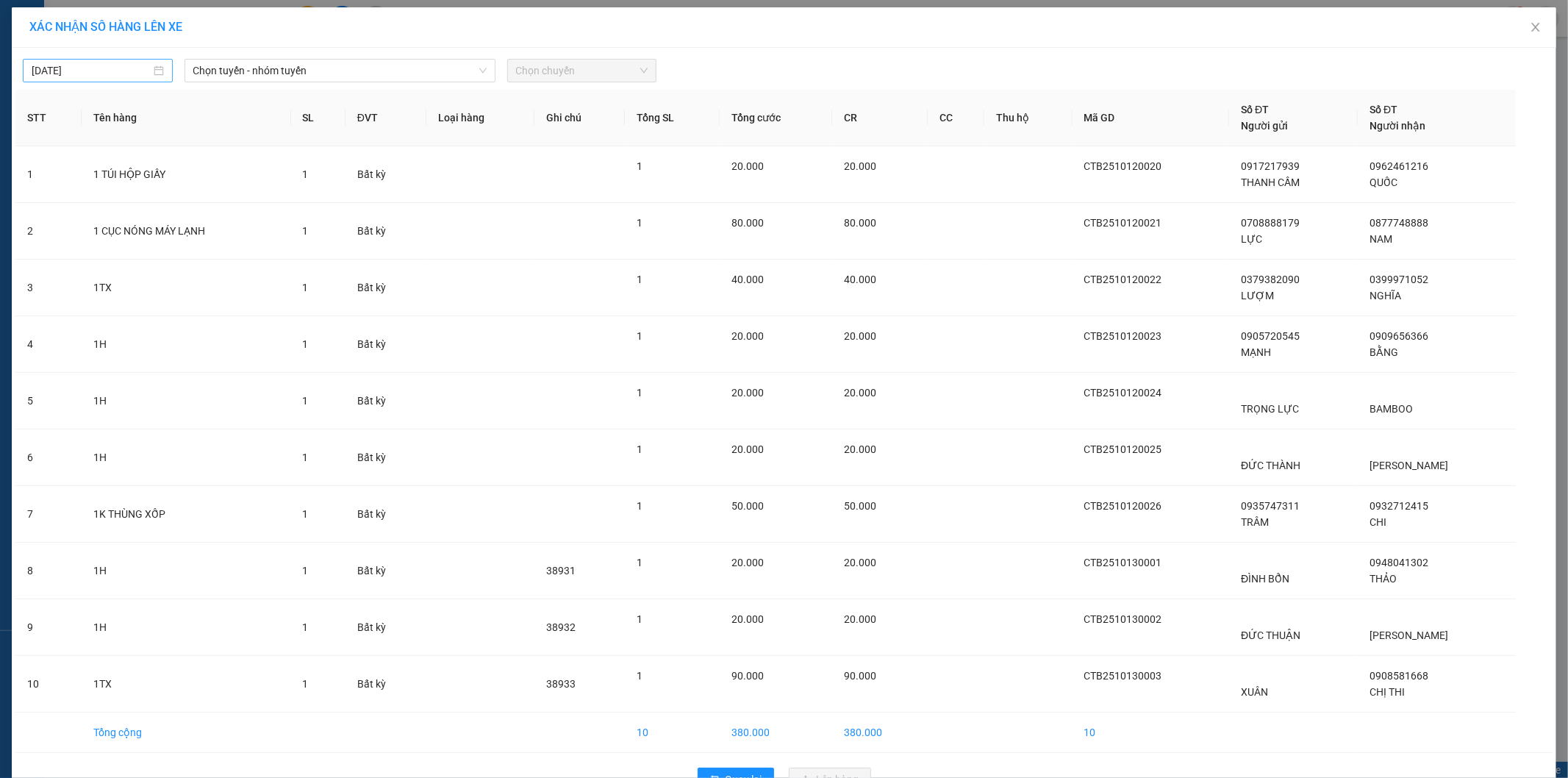
click at [134, 75] on input "[DATE]" at bounding box center [91, 70] width 119 height 16
click at [42, 199] on div "12" at bounding box center [41, 200] width 18 height 18
type input "[DATE]"
click at [329, 69] on span "Chọn tuyến - nhóm tuyến" at bounding box center [340, 71] width 294 height 22
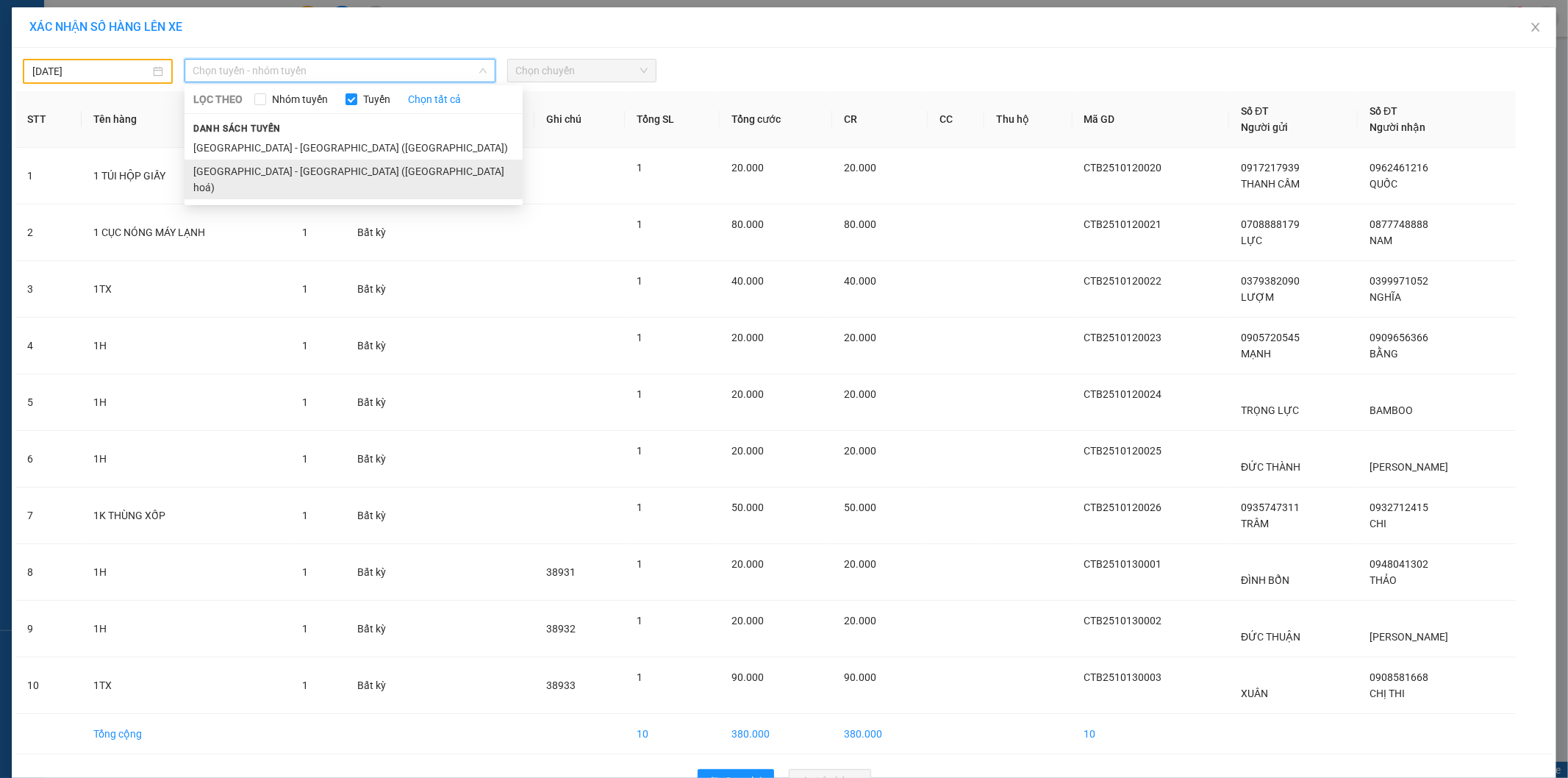
click at [291, 166] on li "[GEOGRAPHIC_DATA] - [GEOGRAPHIC_DATA] ([GEOGRAPHIC_DATA] hoá)" at bounding box center [354, 179] width 338 height 40
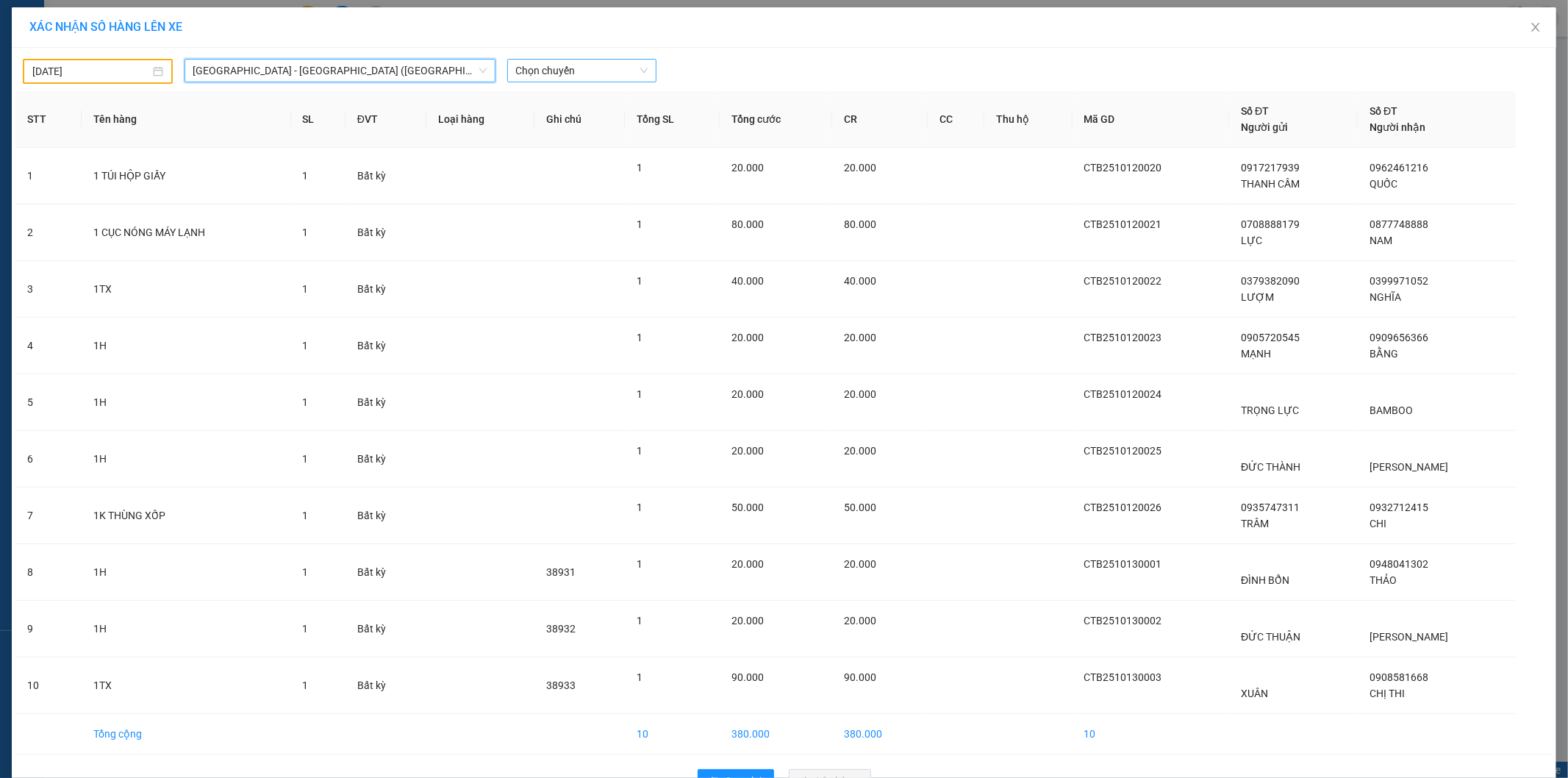
click at [601, 67] on span "Chọn chuyến" at bounding box center [582, 71] width 132 height 22
click at [584, 129] on div "22:00" at bounding box center [567, 123] width 114 height 16
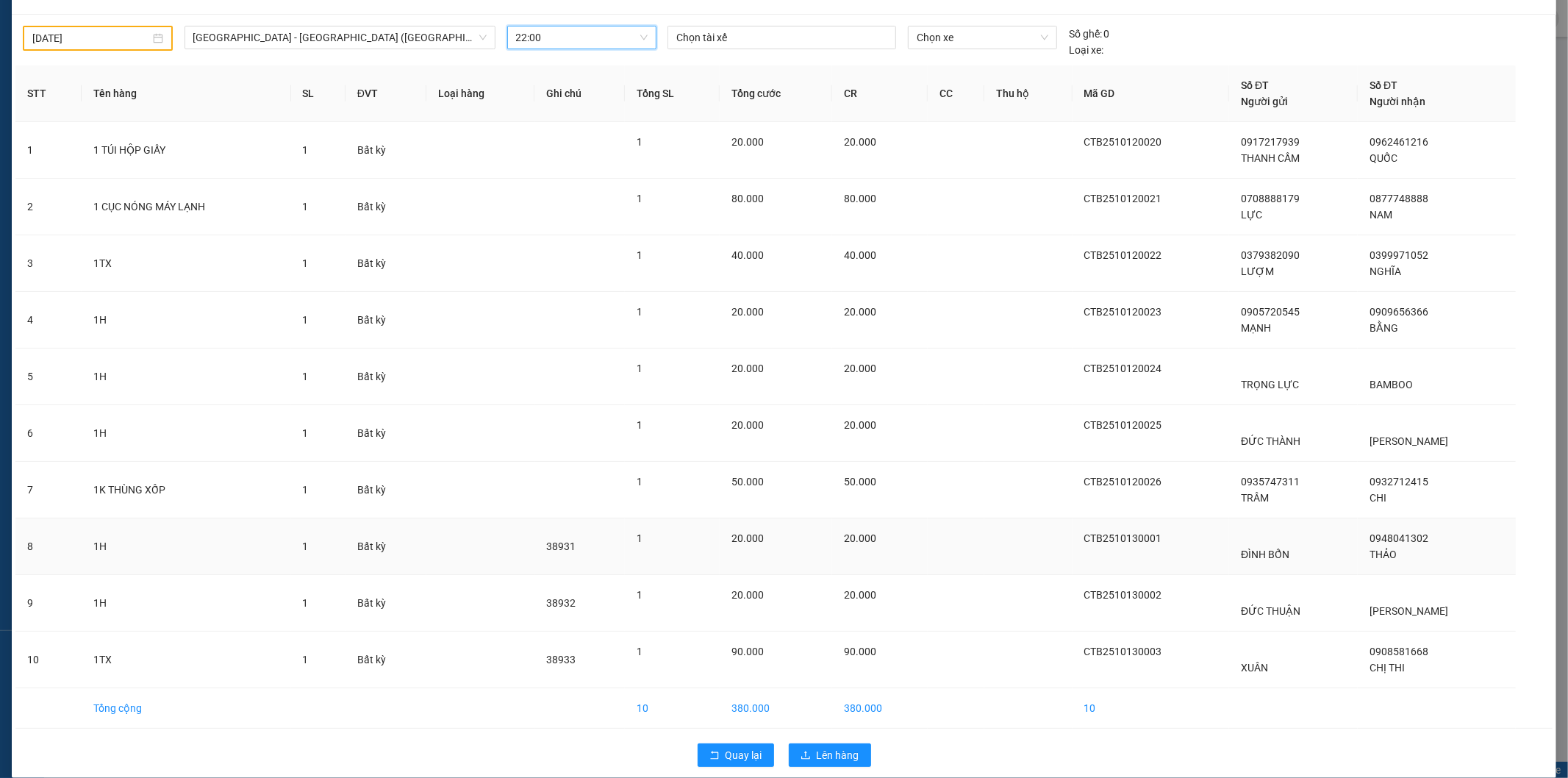
scroll to position [50, 0]
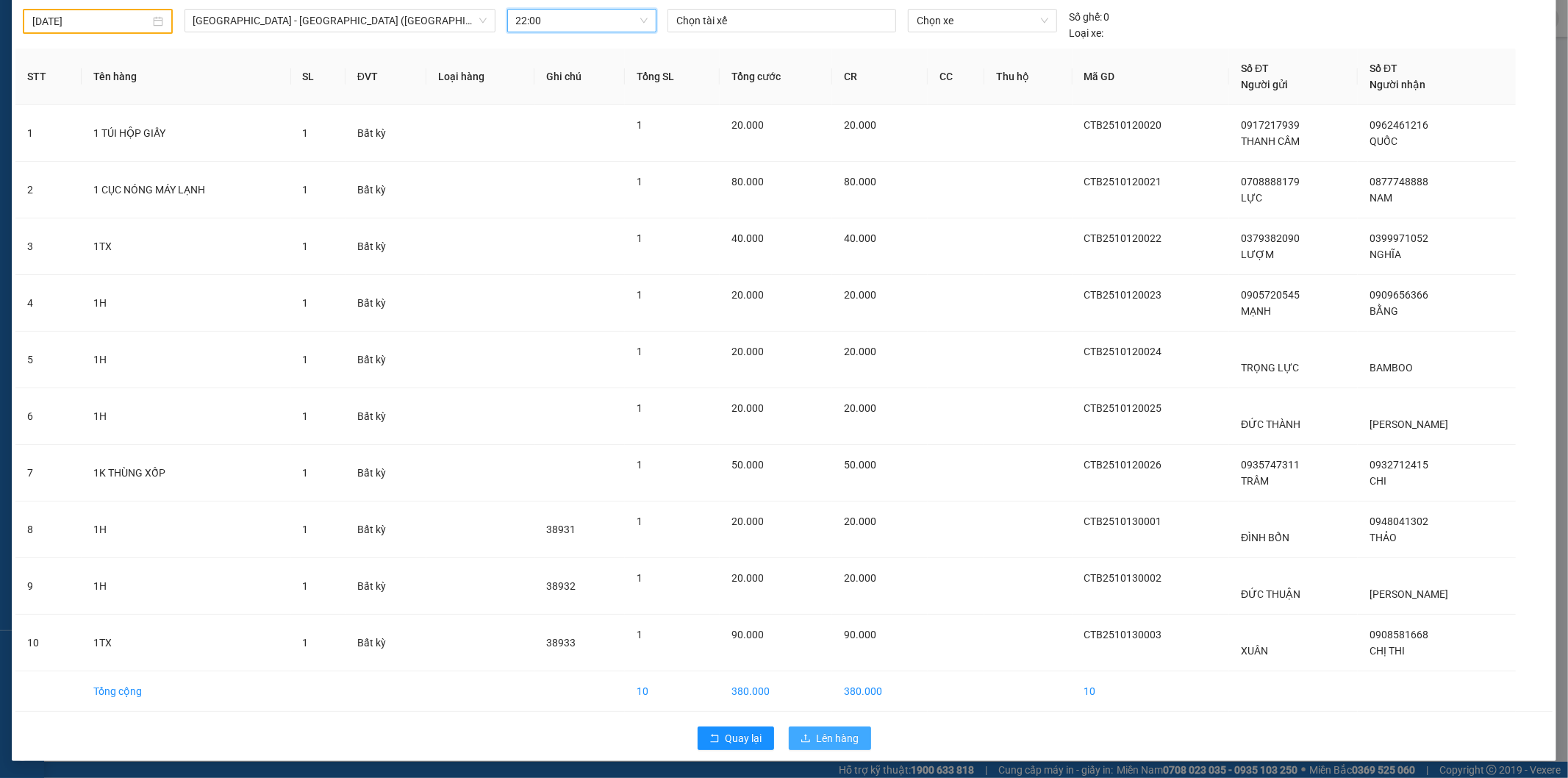
click at [804, 744] on icon "upload" at bounding box center [806, 738] width 10 height 10
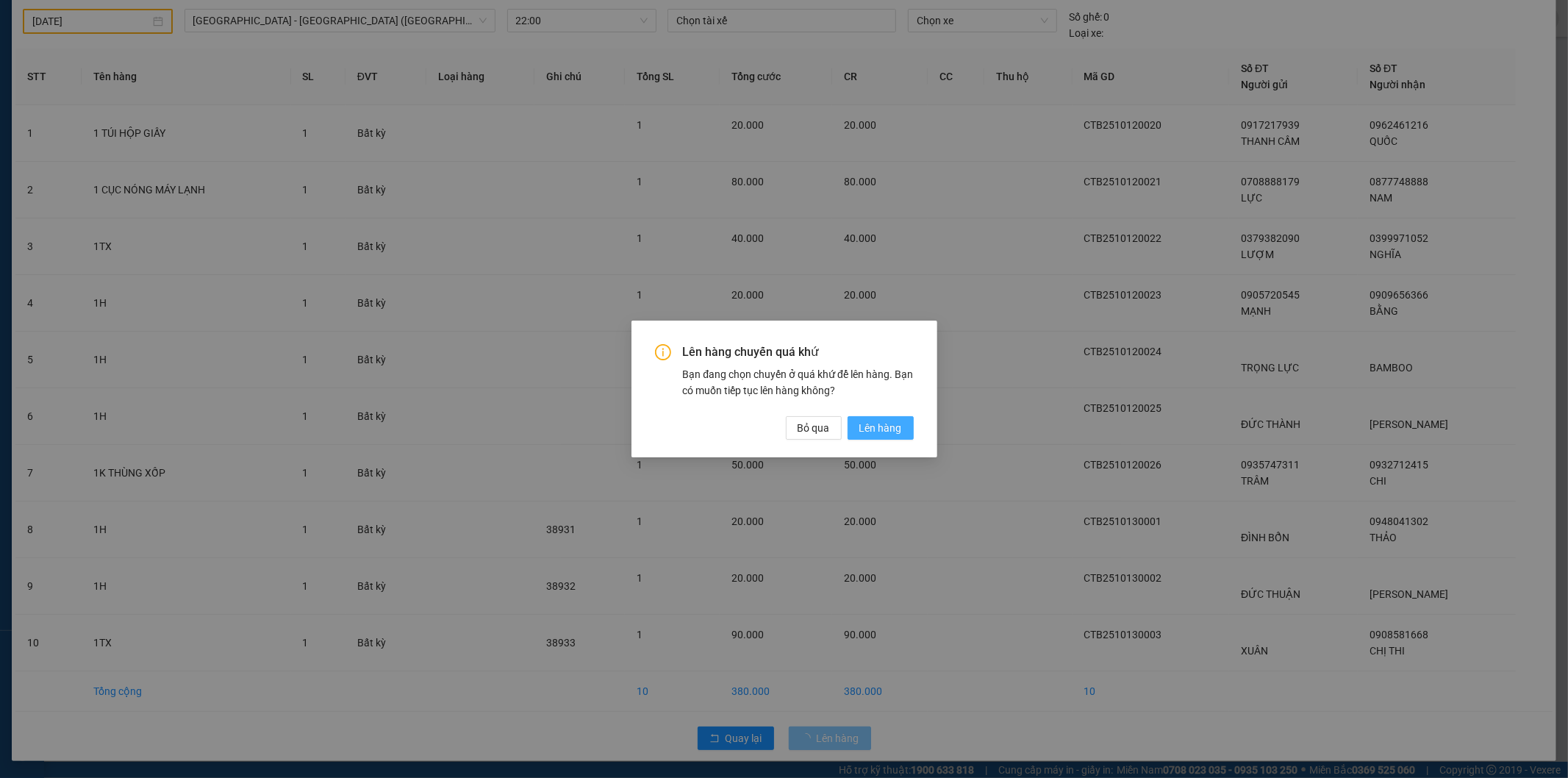
click at [868, 438] on button "Lên hàng" at bounding box center [880, 428] width 66 height 23
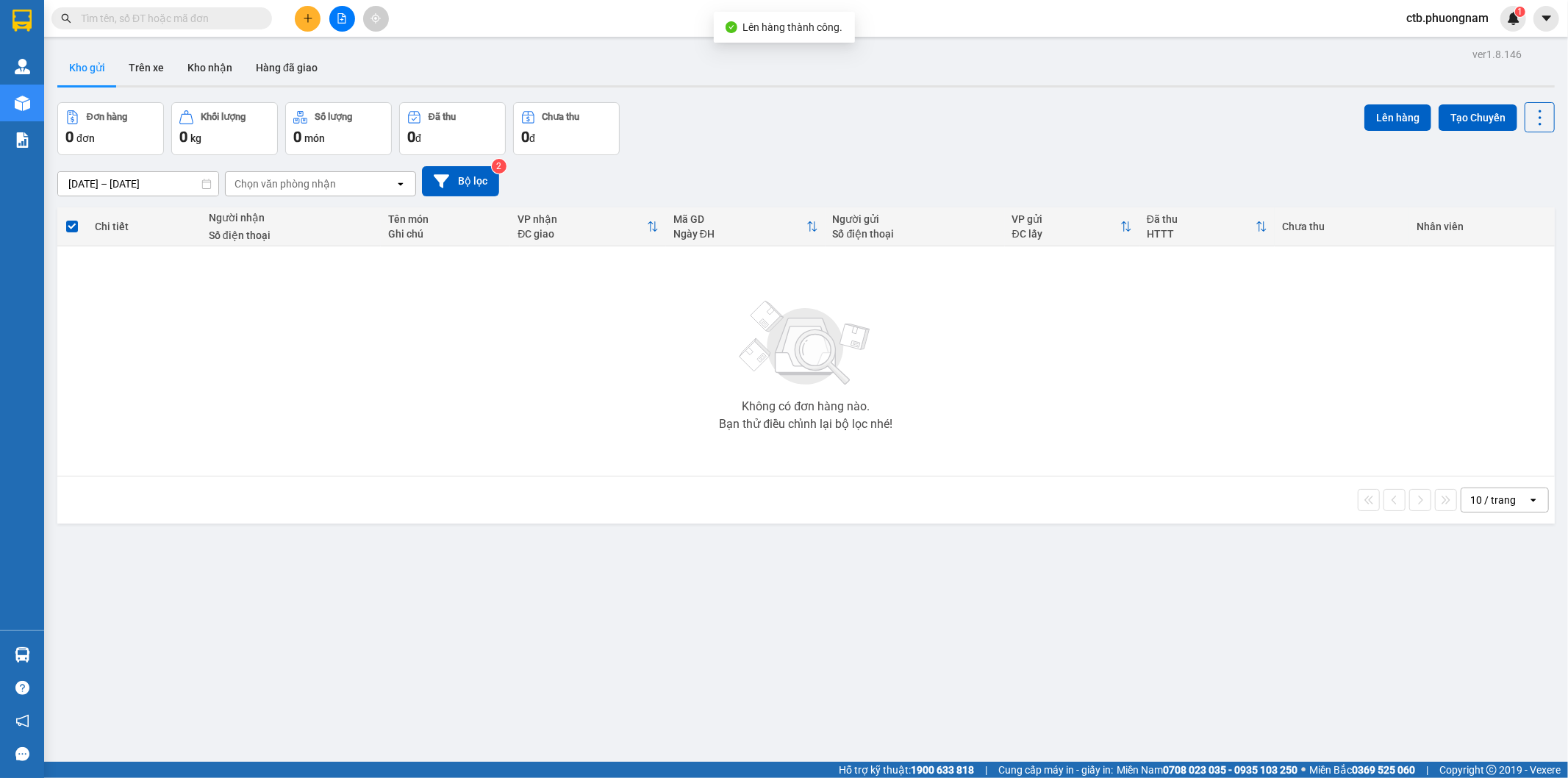
click at [343, 13] on icon "file-add" at bounding box center [341, 18] width 10 height 10
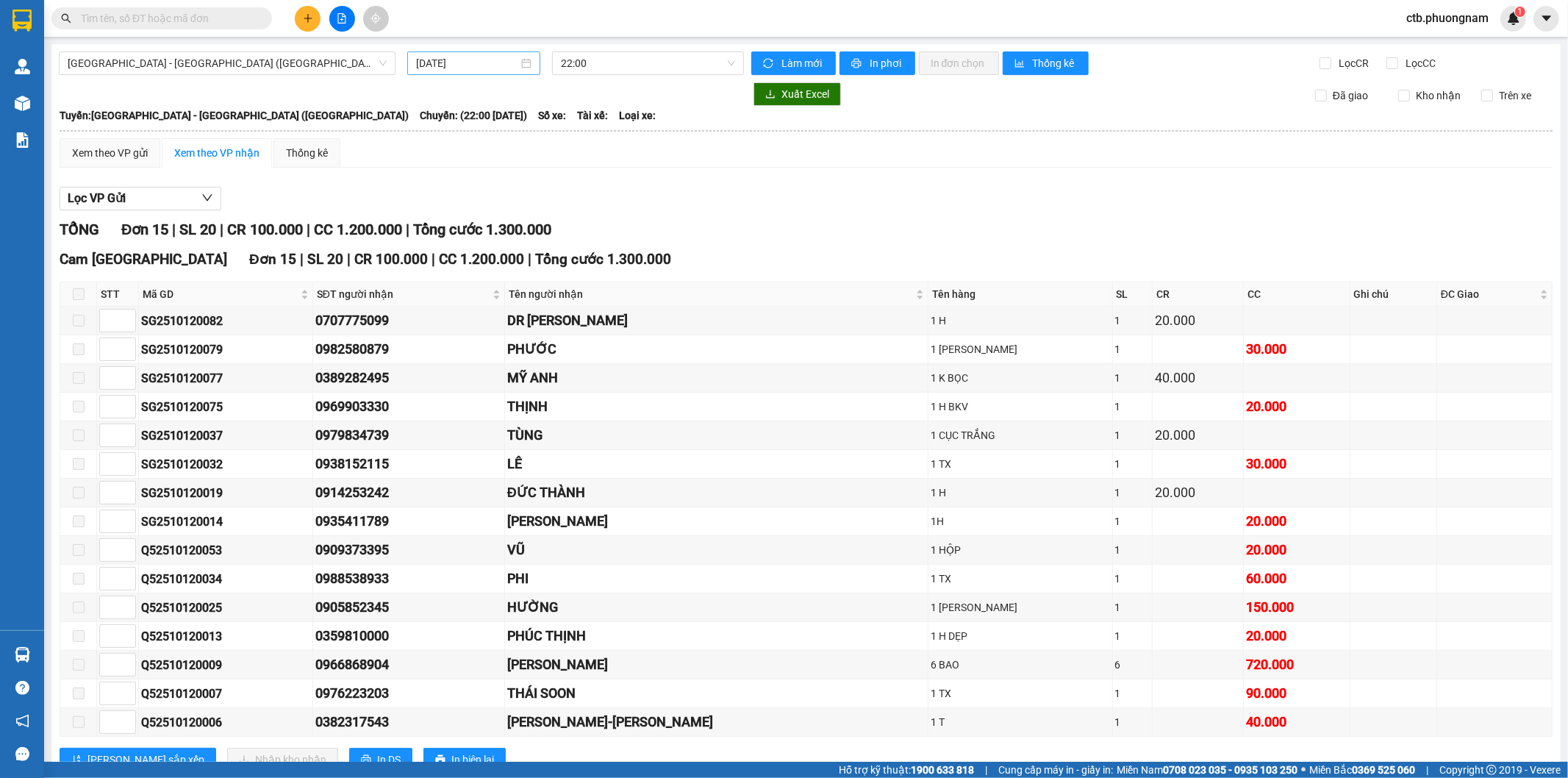
click at [508, 63] on input "[DATE]" at bounding box center [468, 62] width 102 height 16
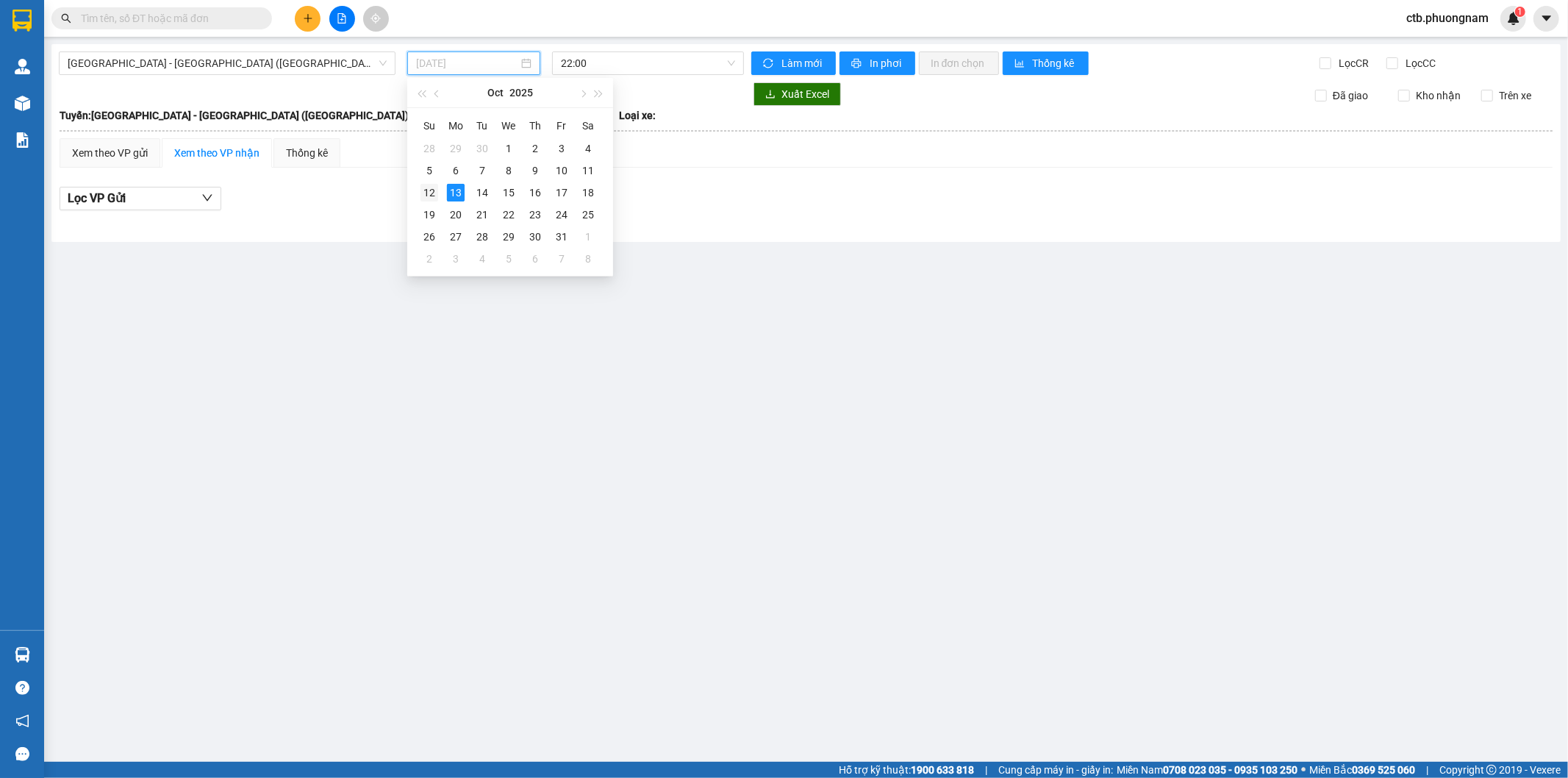
click at [422, 191] on div "12" at bounding box center [429, 192] width 18 height 18
type input "[DATE]"
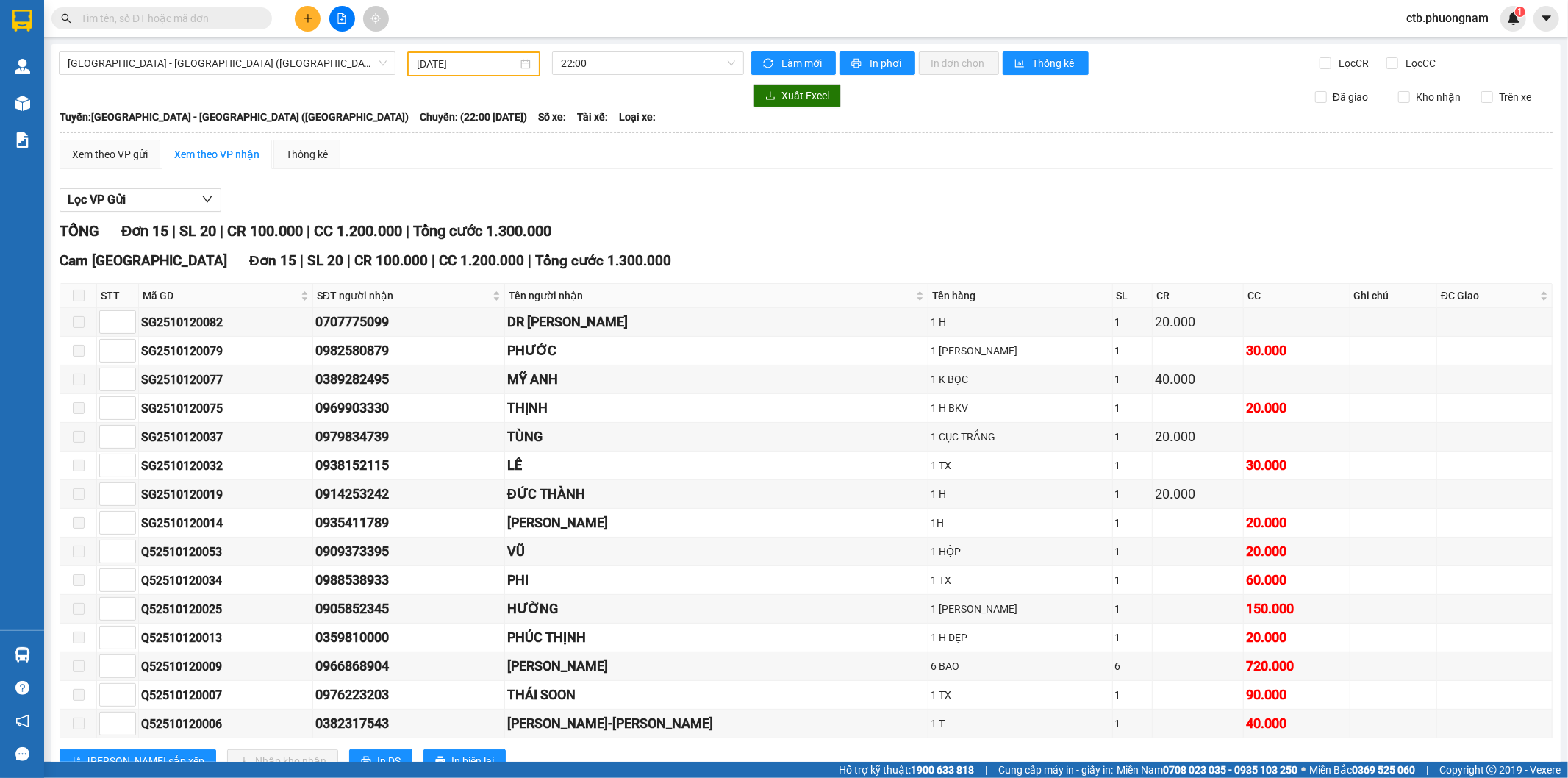
drag, startPoint x: 589, startPoint y: 216, endPoint x: 1003, endPoint y: 174, distance: 416.1
click at [1003, 174] on div "Xem theo VP gửi Xem theo VP nhận Thống kê Lọc VP Gửi TỔNG Đơn 15 | SL 20 | CR …" at bounding box center [806, 465] width 1494 height 652
